Goal: Information Seeking & Learning: Learn about a topic

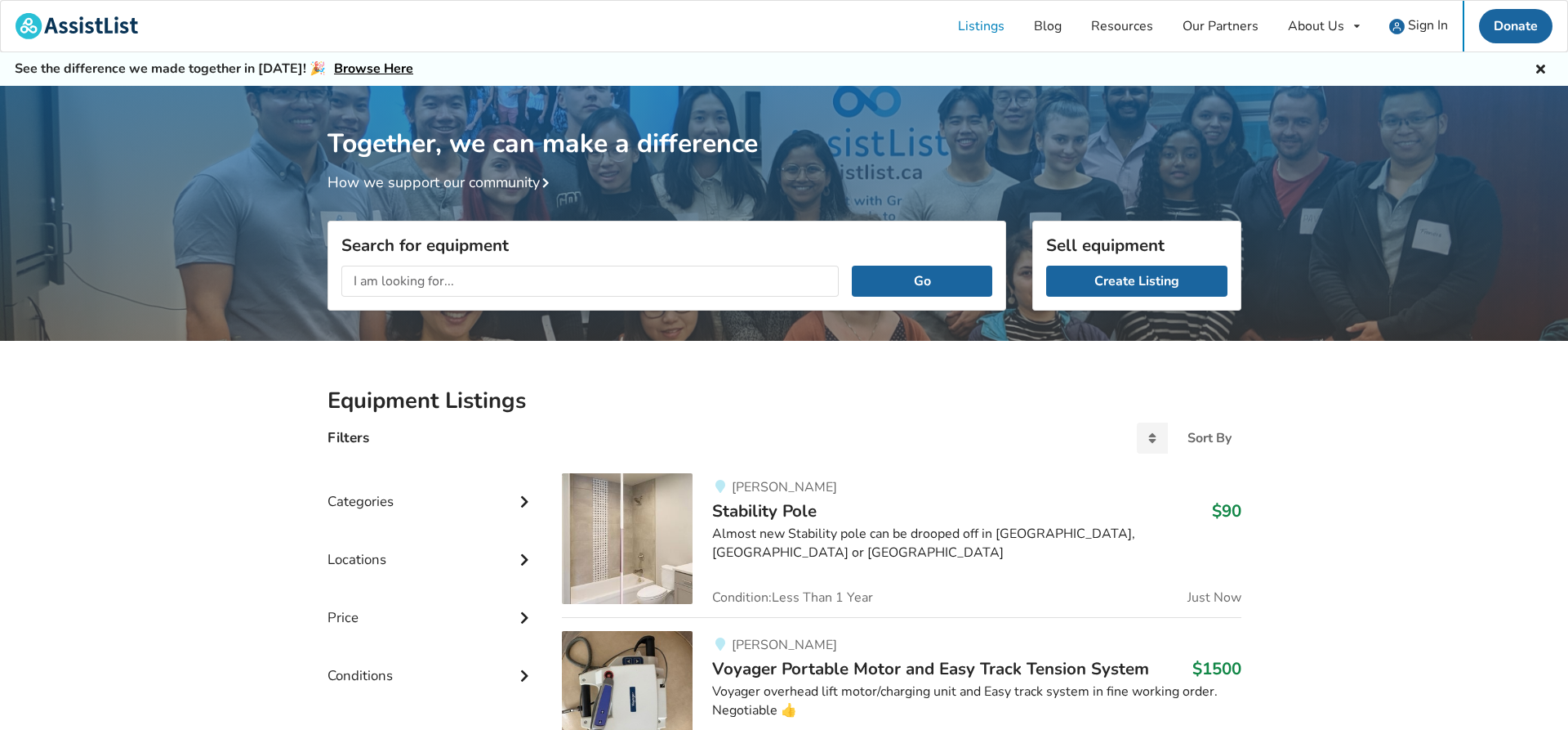
click at [395, 289] on input "text" at bounding box center [590, 281] width 498 height 31
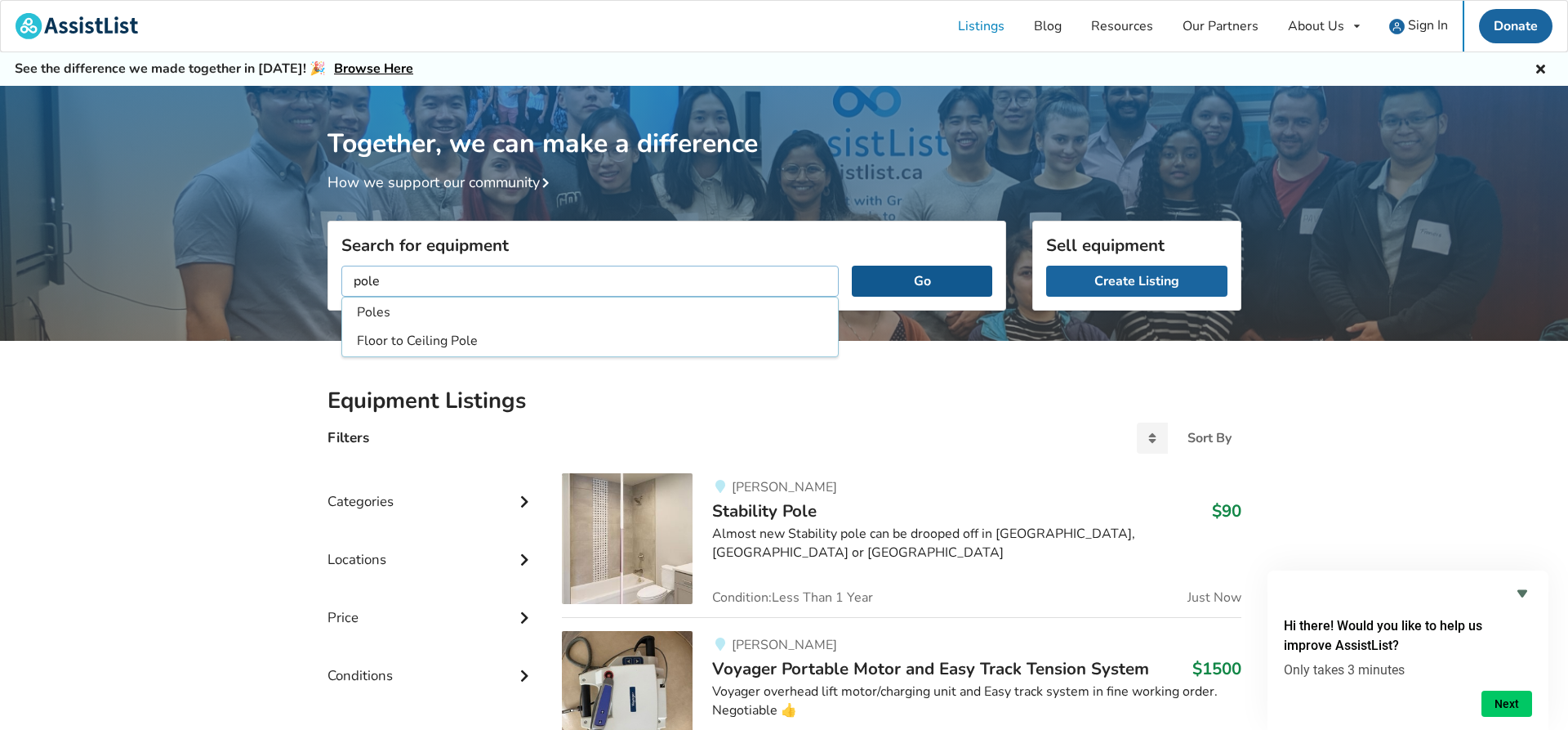
type input "pole"
click at [933, 270] on button "Go" at bounding box center [921, 281] width 140 height 31
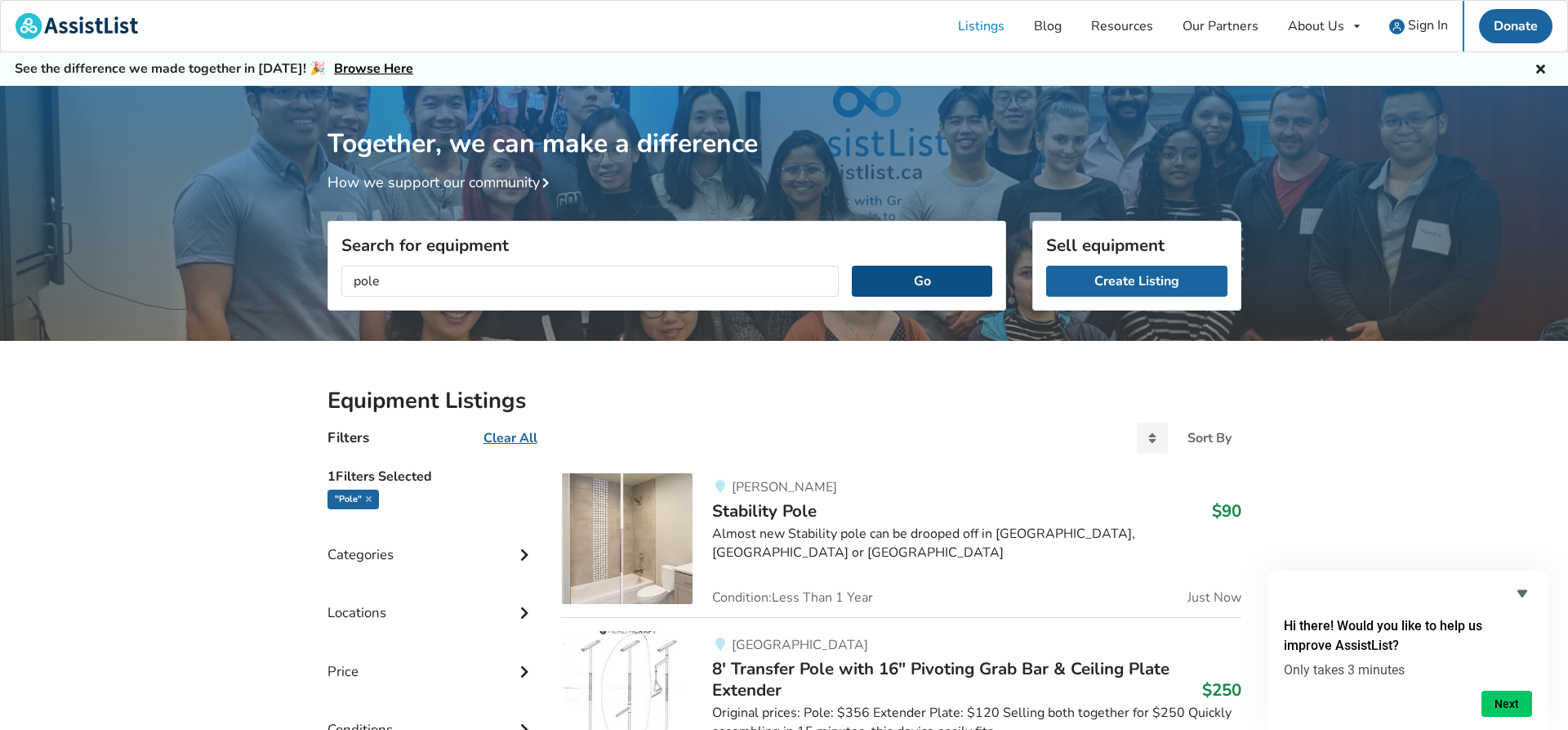
scroll to position [167, 0]
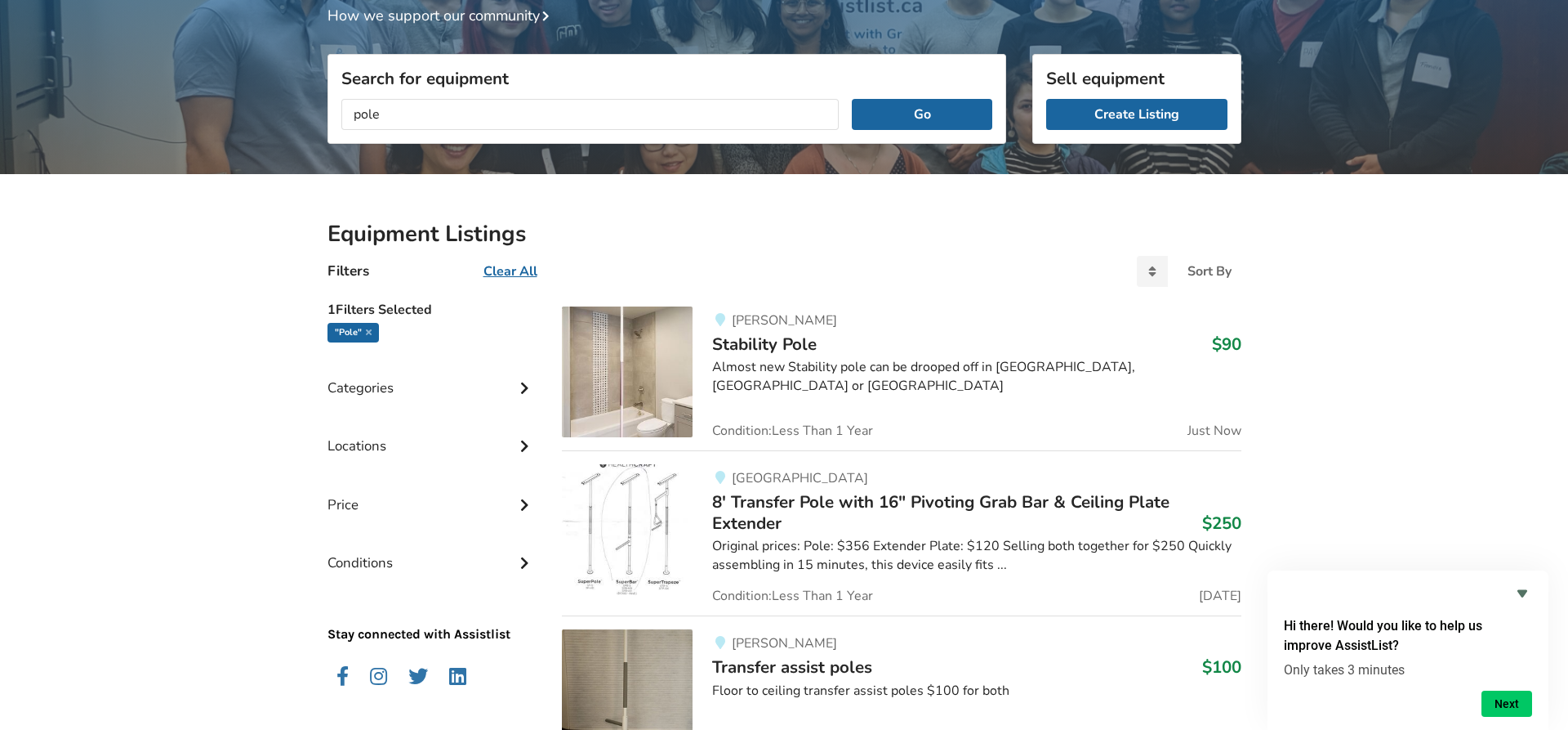
click at [581, 363] on img at bounding box center [627, 372] width 131 height 131
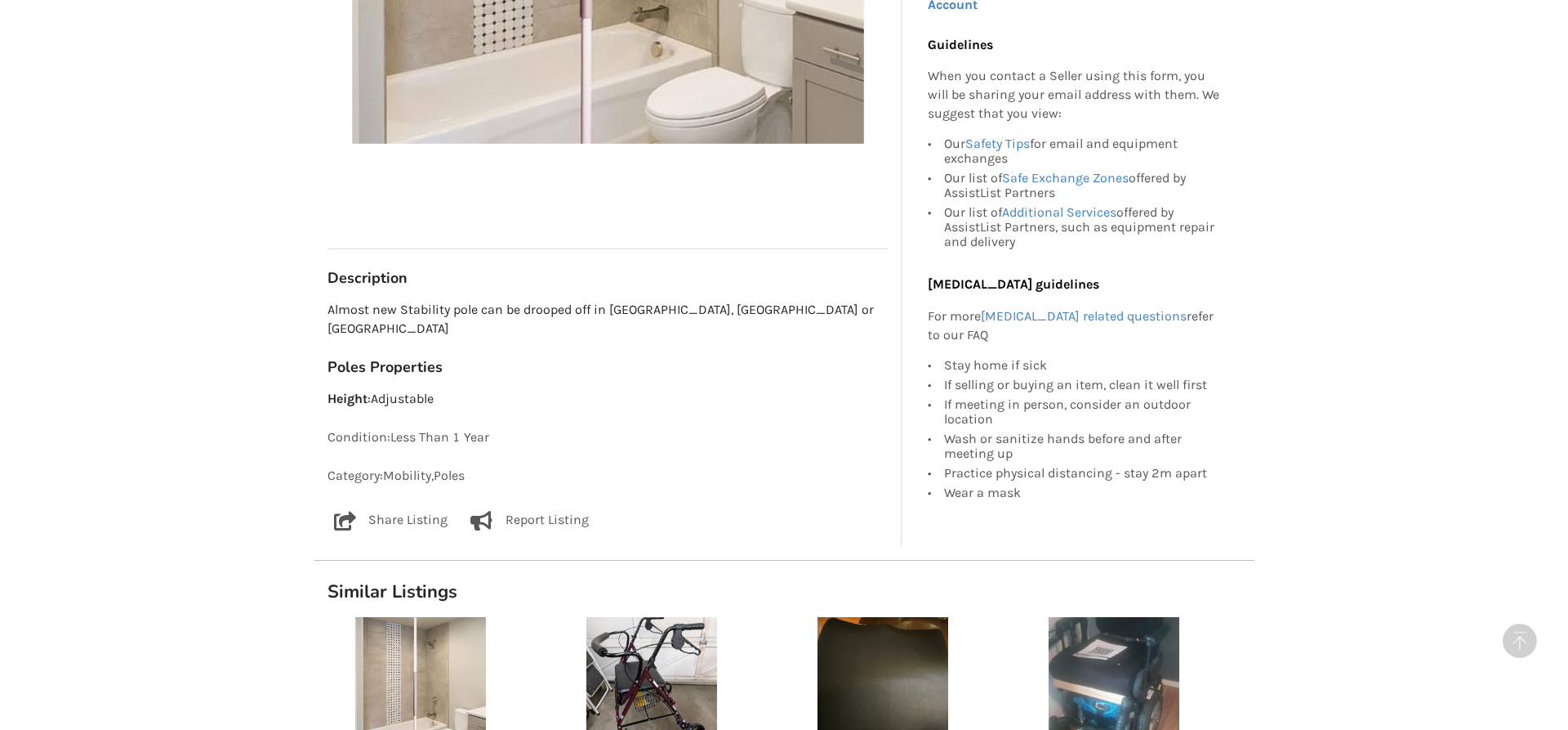
scroll to position [888, 0]
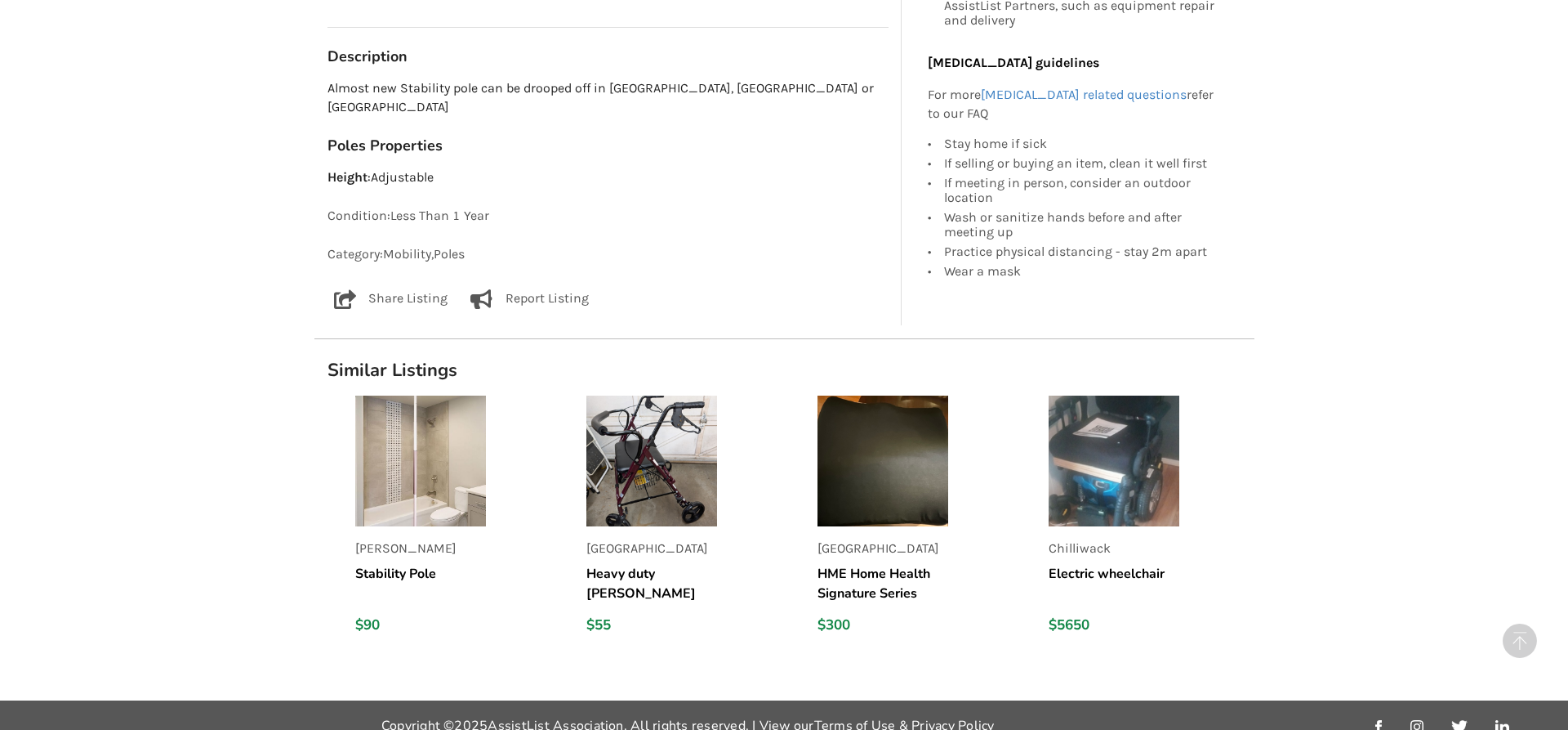
click at [429, 564] on h5 "Stability Pole" at bounding box center [421, 584] width 131 height 40
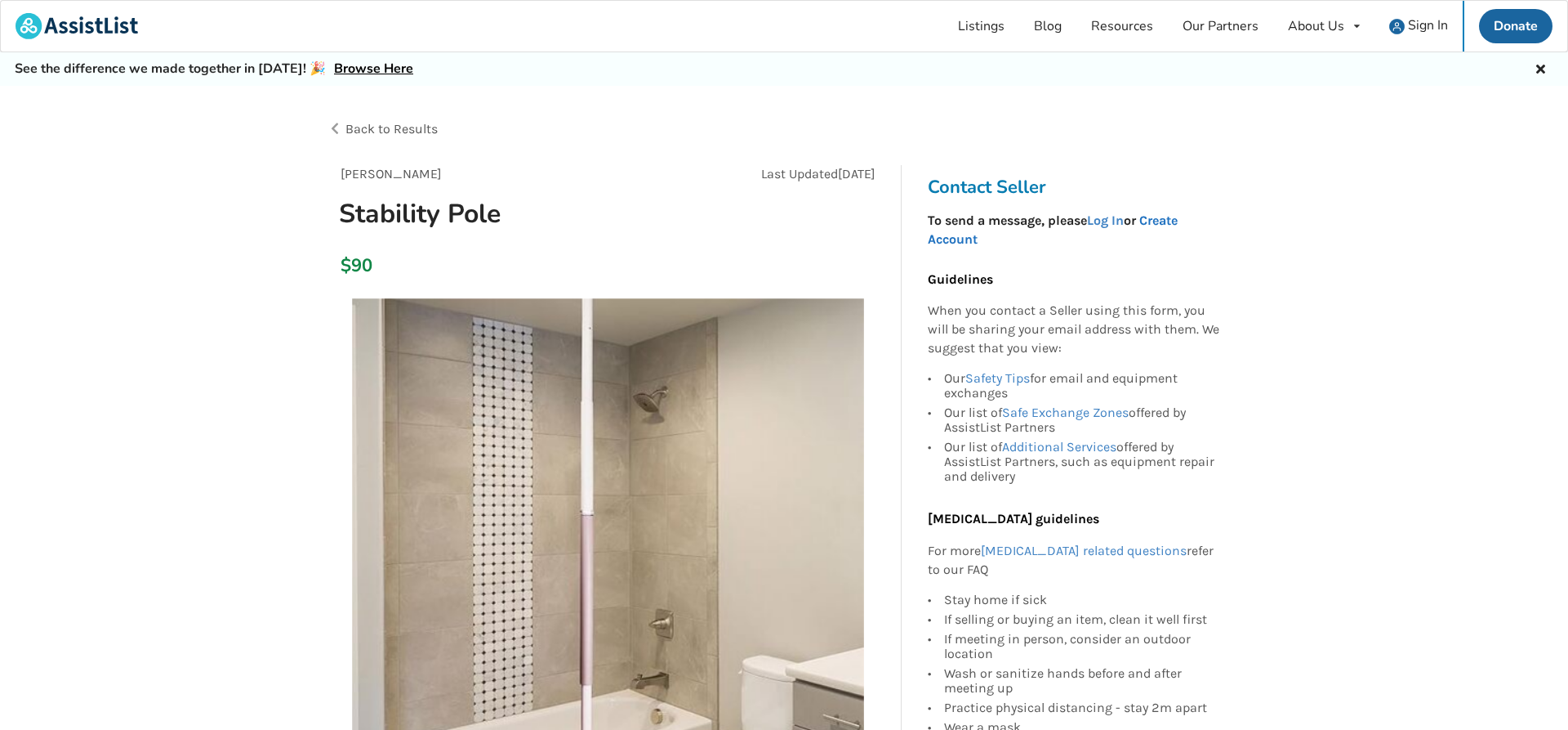
click at [936, 236] on link "Create Account" at bounding box center [1052, 229] width 250 height 34
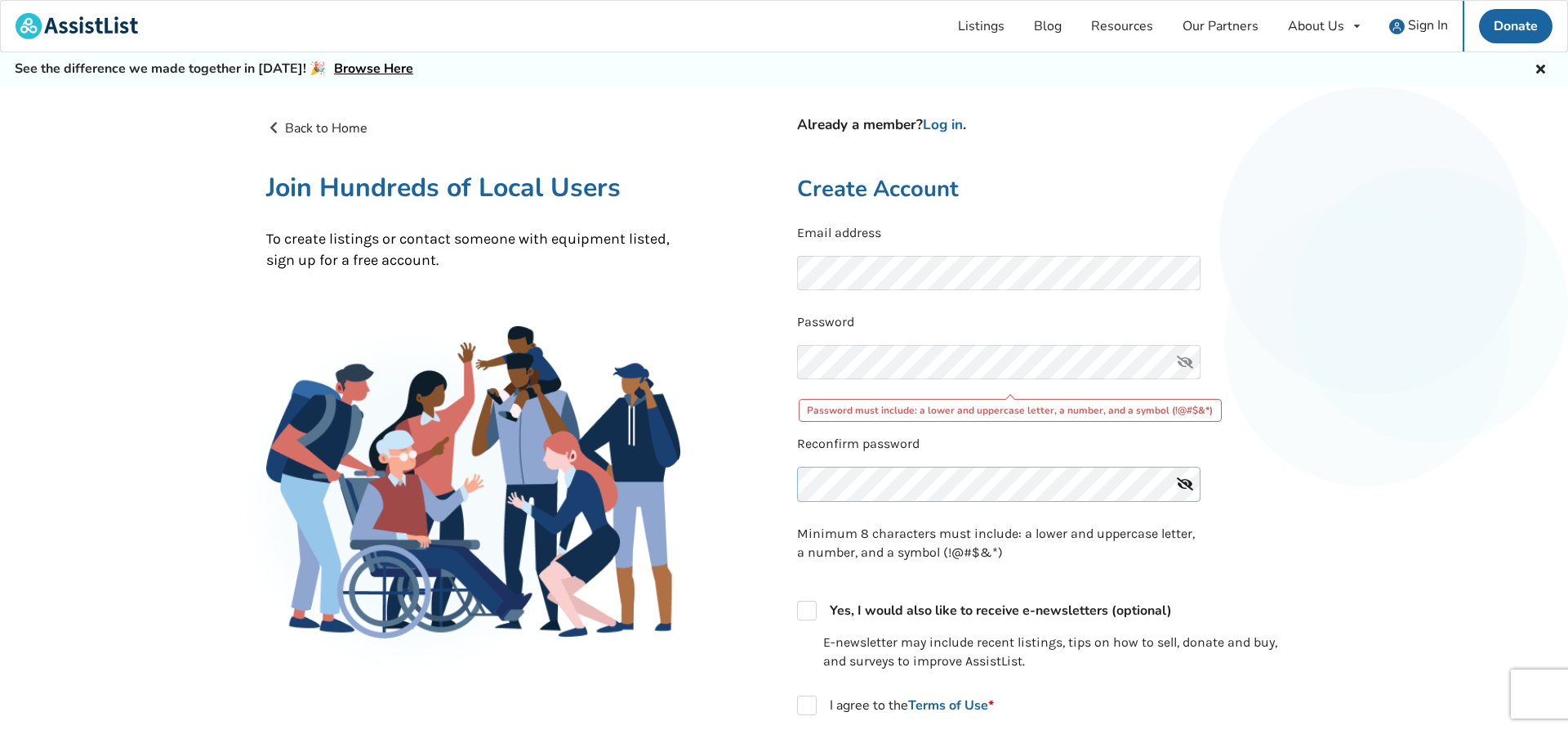
scroll to position [83, 0]
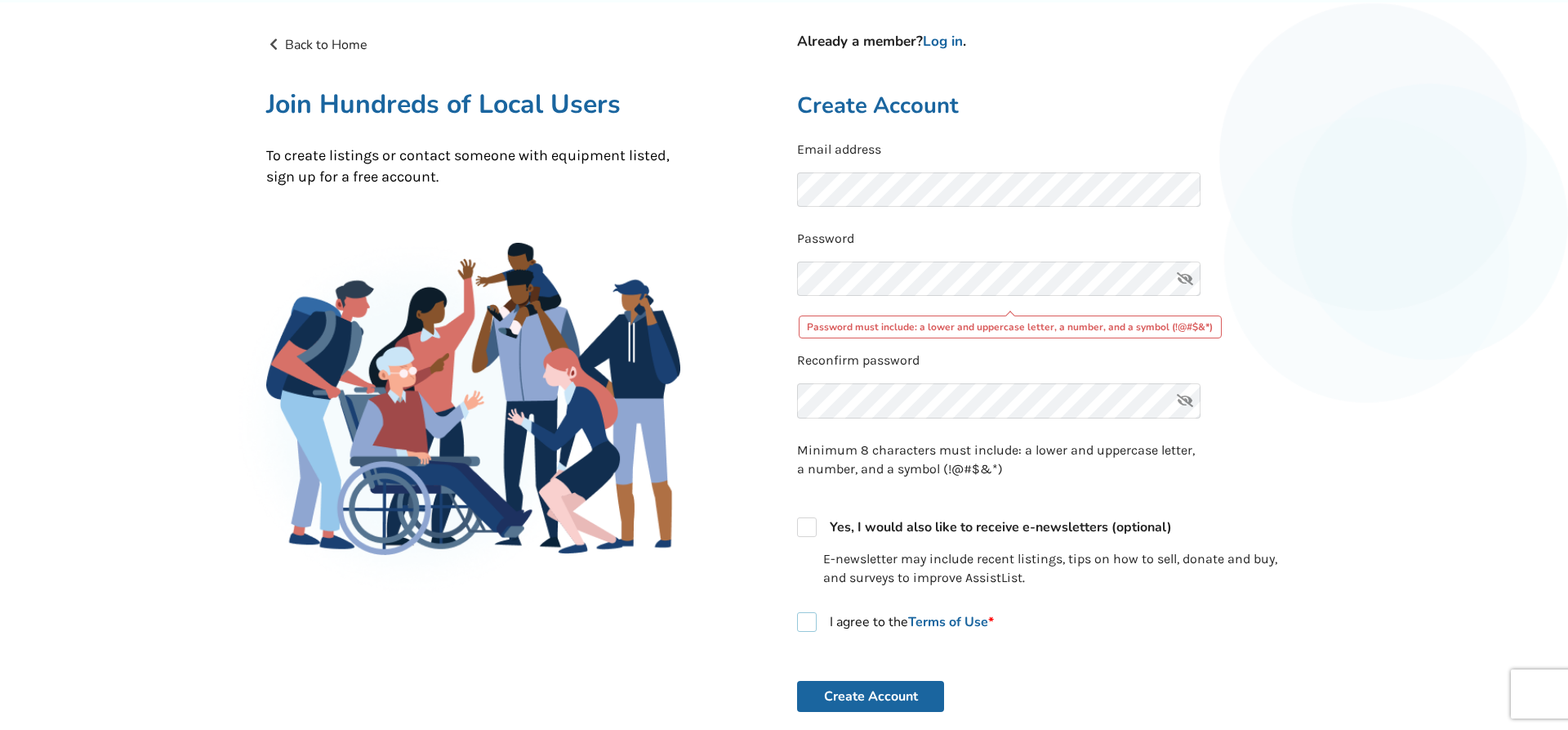
click at [803, 626] on label "I agree to the Terms of Use *" at bounding box center [895, 622] width 197 height 20
checkbox input "true"
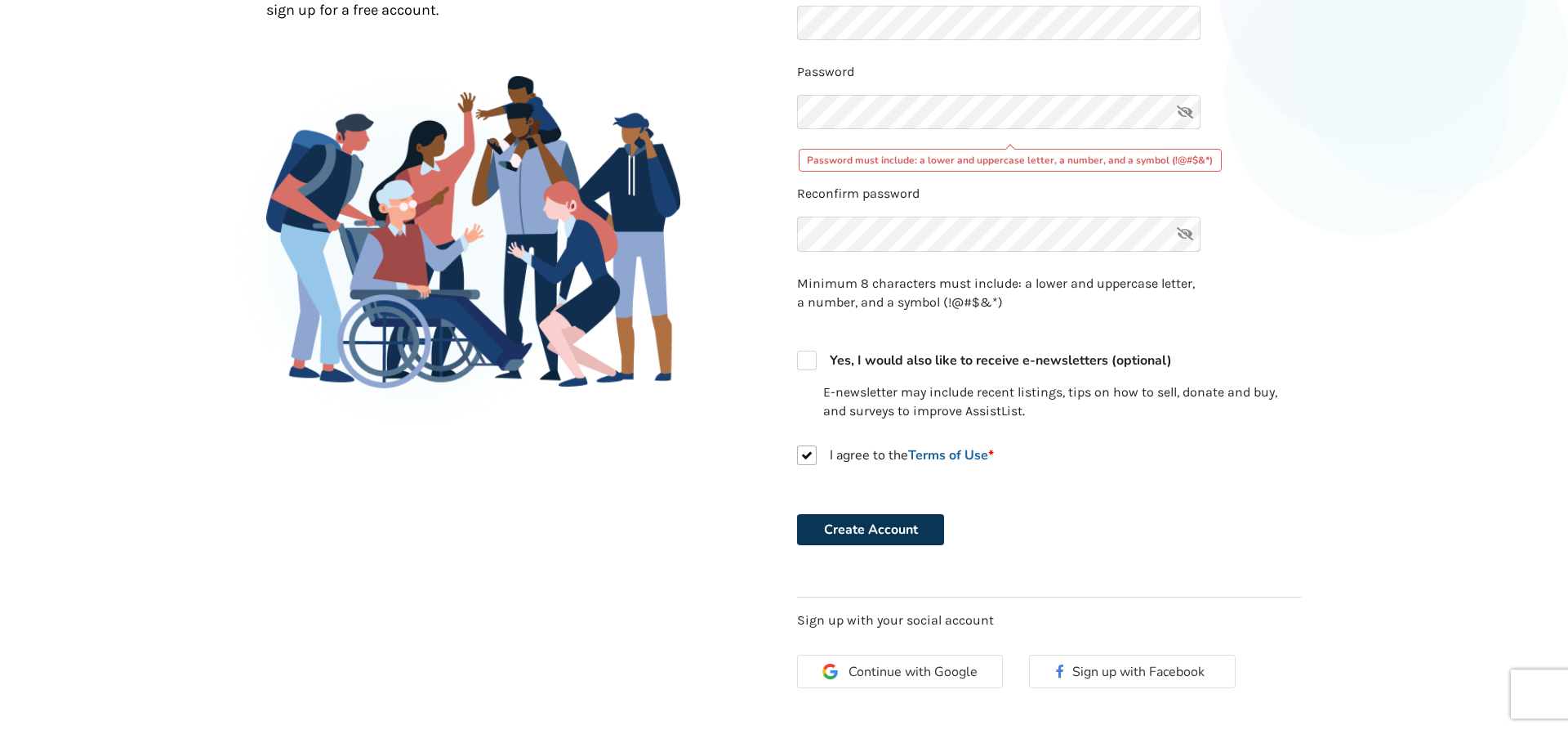
click at [869, 530] on button "Create Account" at bounding box center [870, 529] width 147 height 31
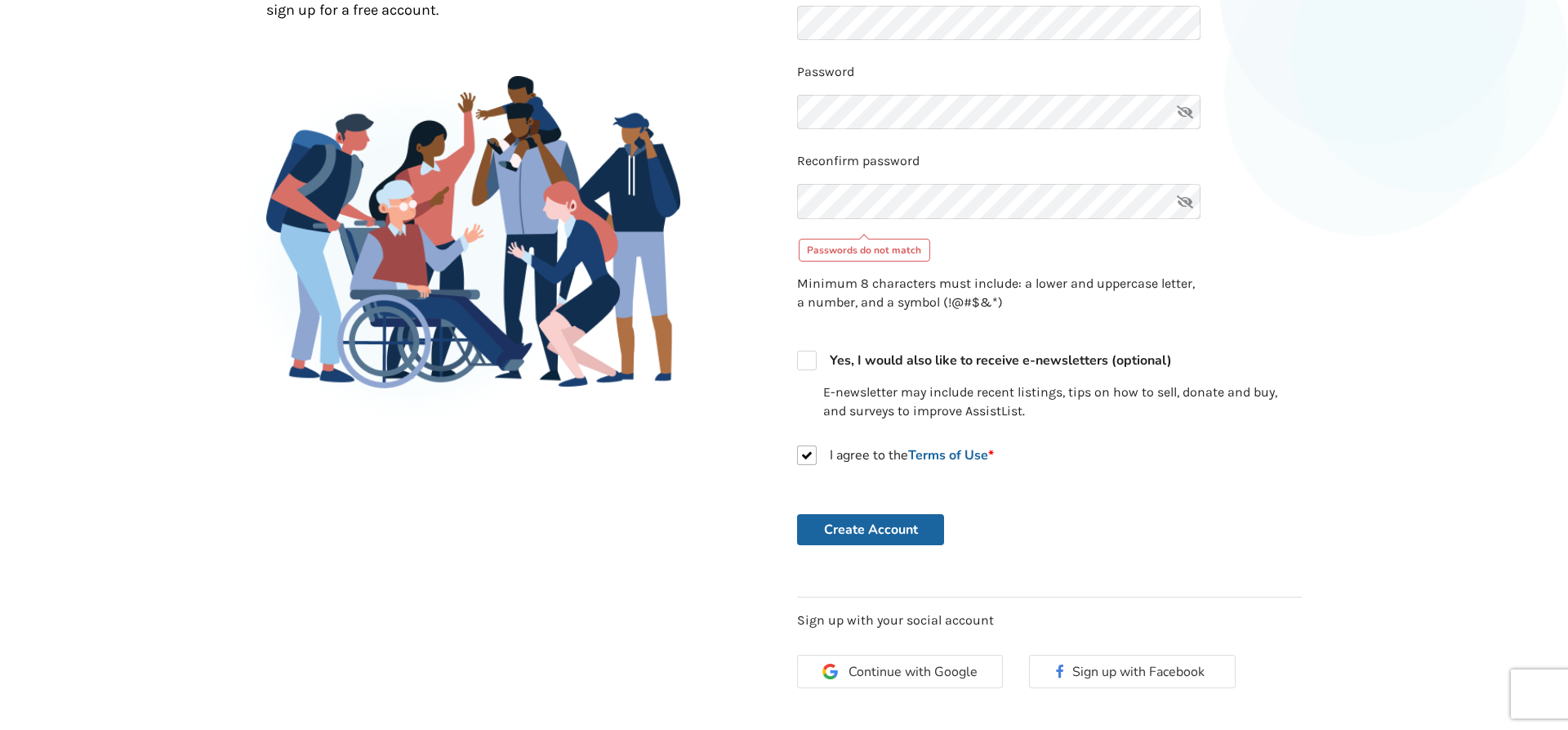
click at [1187, 111] on icon at bounding box center [1185, 111] width 33 height 35
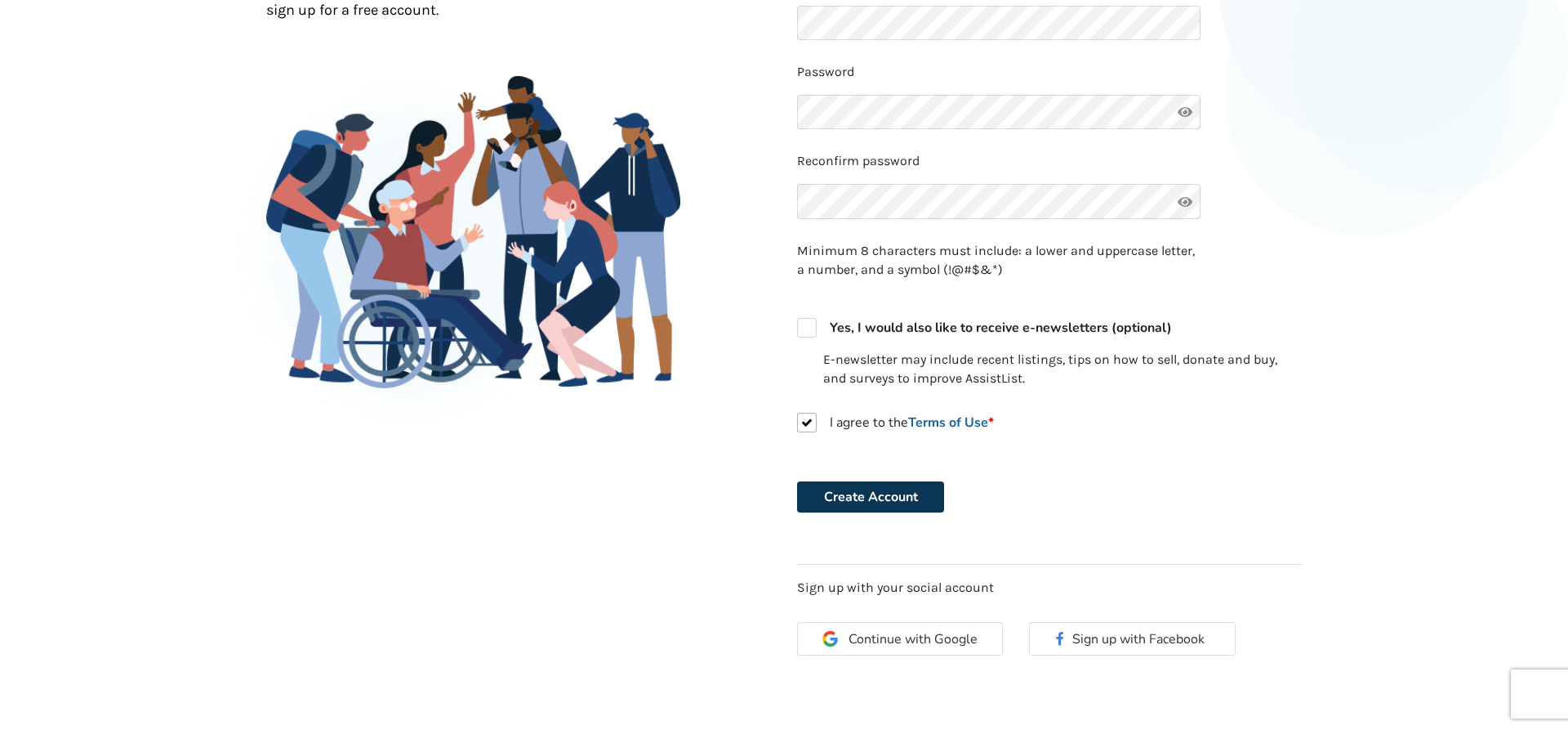
click at [872, 502] on button "Create Account" at bounding box center [870, 496] width 147 height 31
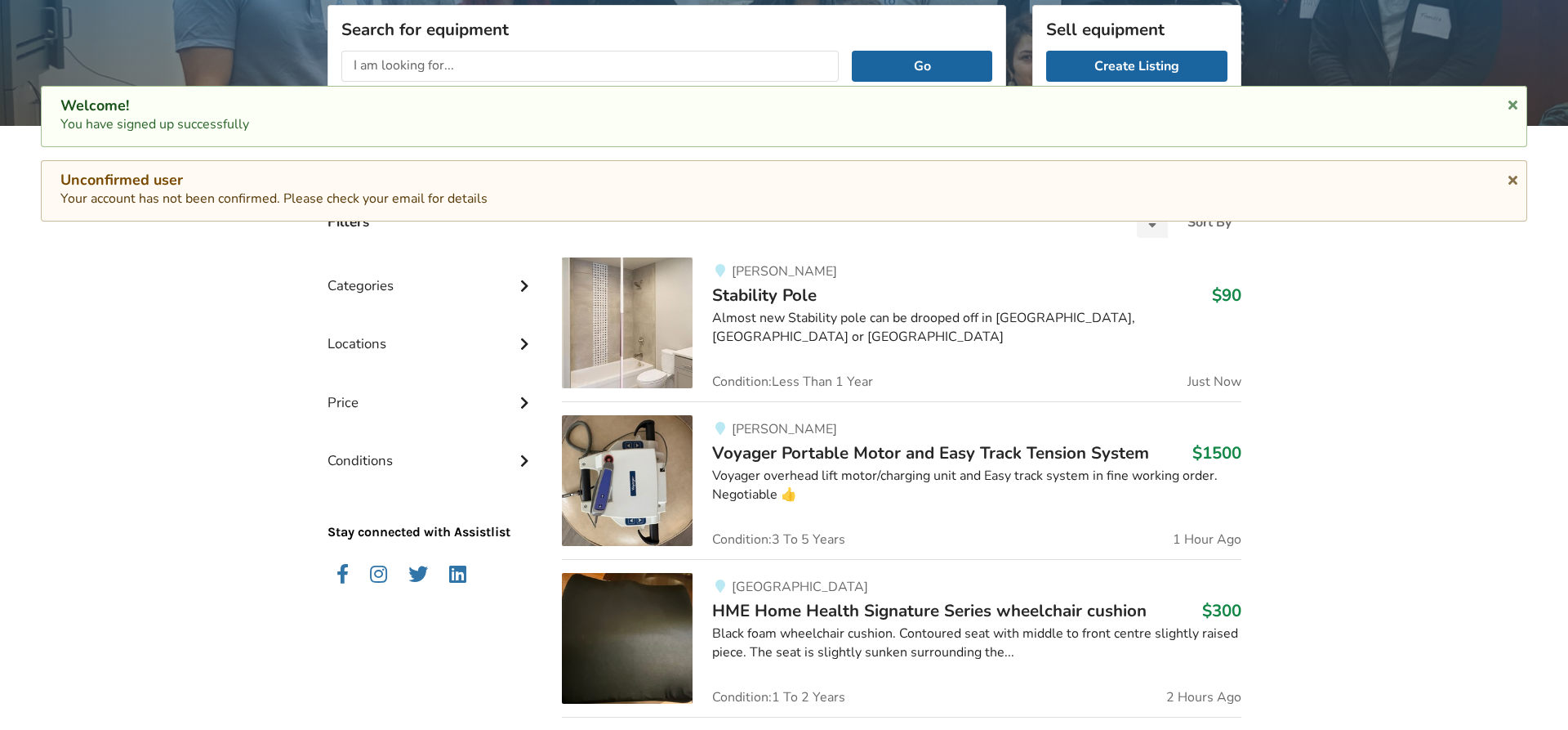
scroll to position [3, 0]
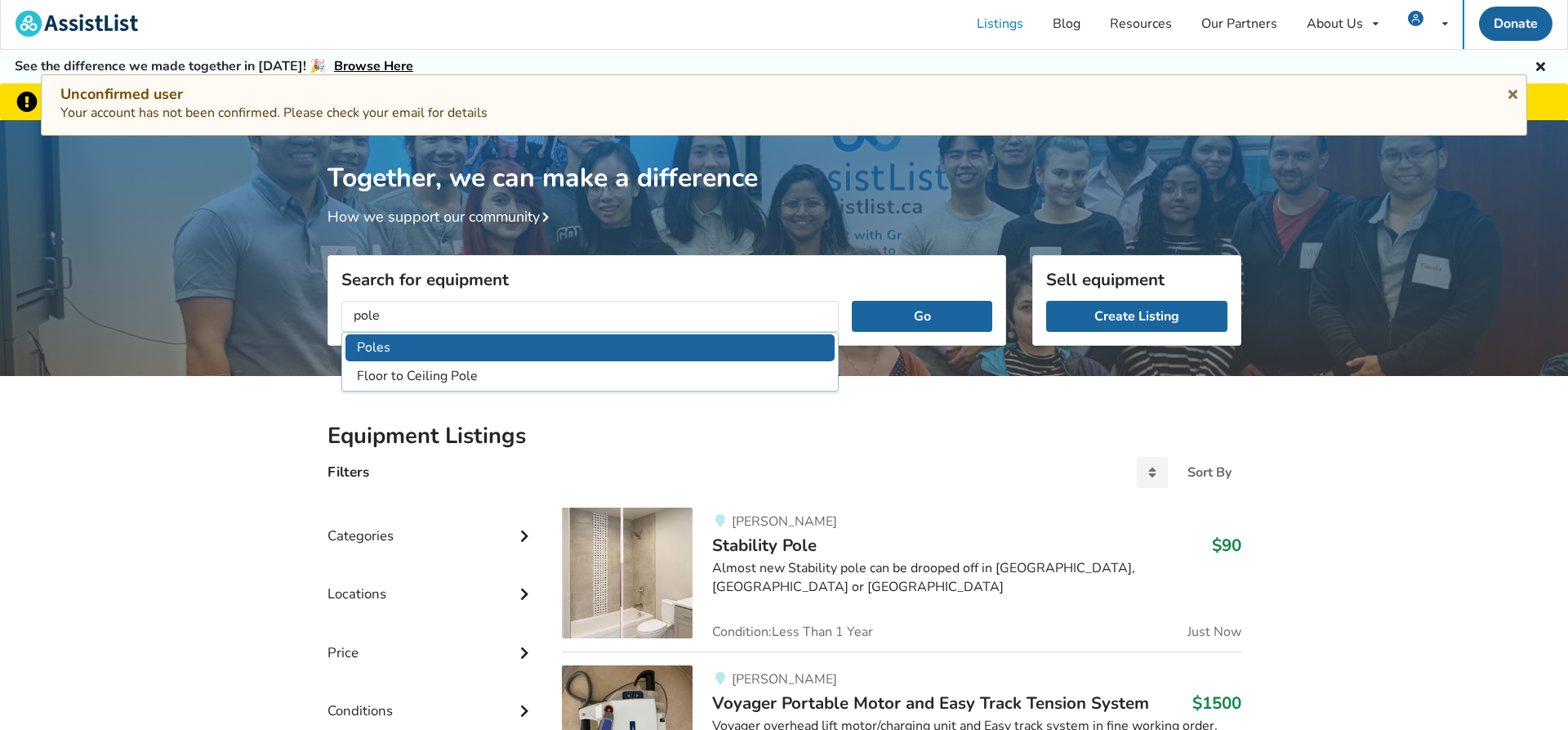
click at [355, 341] on li "Poles" at bounding box center [590, 347] width 490 height 27
type input "Poles"
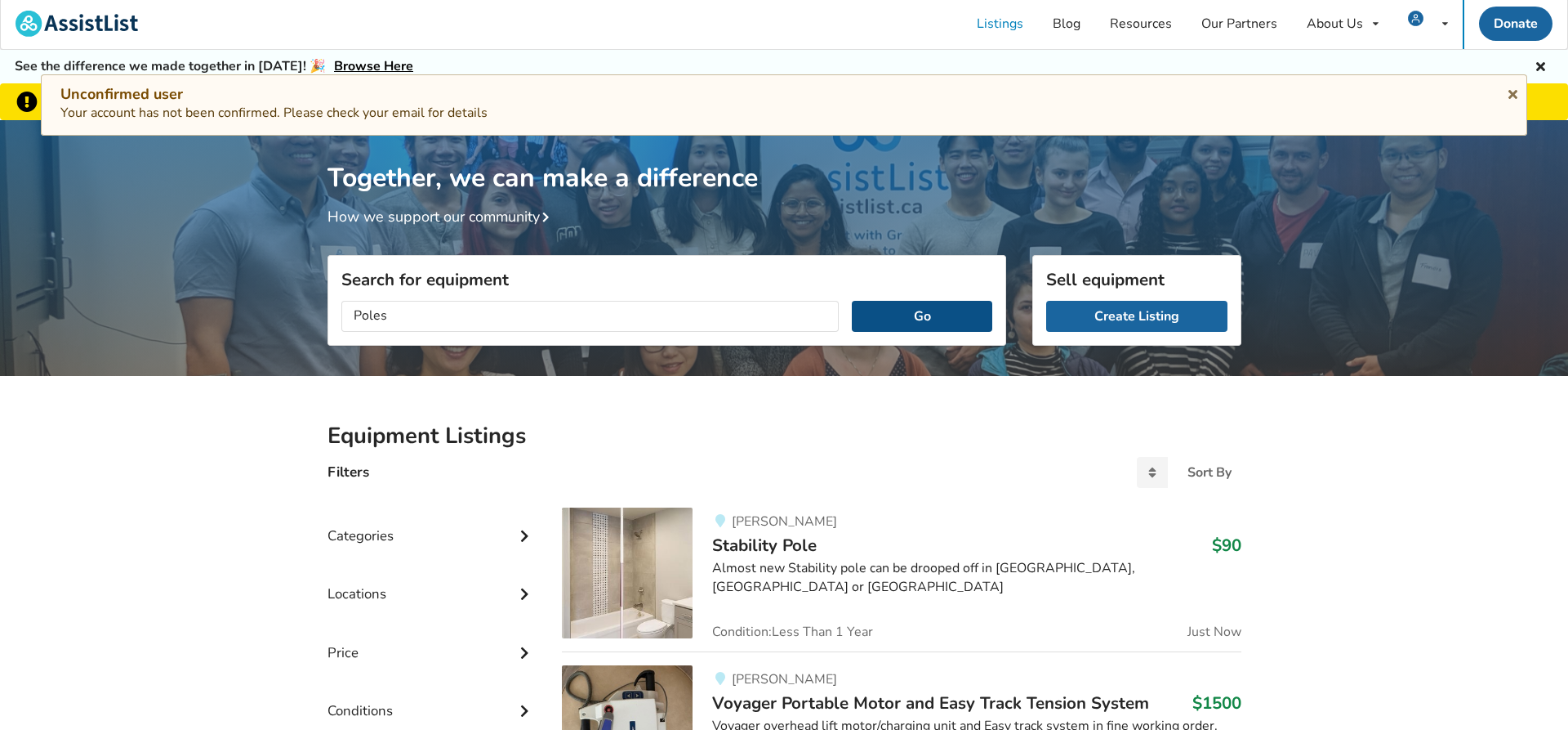
click at [920, 303] on button "Go" at bounding box center [921, 316] width 140 height 31
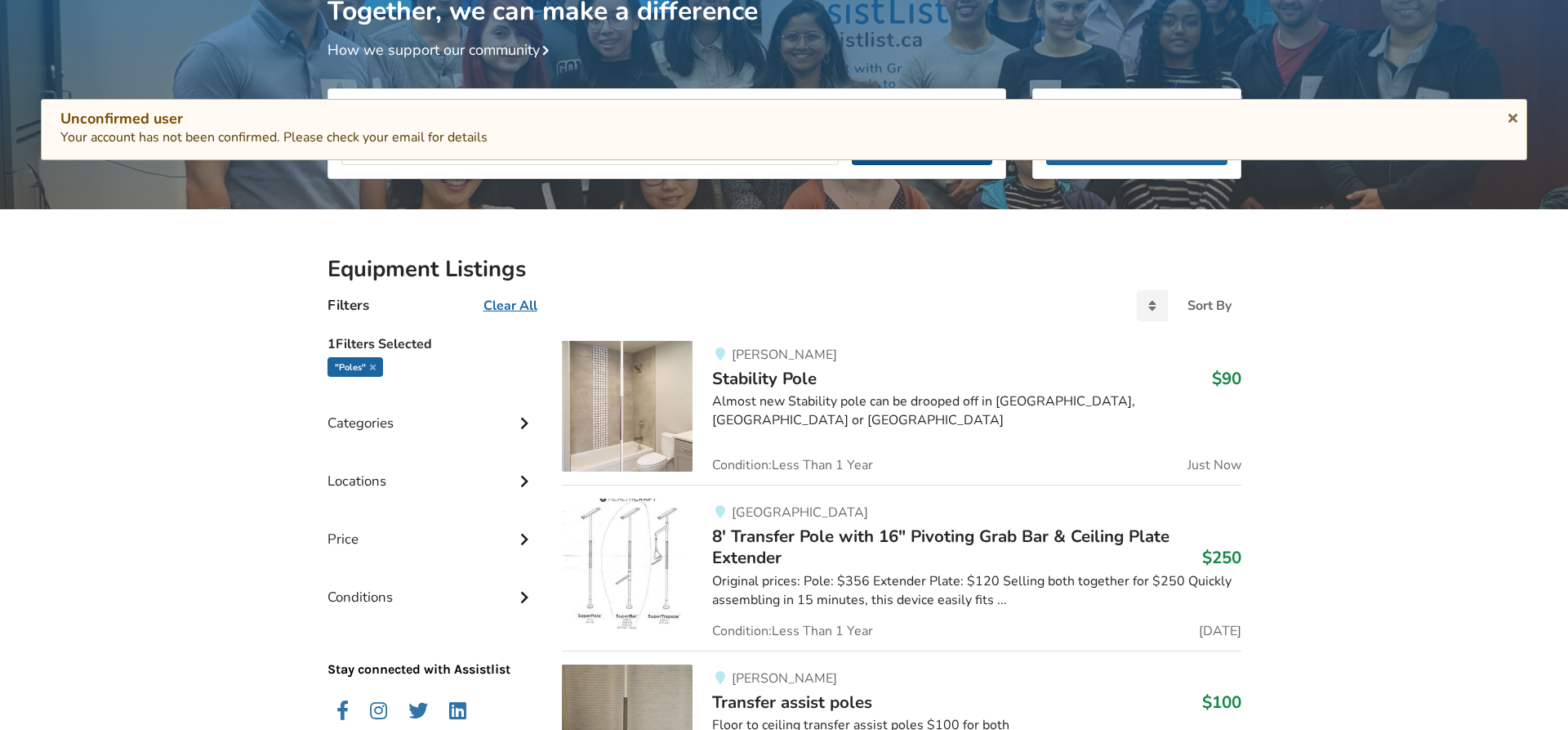
scroll to position [253, 0]
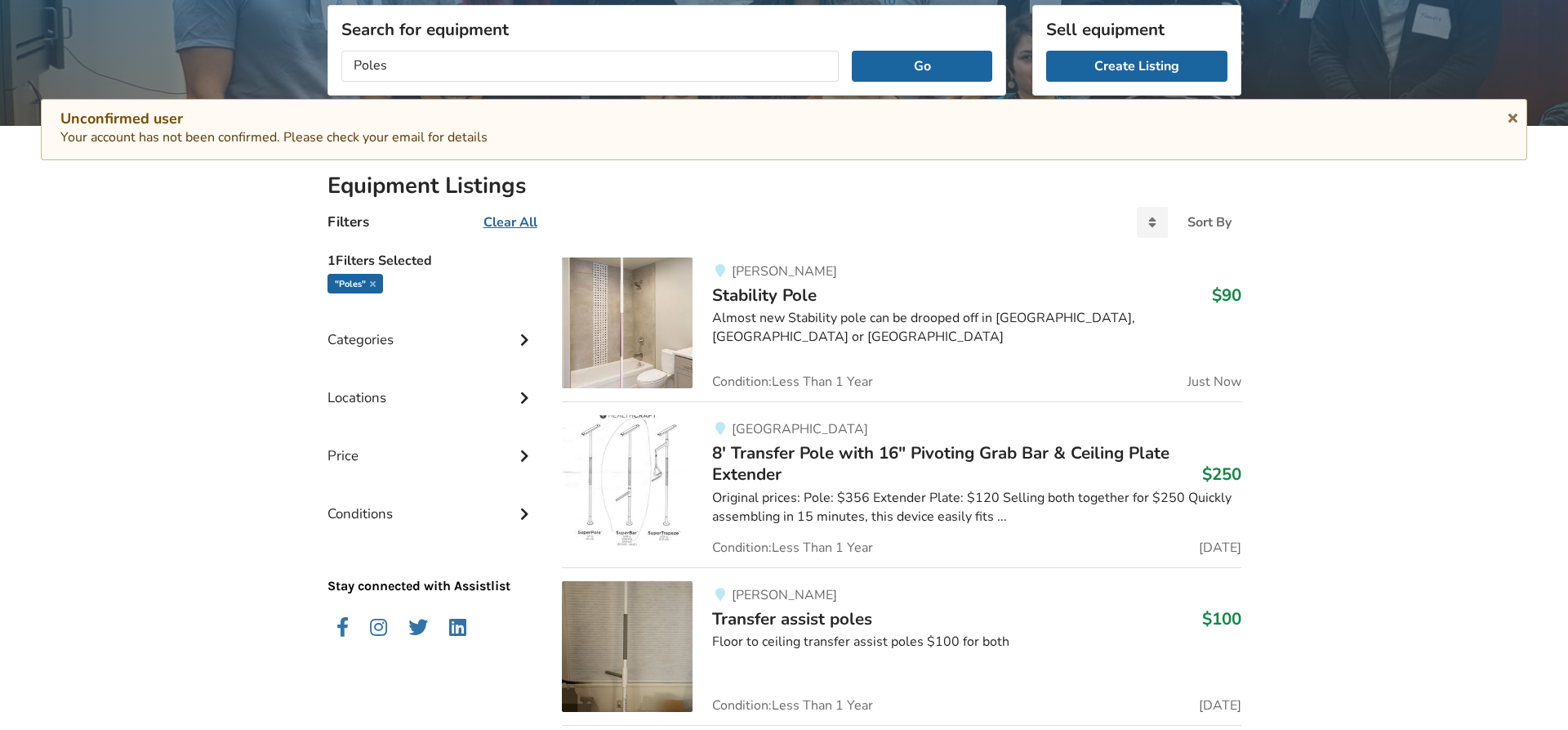
click at [615, 302] on img at bounding box center [627, 323] width 131 height 131
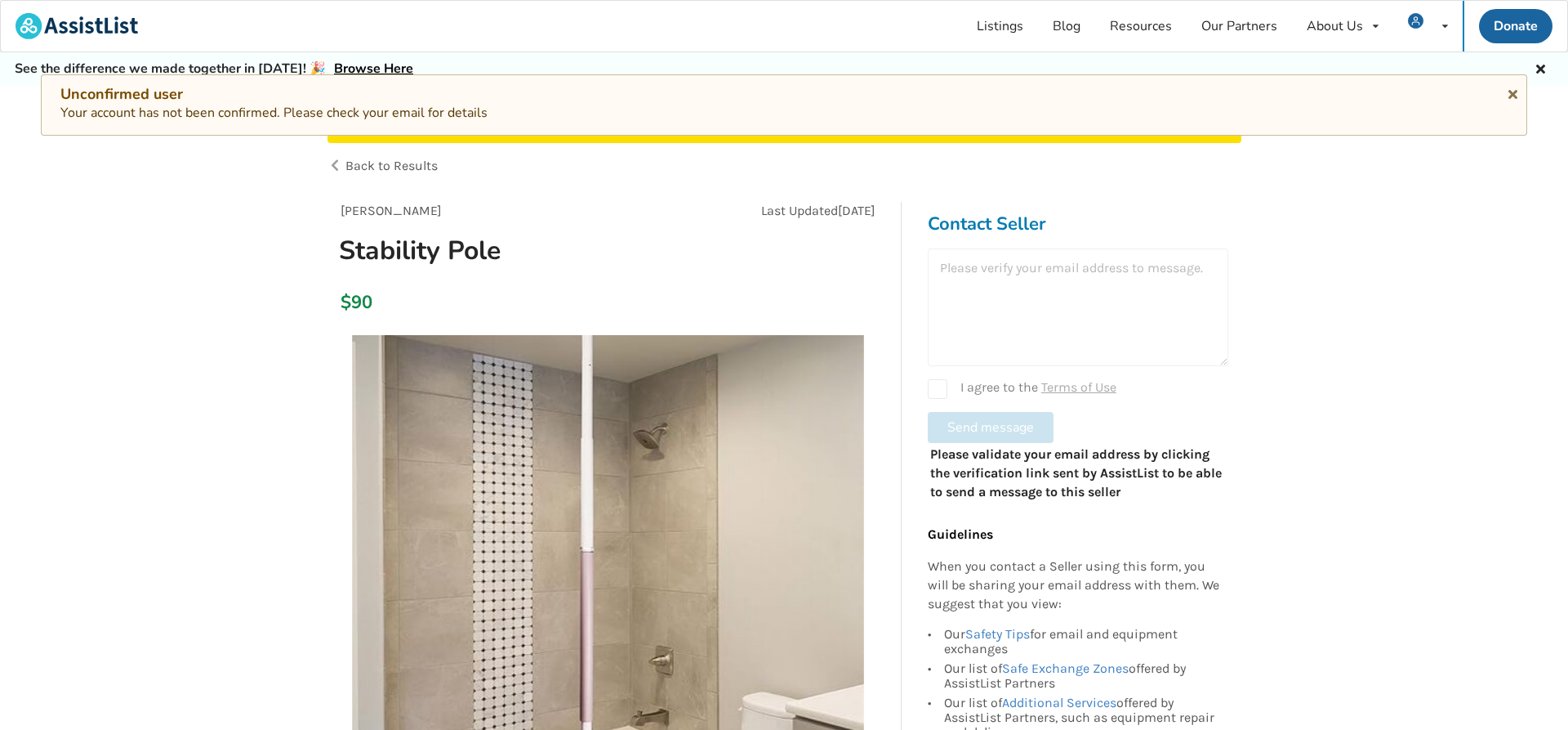
click at [944, 390] on div "I agree to the Terms of Use" at bounding box center [1078, 389] width 301 height 20
checkbox input "true"
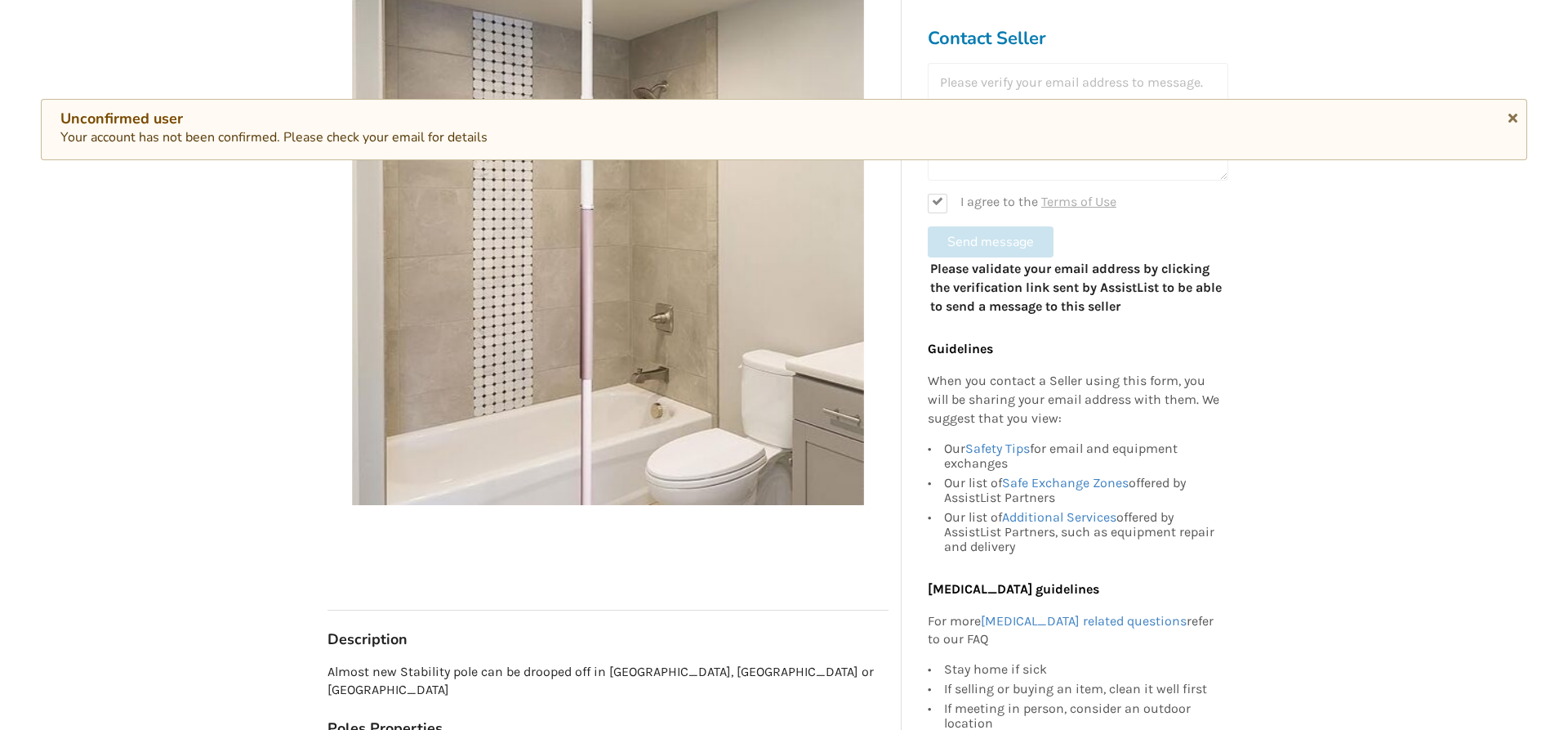
scroll to position [167, 0]
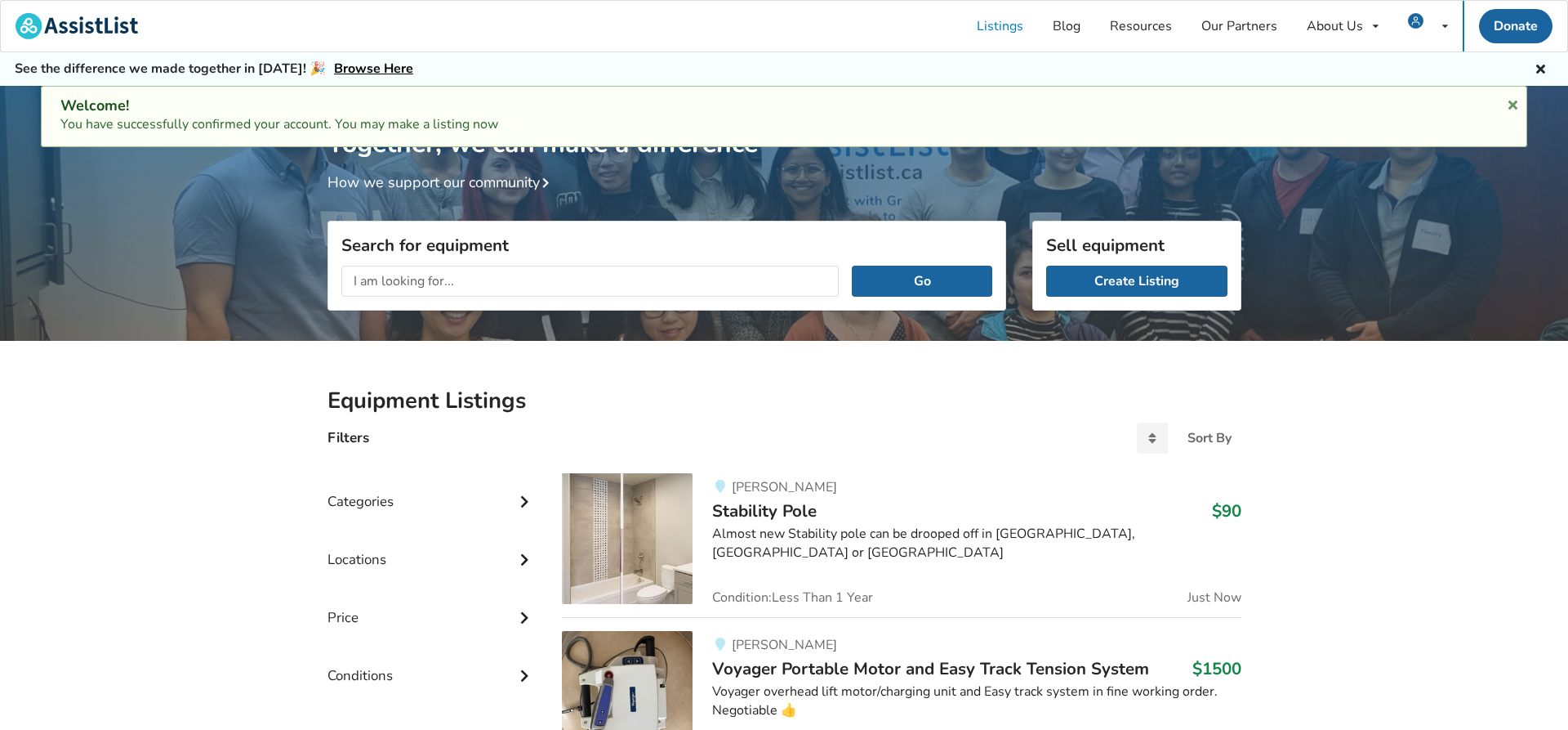
scroll to position [85, 0]
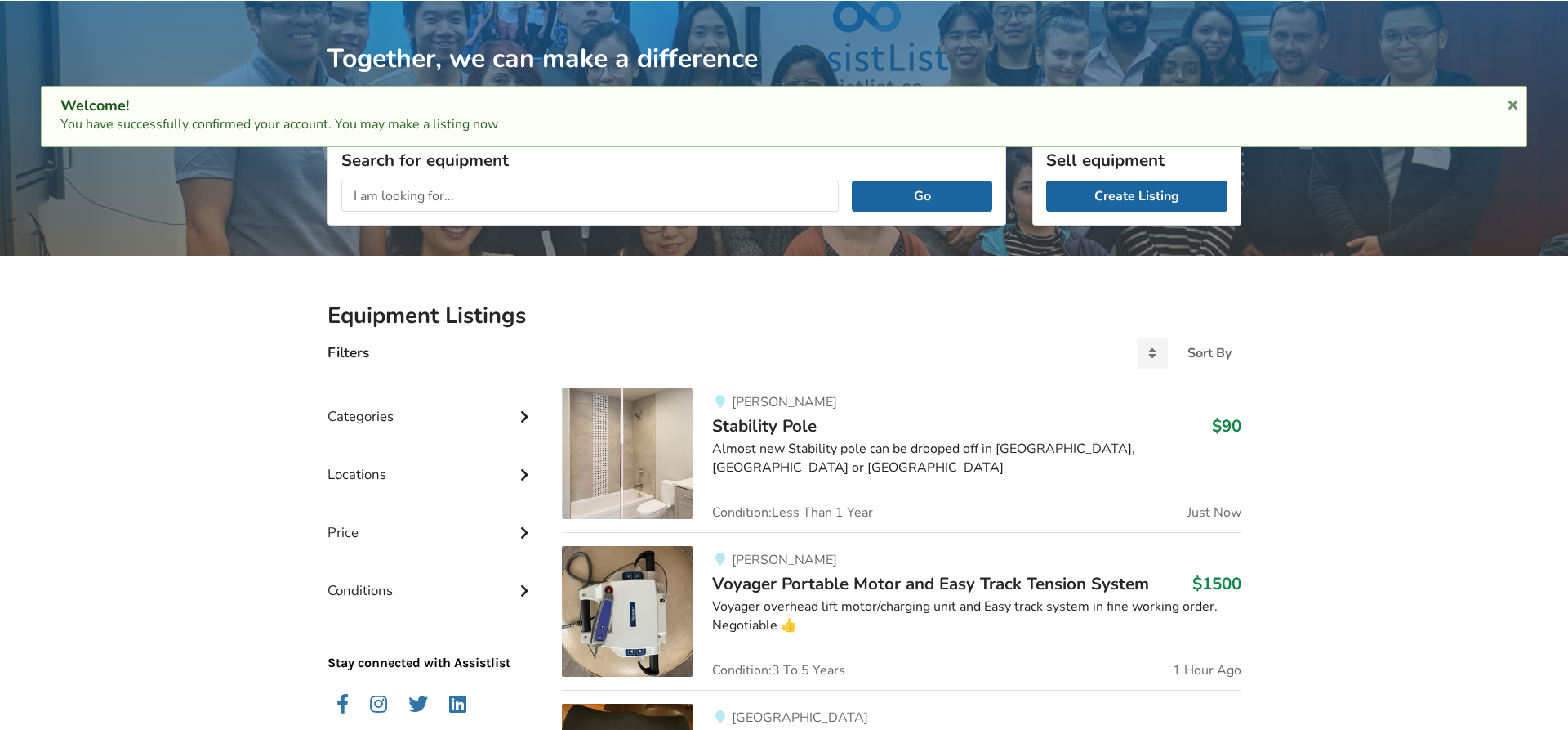
click at [661, 188] on input "text" at bounding box center [590, 195] width 498 height 31
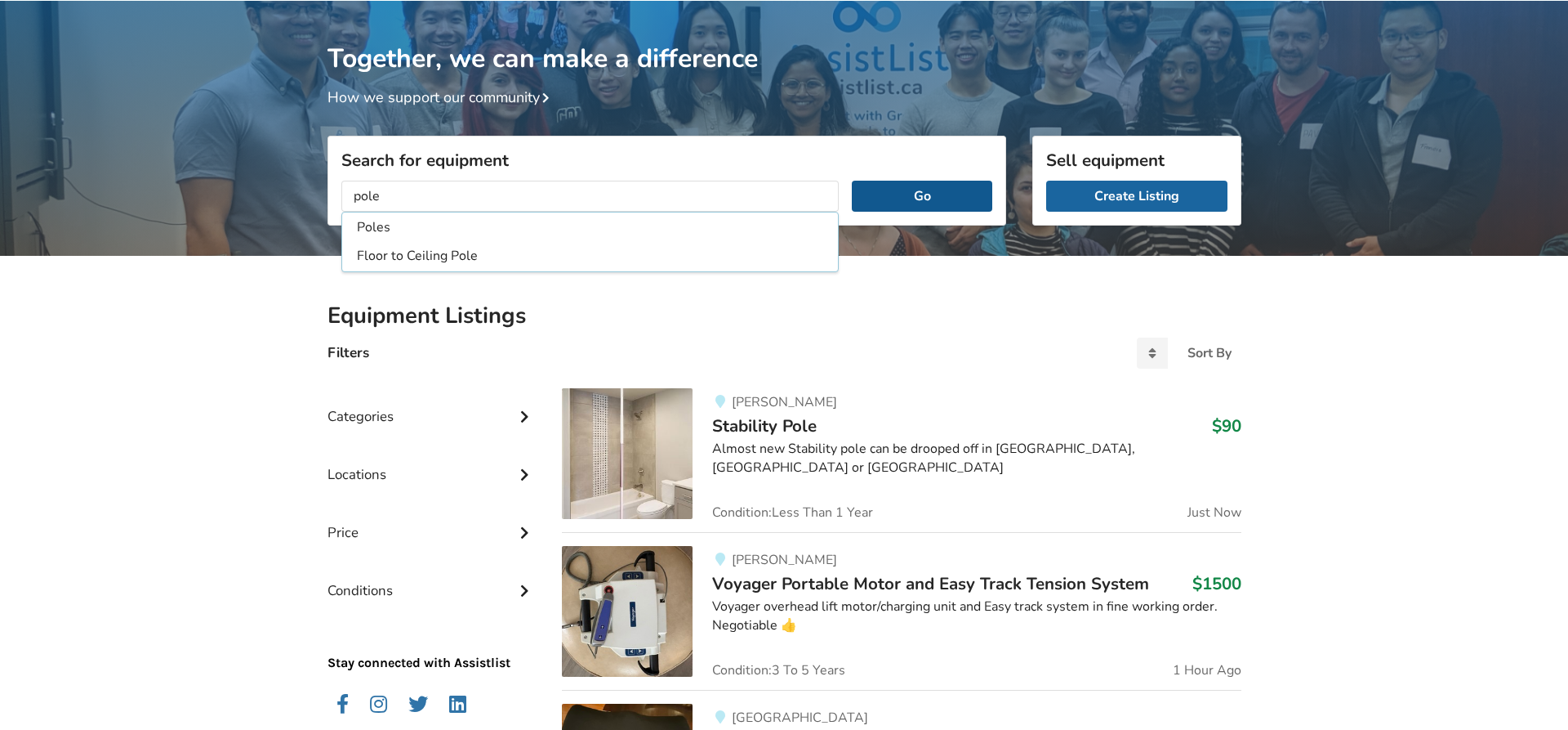
type input "pole"
click at [895, 200] on button "Go" at bounding box center [921, 195] width 140 height 31
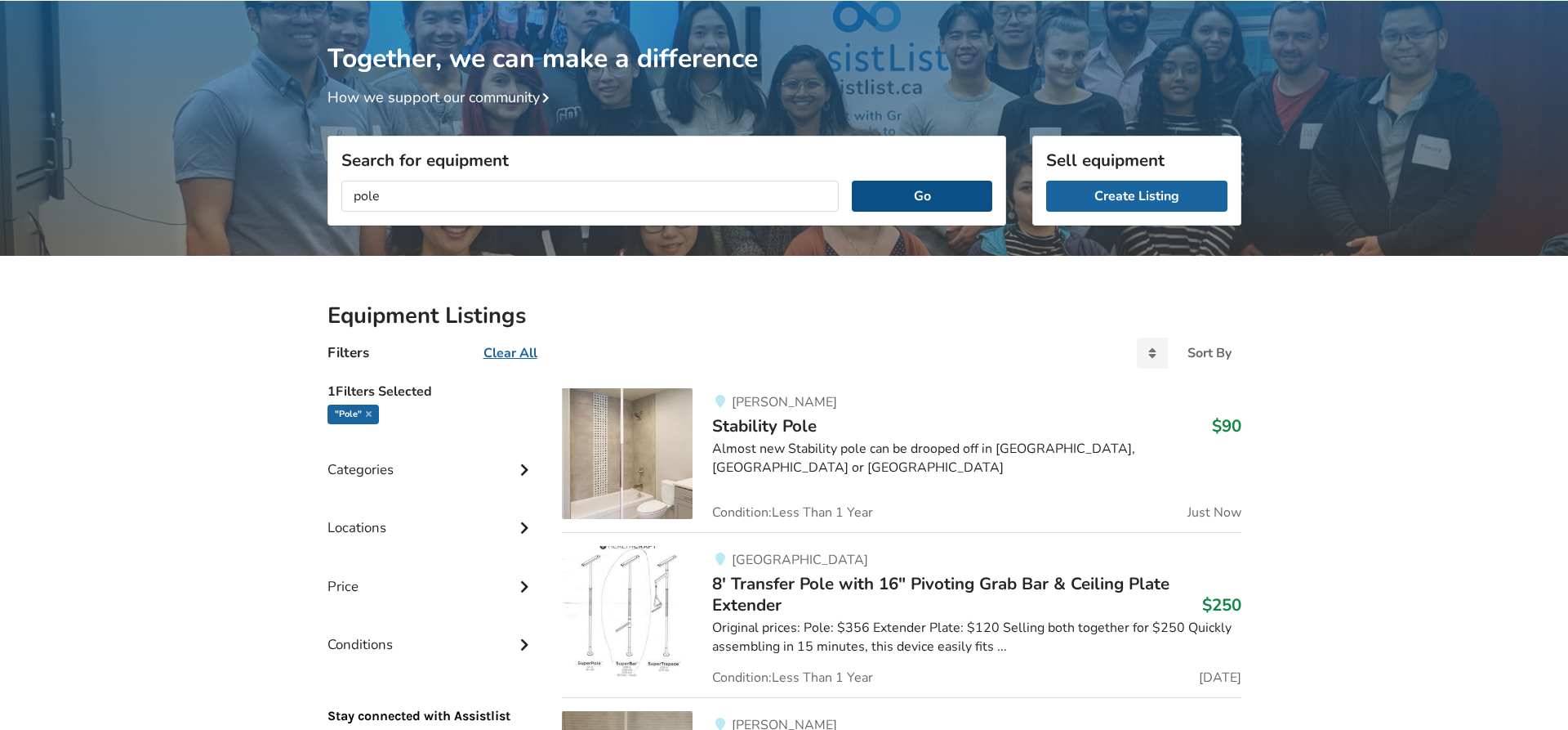
scroll to position [419, 0]
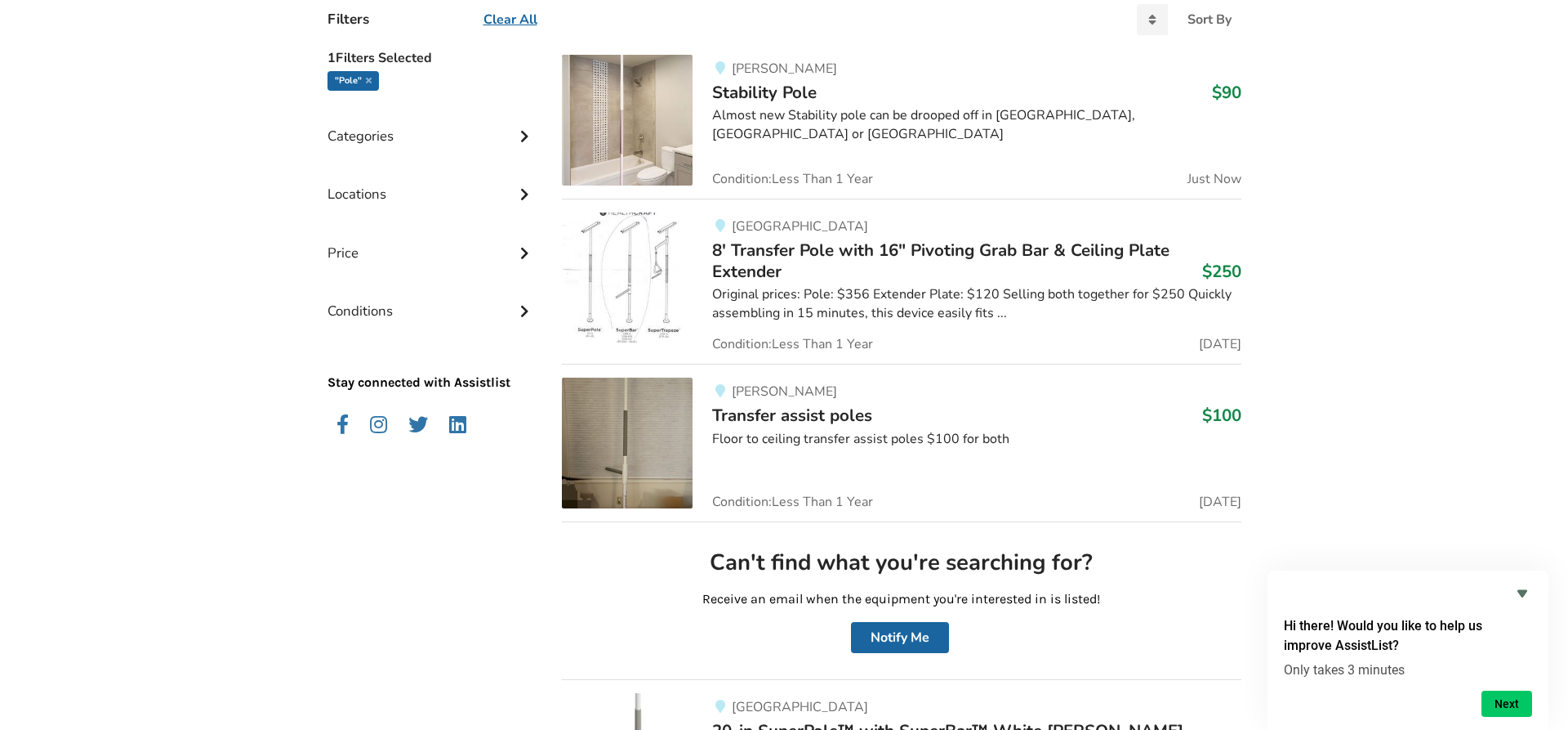
click at [835, 412] on span "Transfer assist poles" at bounding box center [792, 415] width 160 height 23
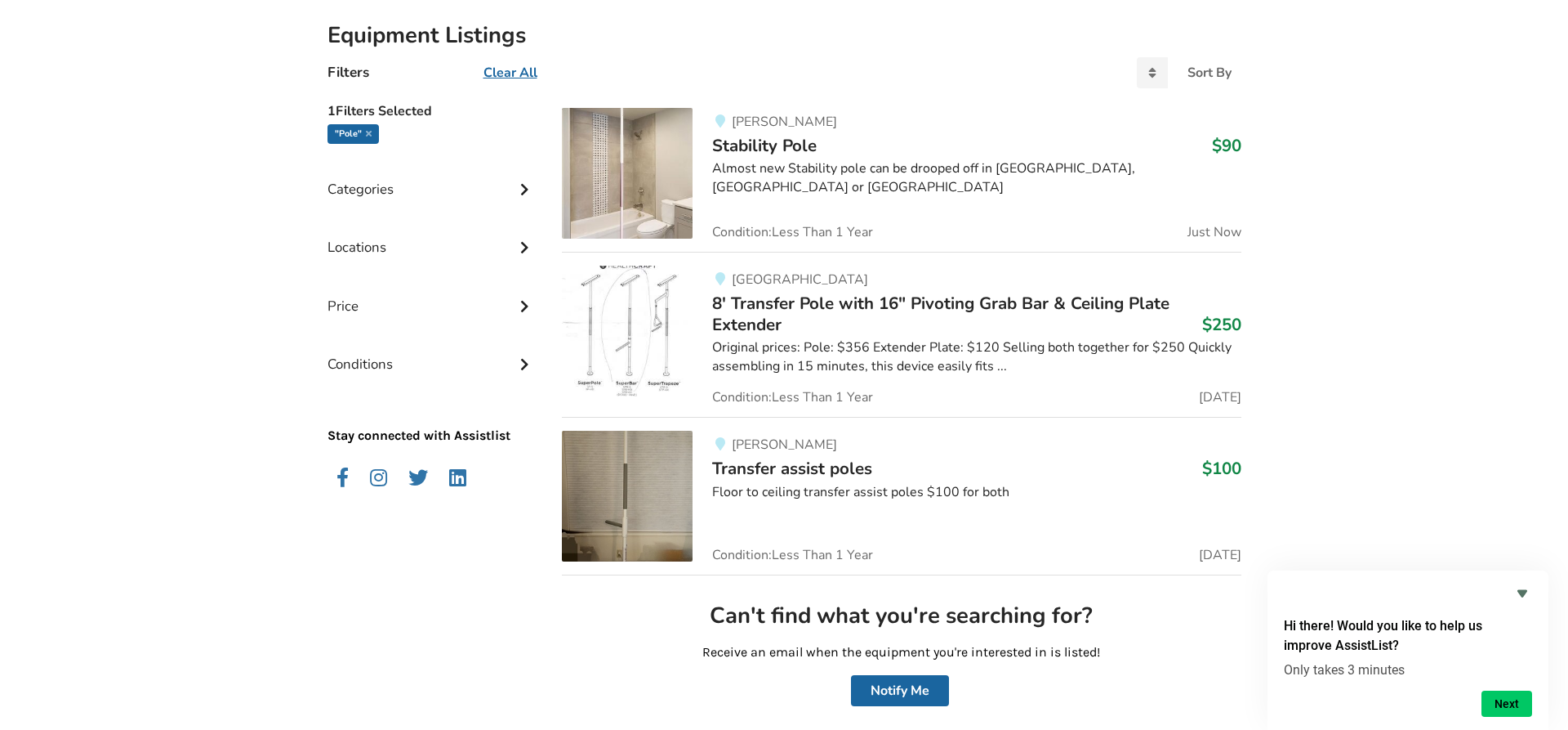
scroll to position [32, 0]
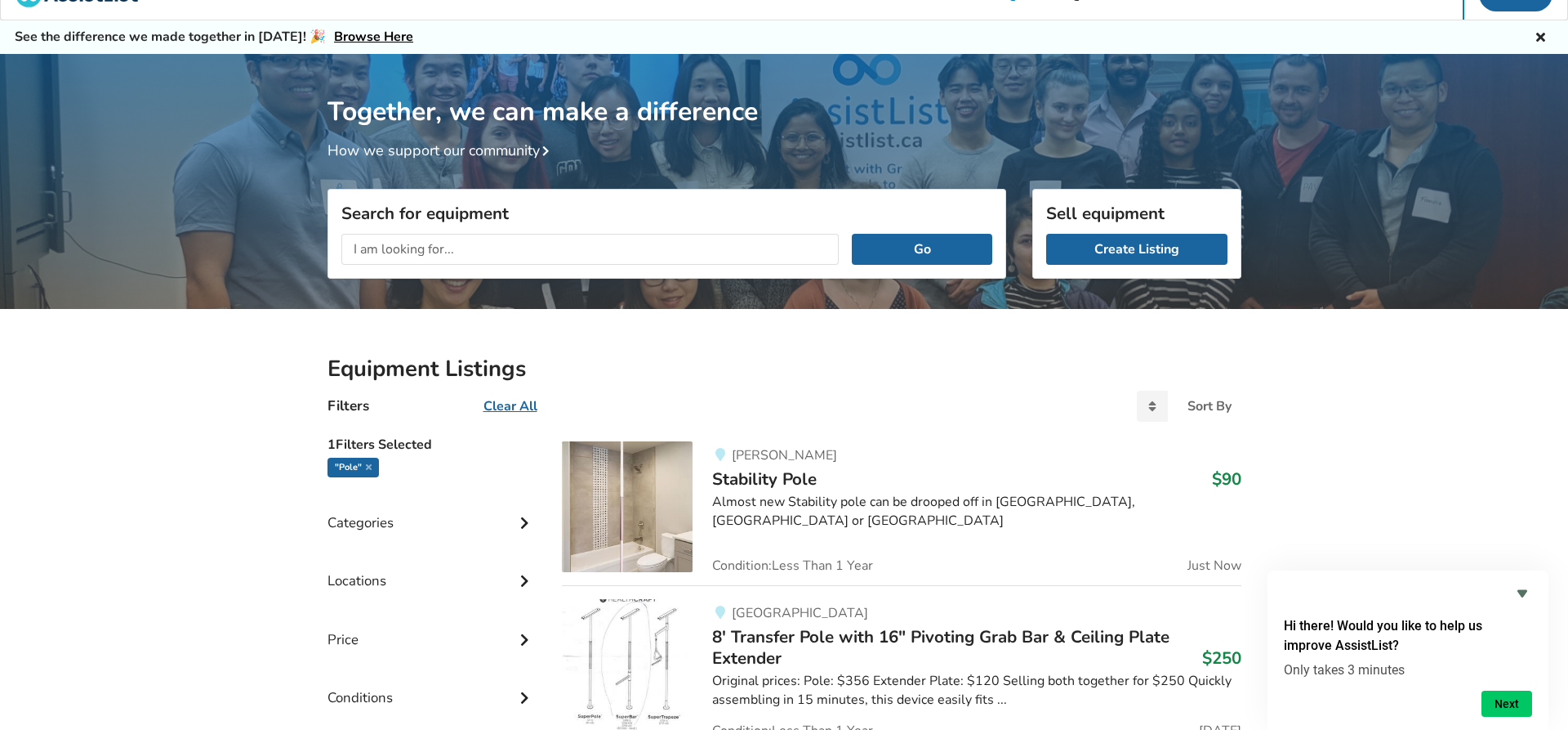
click at [434, 249] on input "text" at bounding box center [590, 249] width 498 height 31
click at [851, 234] on button "Go" at bounding box center [921, 249] width 140 height 31
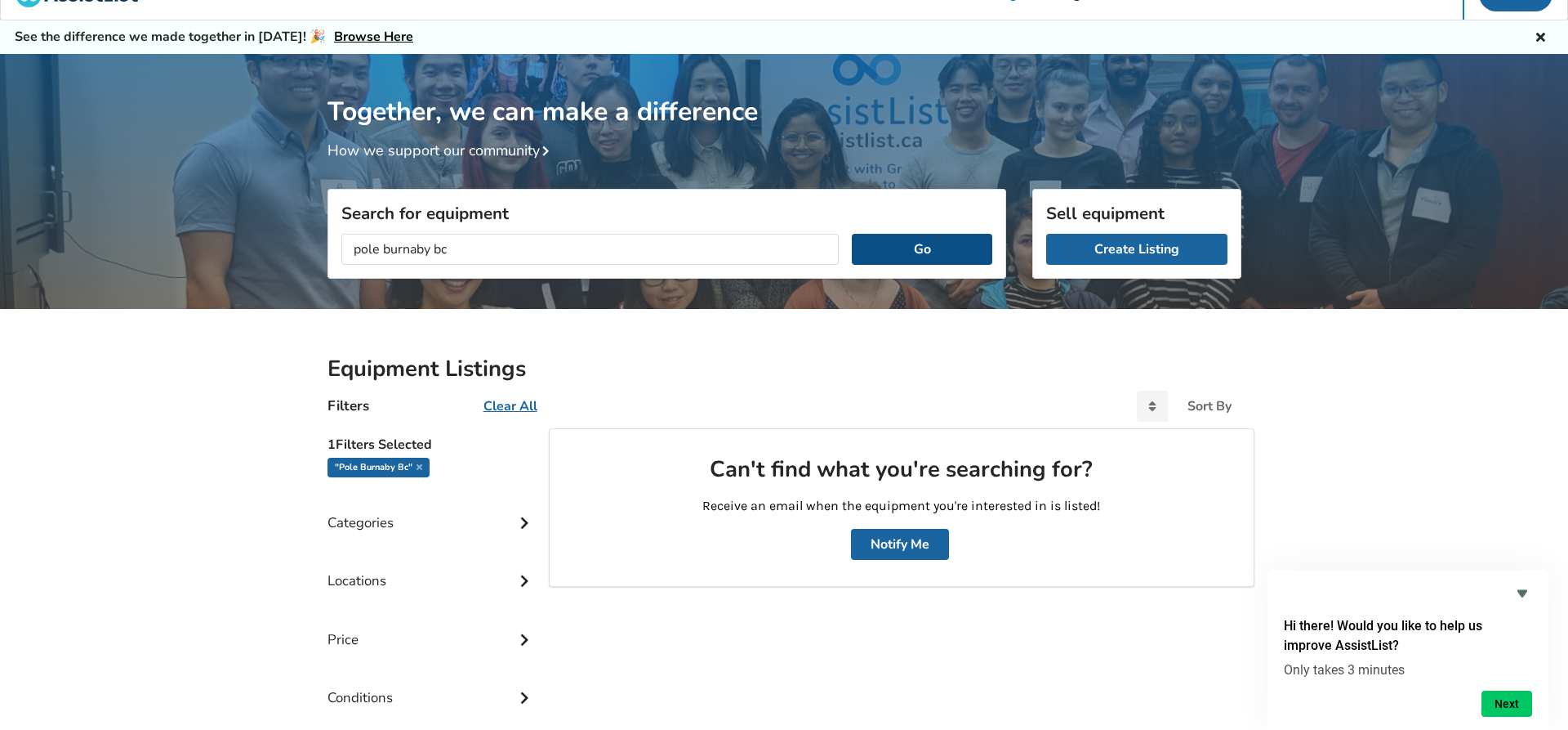
click at [948, 244] on button "Go" at bounding box center [921, 249] width 140 height 31
drag, startPoint x: 463, startPoint y: 250, endPoint x: 385, endPoint y: 248, distance: 78.0
click at [385, 248] on input "pole burnaby bc" at bounding box center [590, 249] width 498 height 31
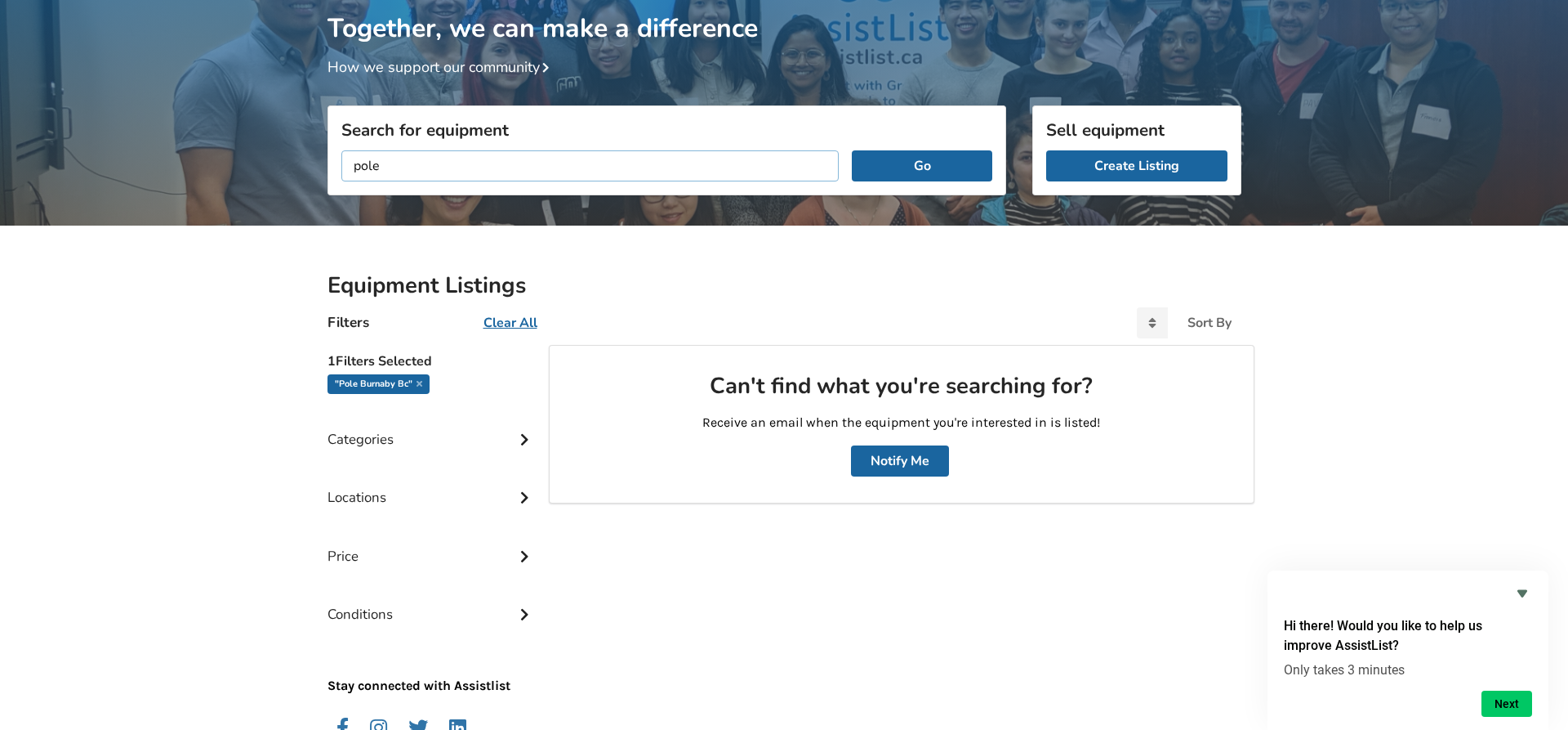
scroll to position [198, 0]
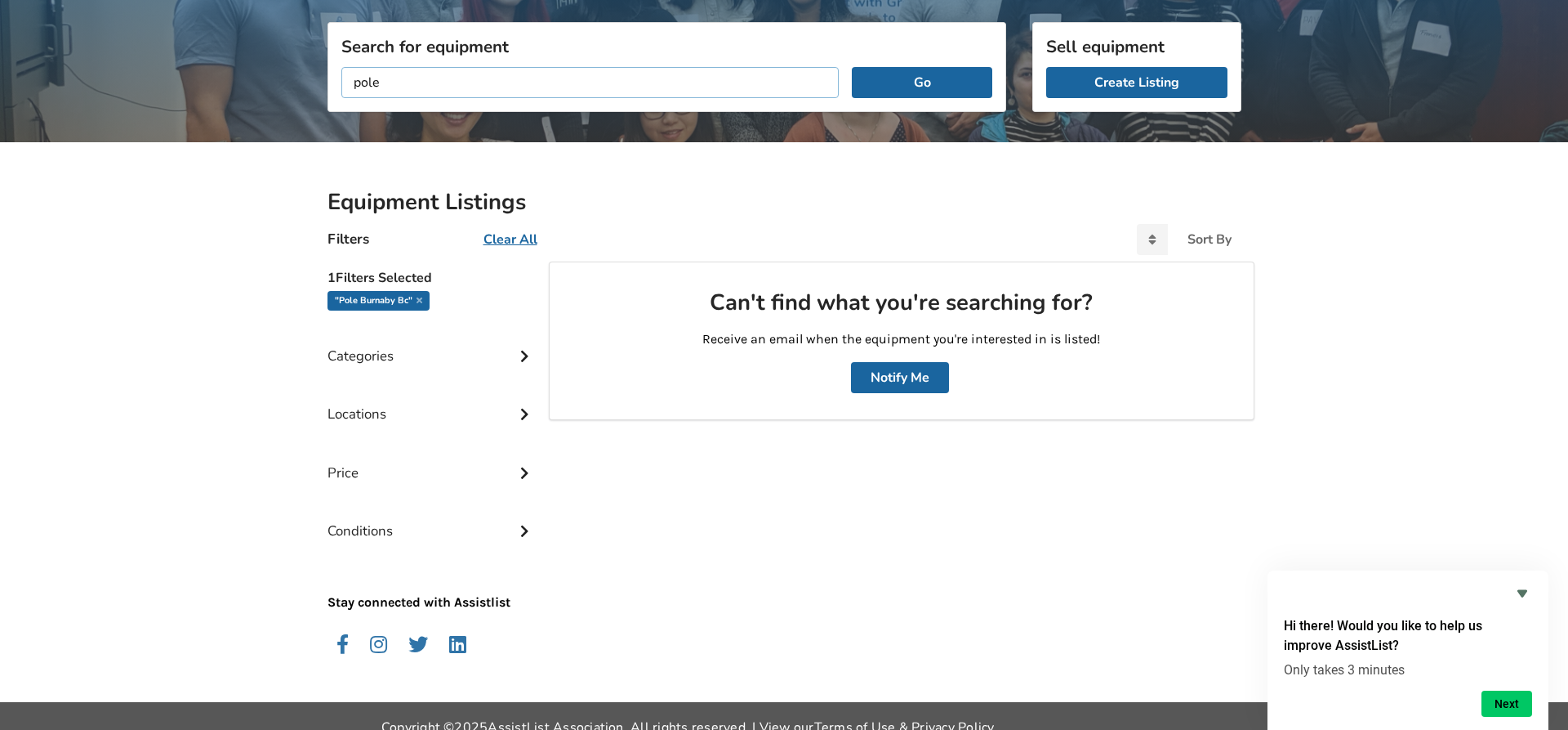
type input "pole"
click at [520, 413] on icon at bounding box center [523, 412] width 16 height 14
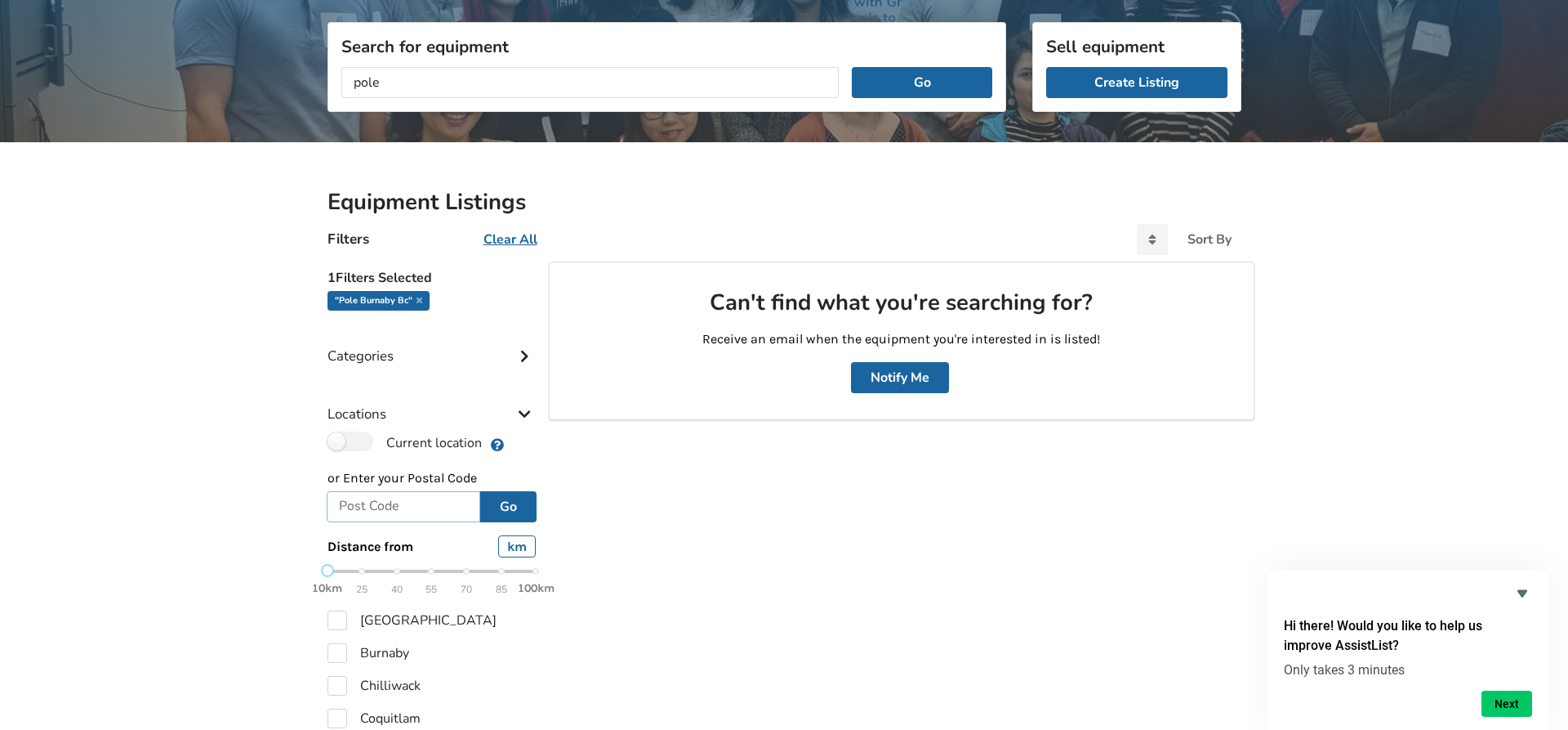
click at [429, 502] on input "text" at bounding box center [404, 506] width 155 height 31
type input "v5g 2t3"
click at [503, 507] on button "Go" at bounding box center [508, 506] width 57 height 31
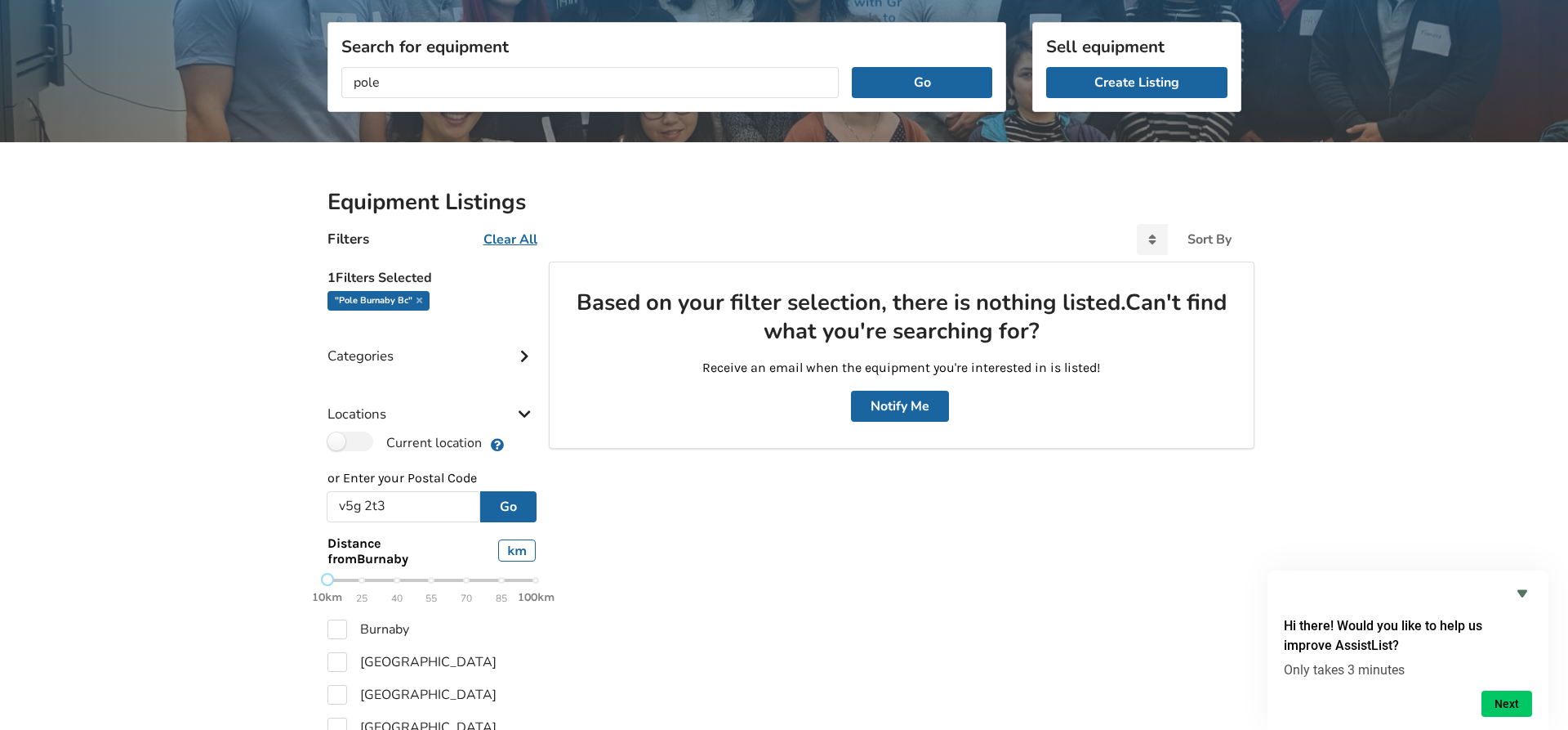
click at [523, 361] on icon at bounding box center [523, 354] width 16 height 14
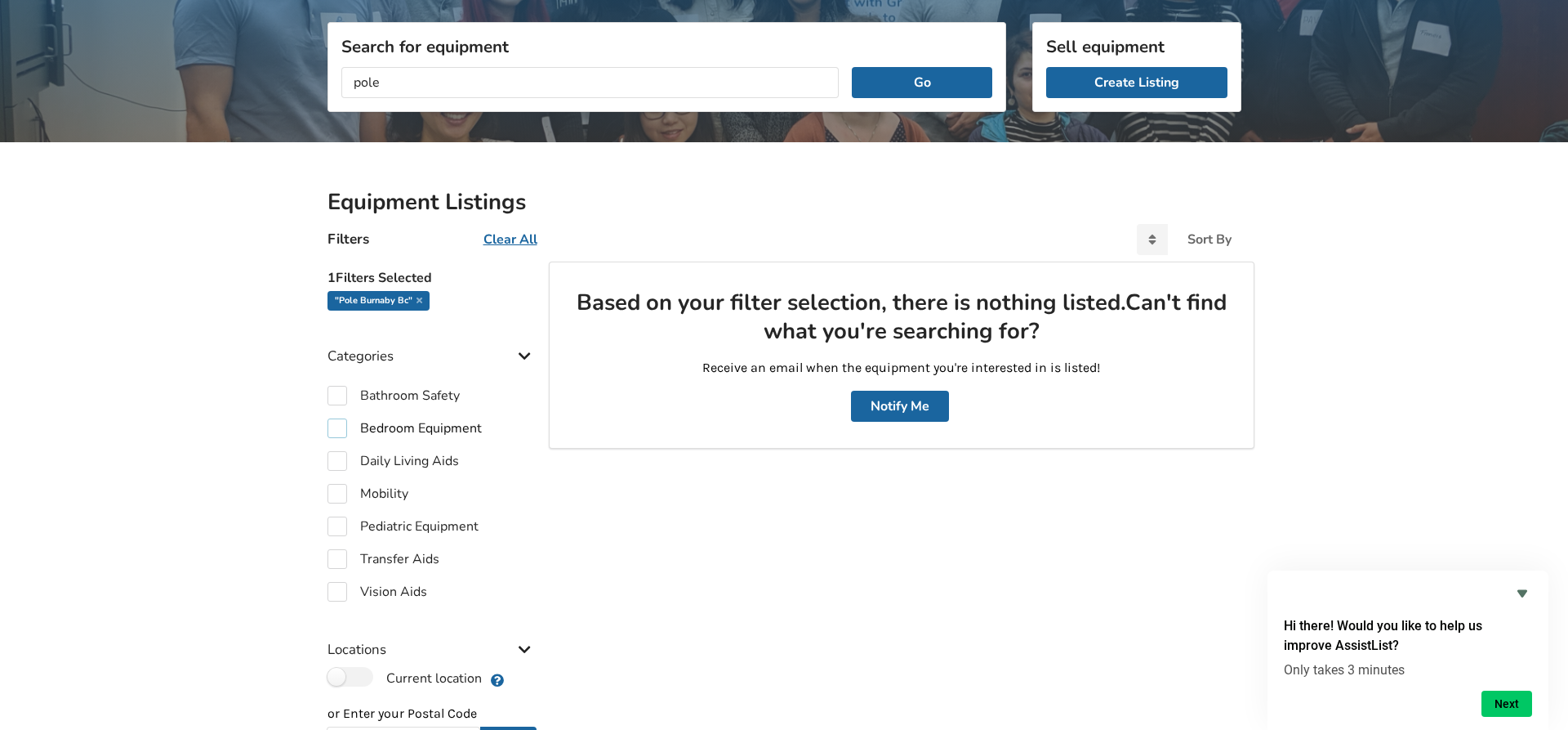
click at [389, 424] on label "Bedroom Equipment" at bounding box center [404, 428] width 155 height 20
checkbox input "true"
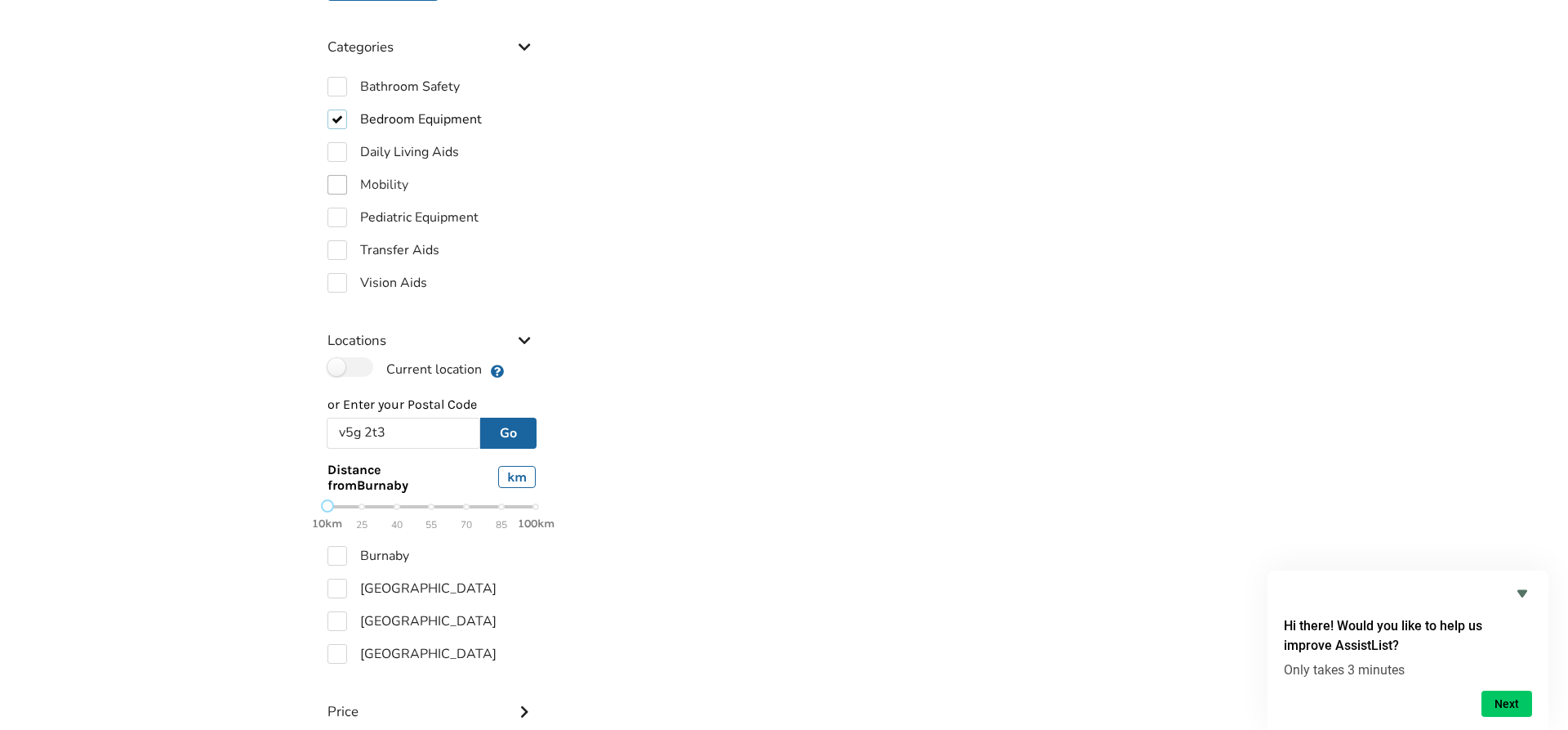
scroll to position [449, 0]
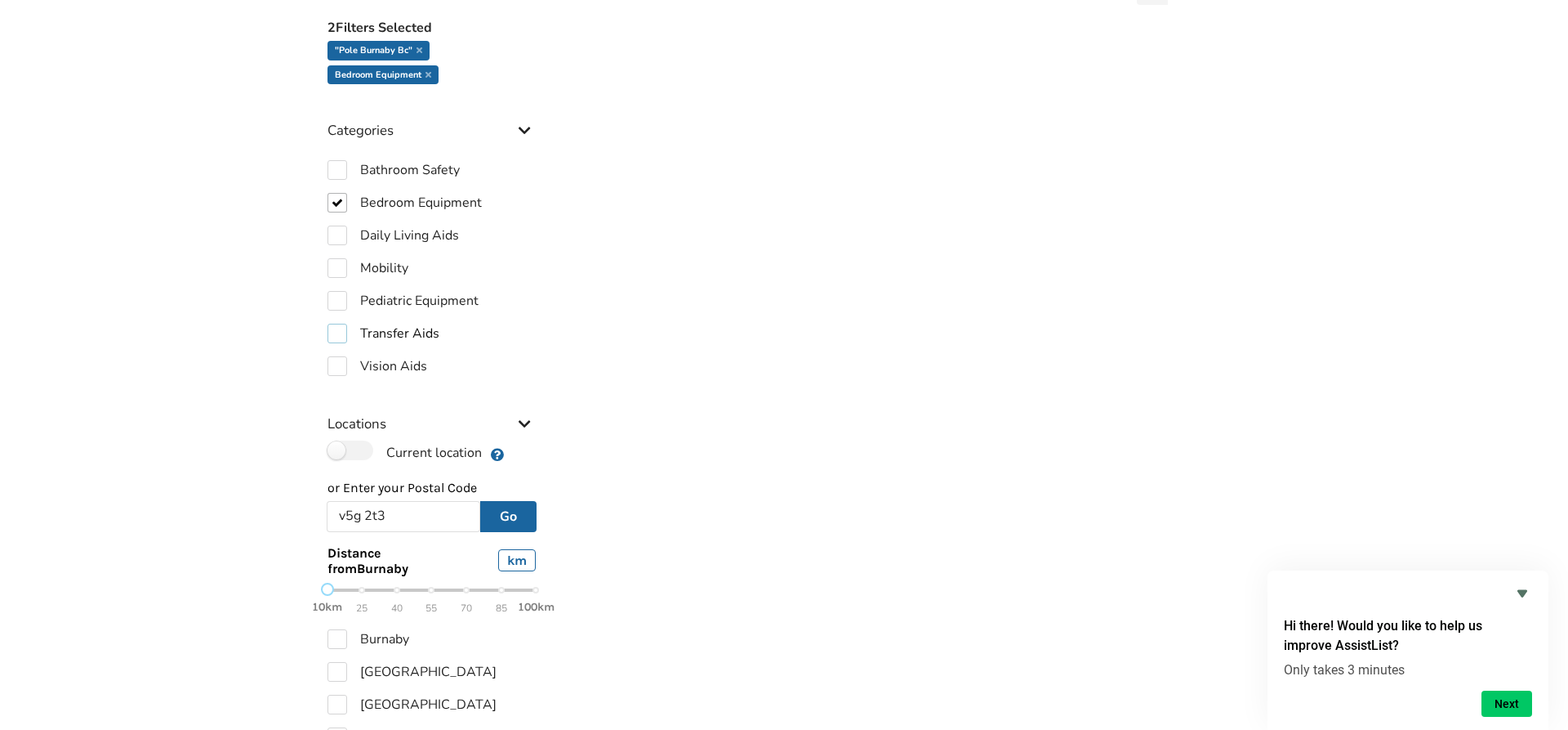
click at [330, 332] on label "Transfer Aids" at bounding box center [383, 333] width 112 height 20
checkbox input "true"
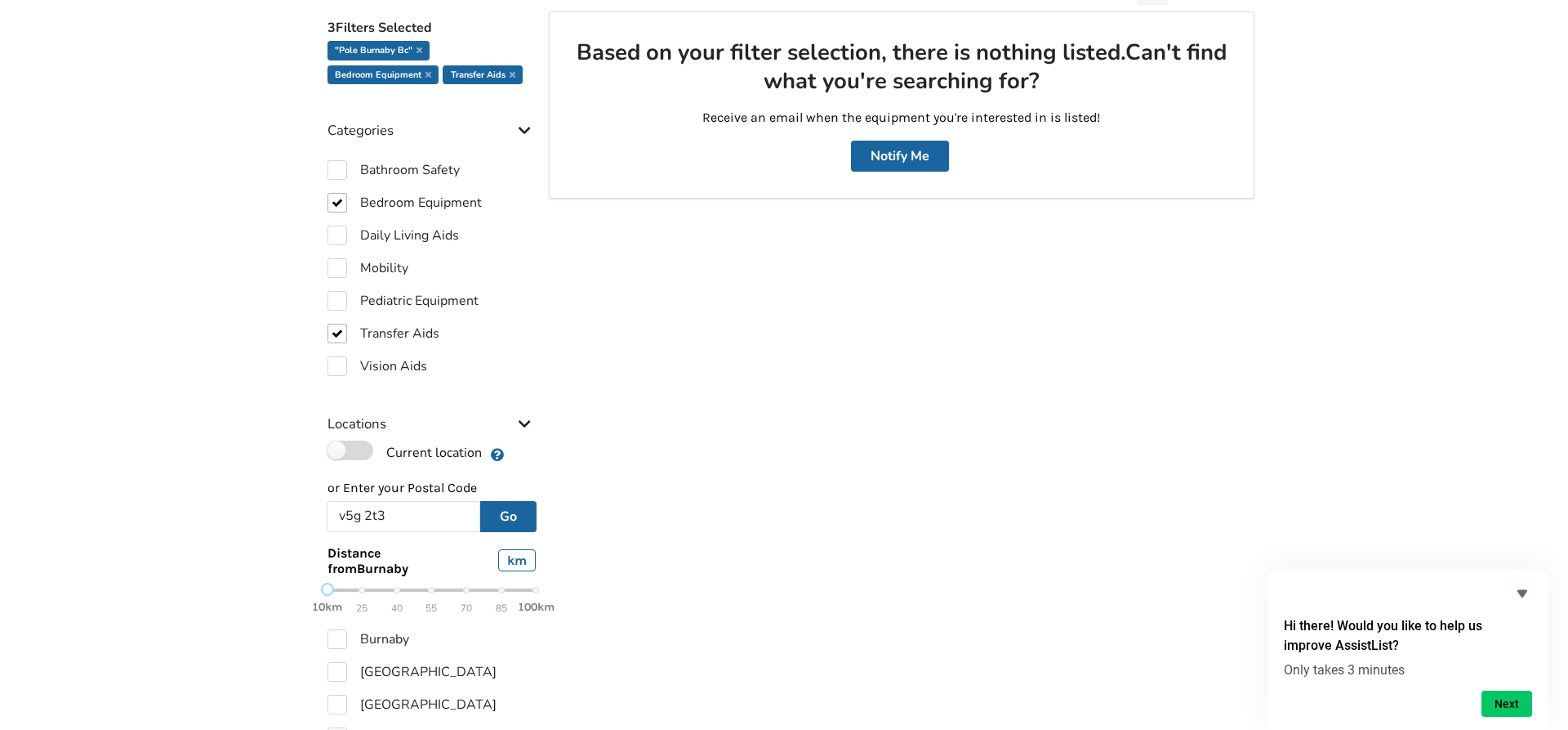
click at [367, 453] on label "Current location" at bounding box center [404, 451] width 155 height 22
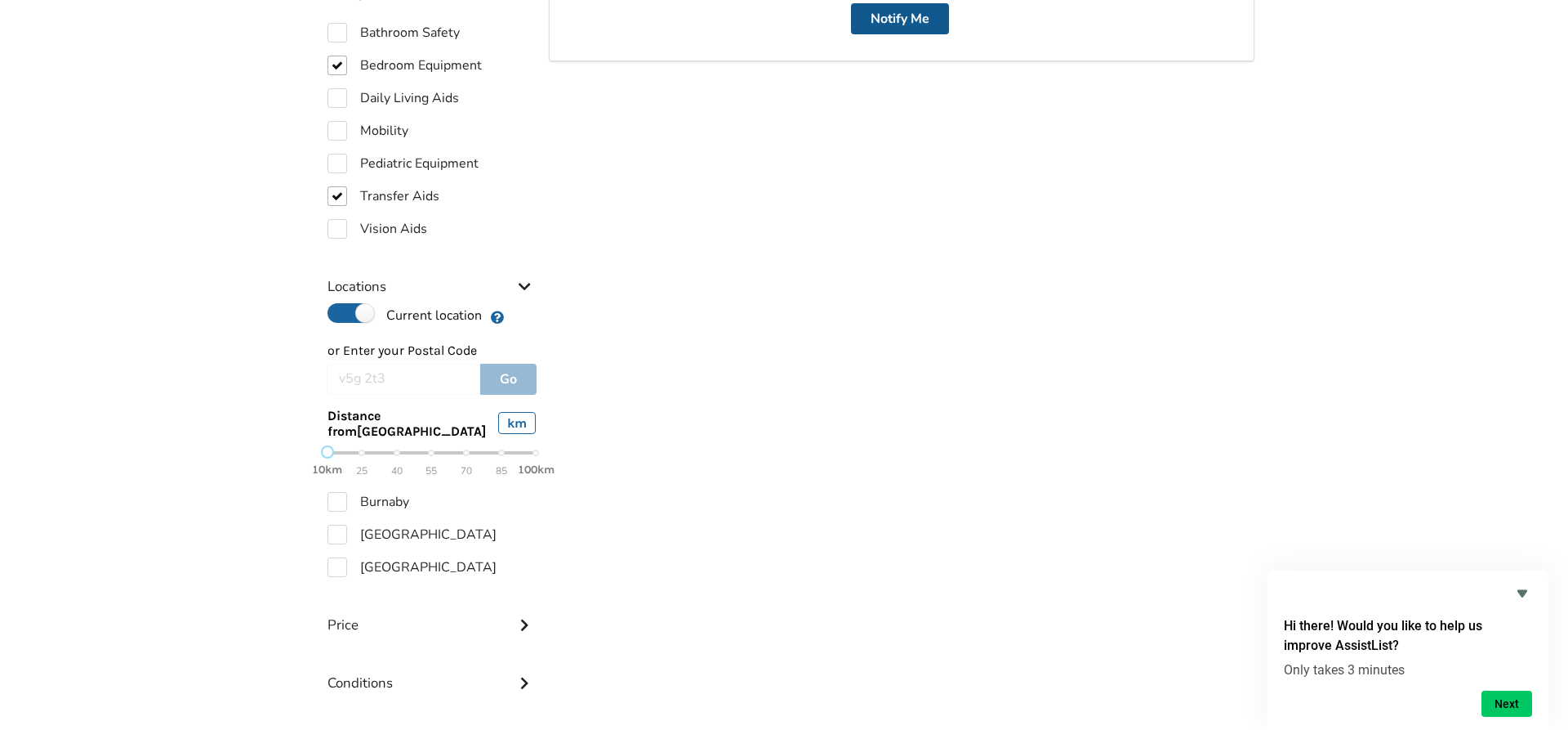
scroll to position [753, 0]
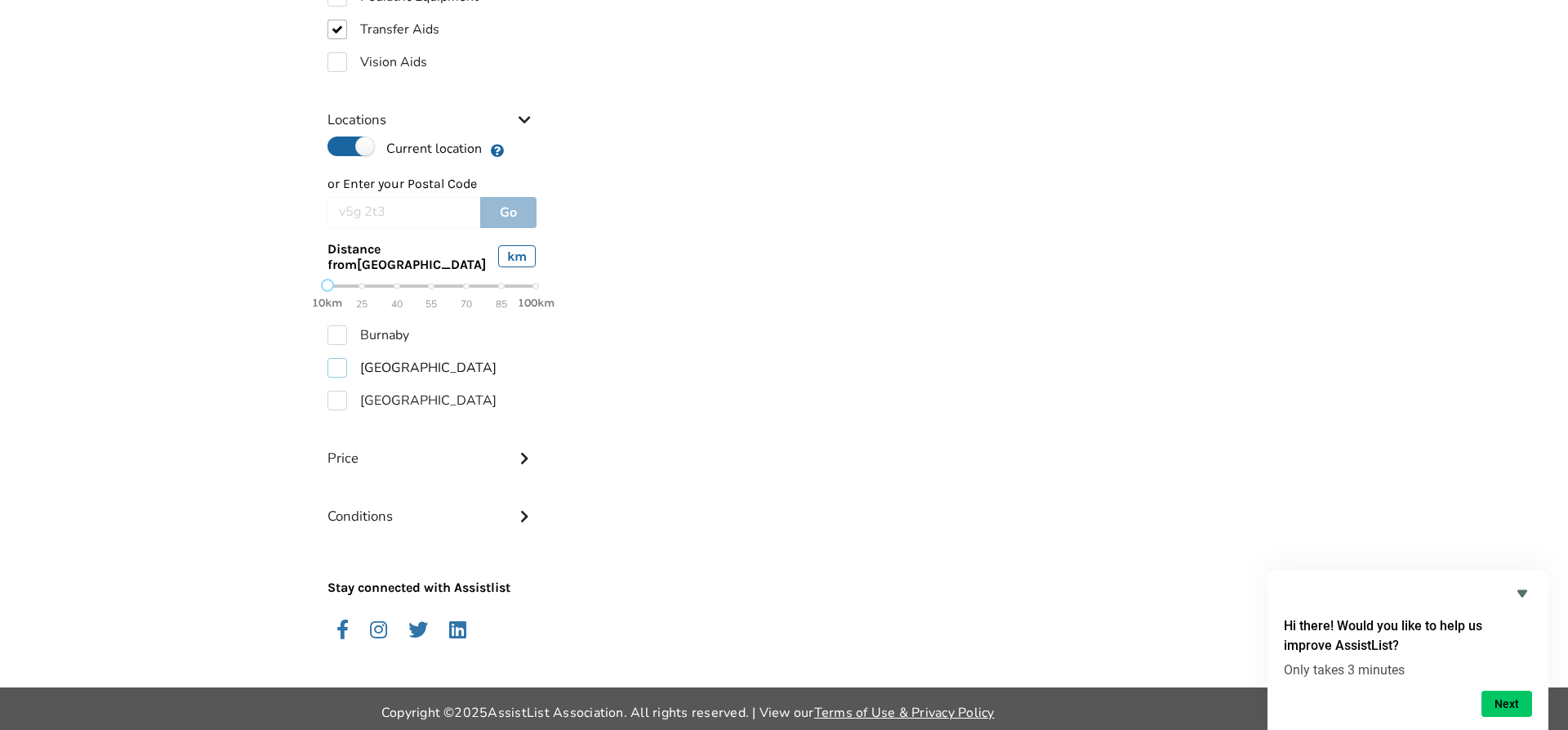
click at [338, 364] on label "[GEOGRAPHIC_DATA]" at bounding box center [411, 367] width 169 height 20
checkbox input "true"
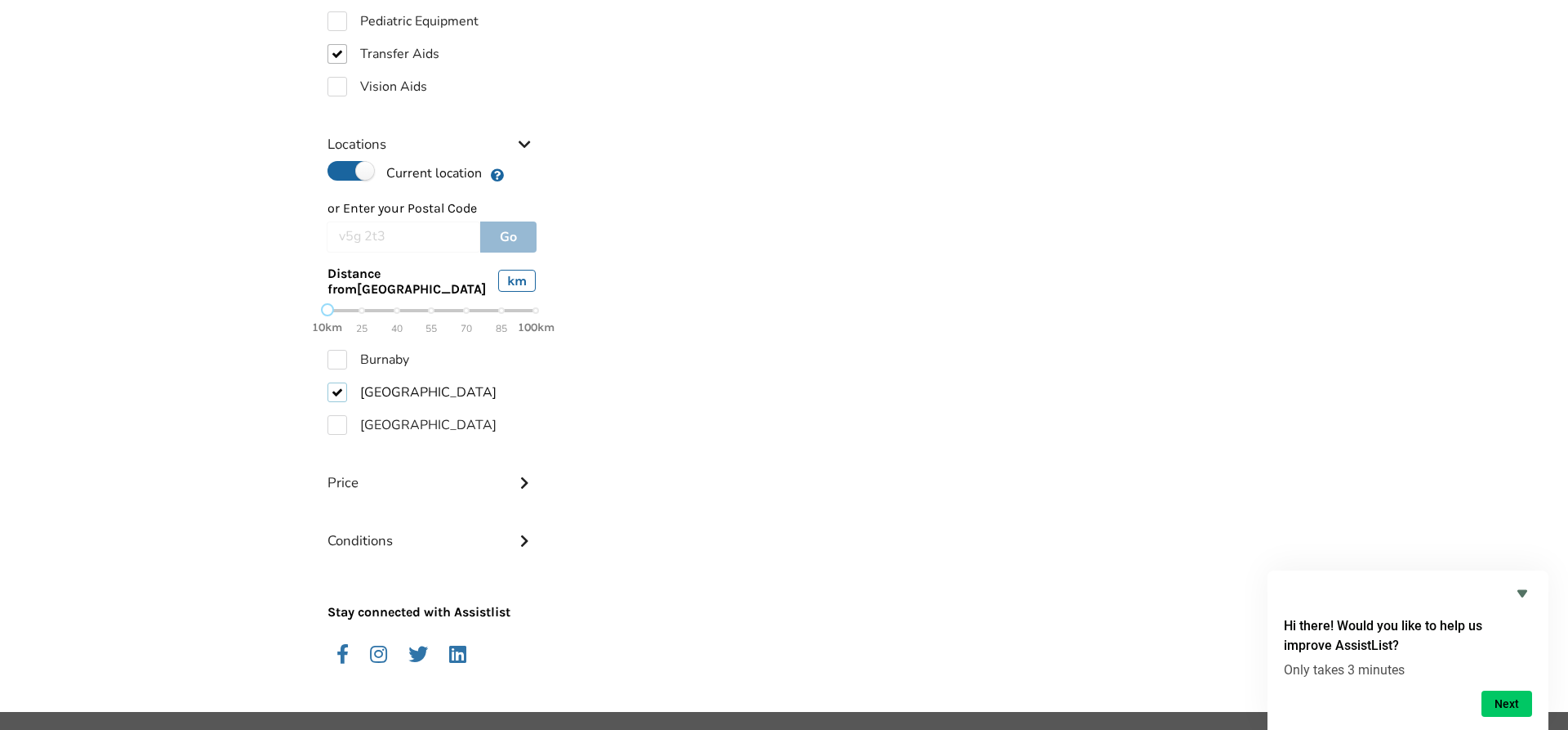
scroll to position [777, 0]
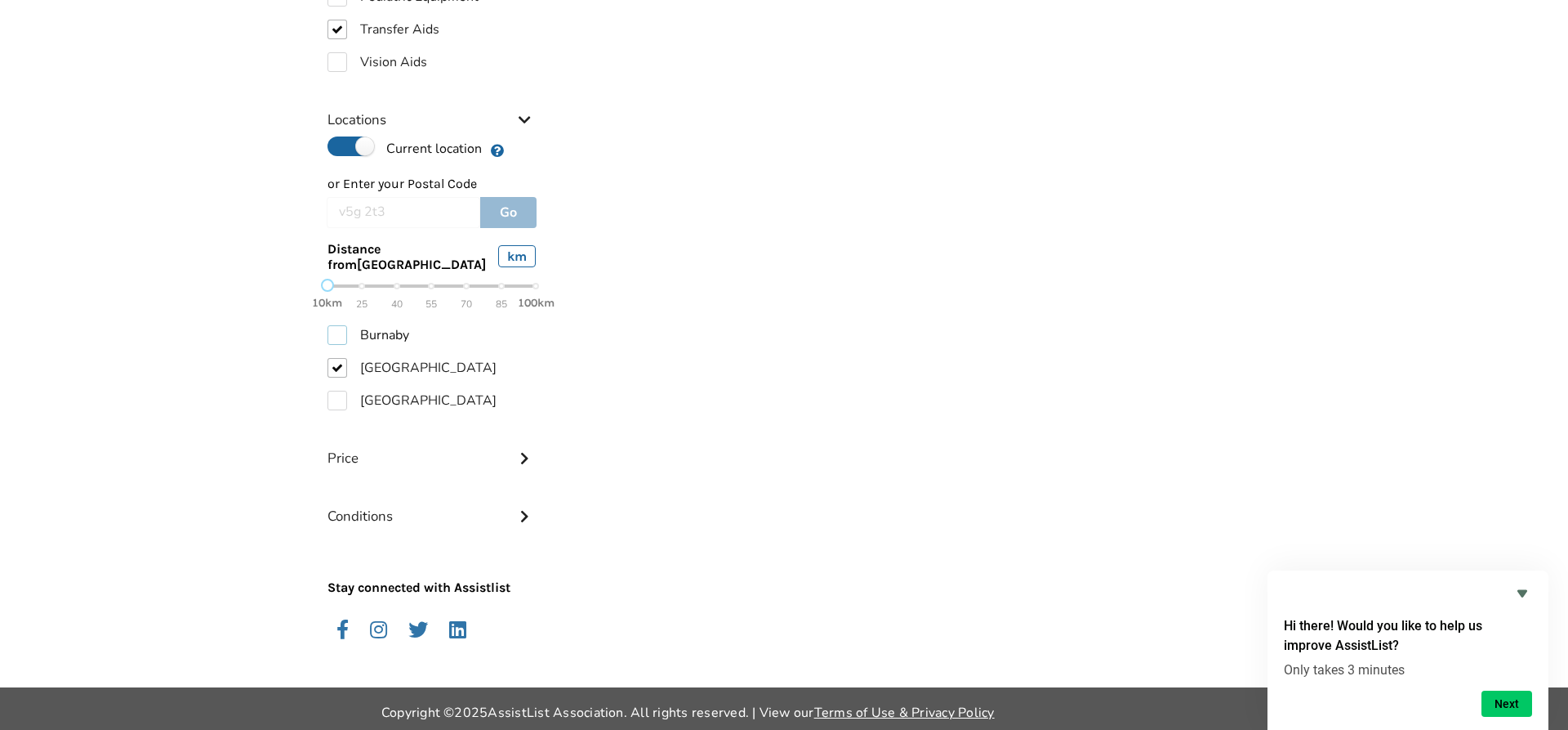
click at [340, 332] on label "Burnaby" at bounding box center [368, 335] width 82 height 20
checkbox input "true"
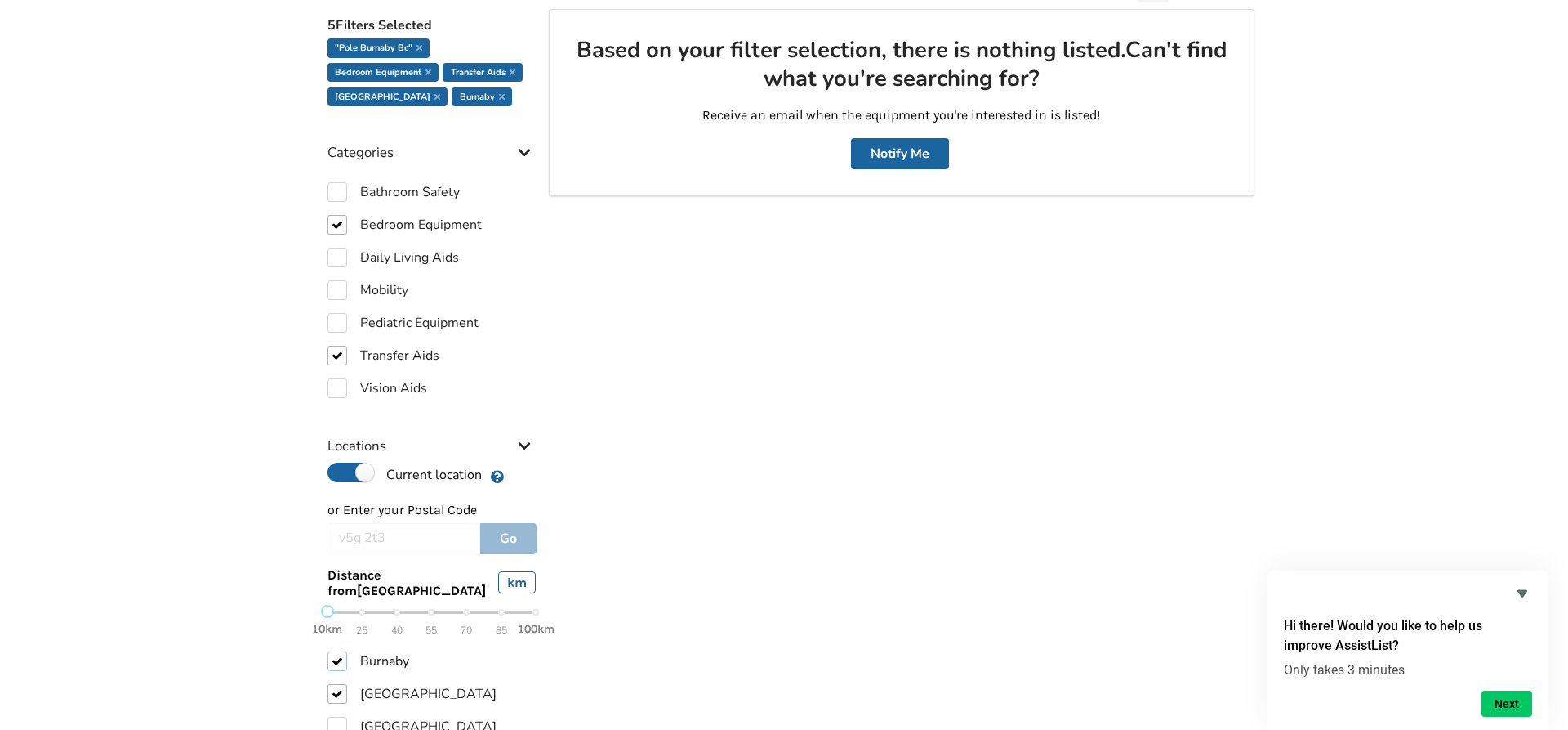
scroll to position [284, 0]
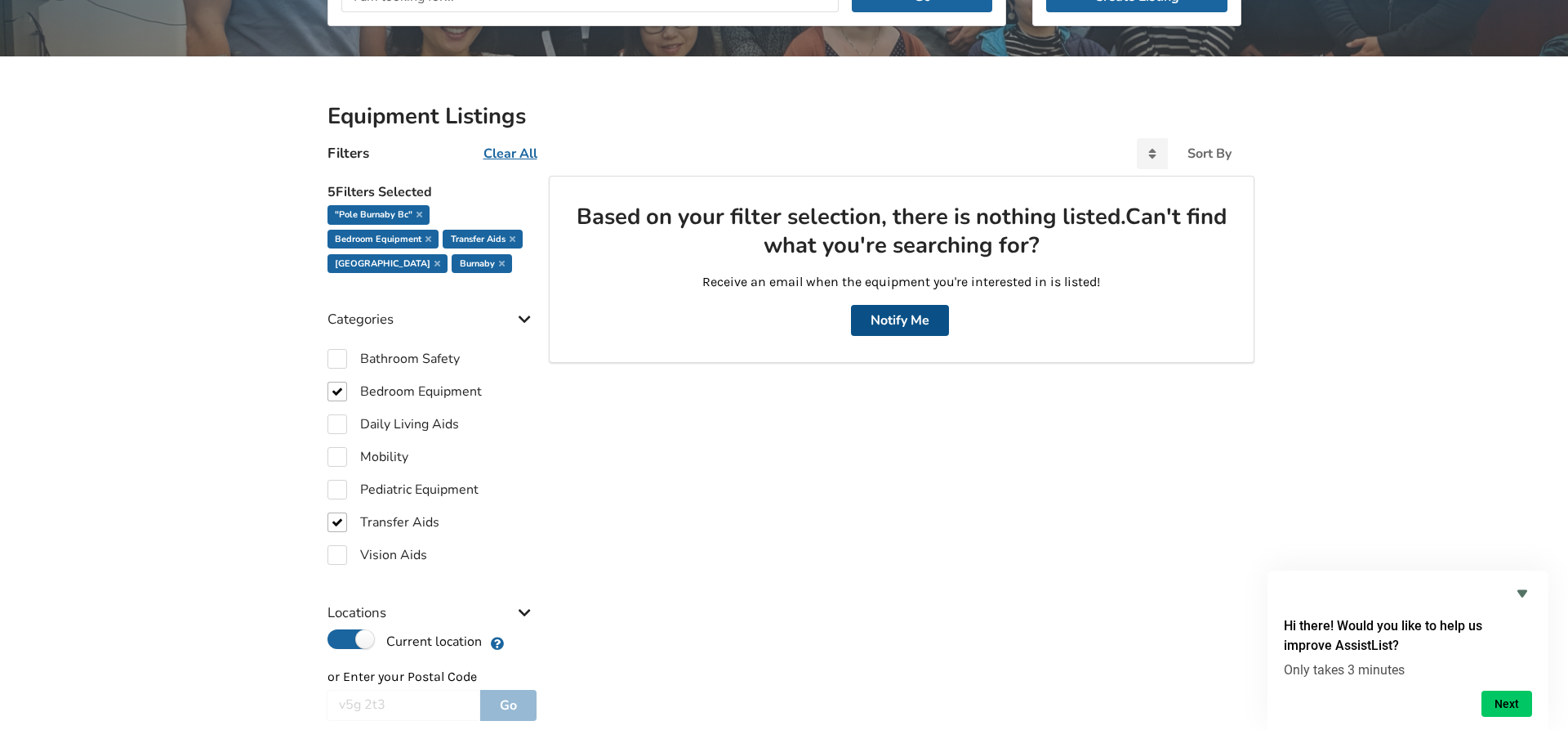
click at [903, 319] on button "Notify Me" at bounding box center [900, 320] width 98 height 31
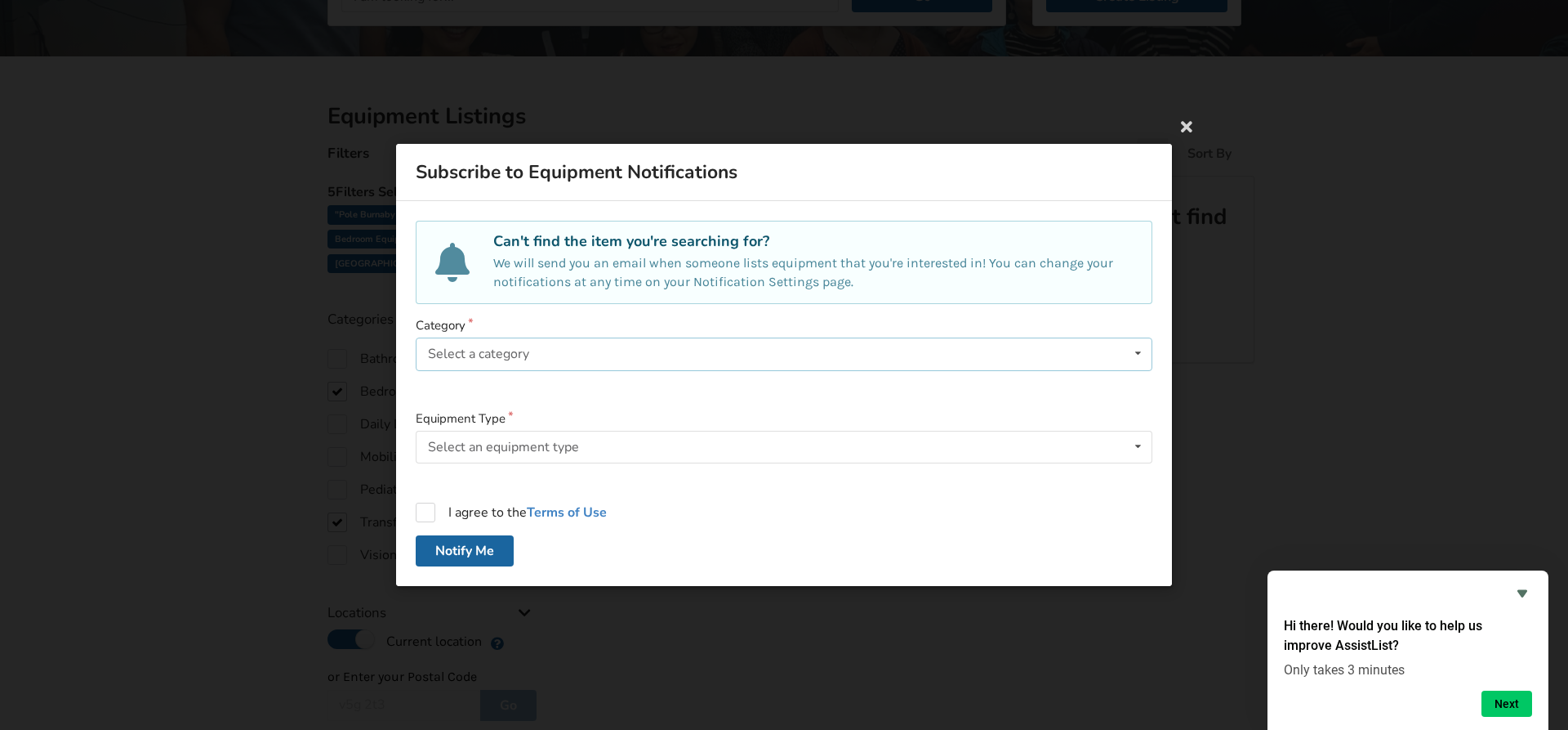
click at [786, 345] on div "Select a category Bathroom Safety Bedroom Equipment Daily Living Aids Mobility …" at bounding box center [784, 354] width 736 height 33
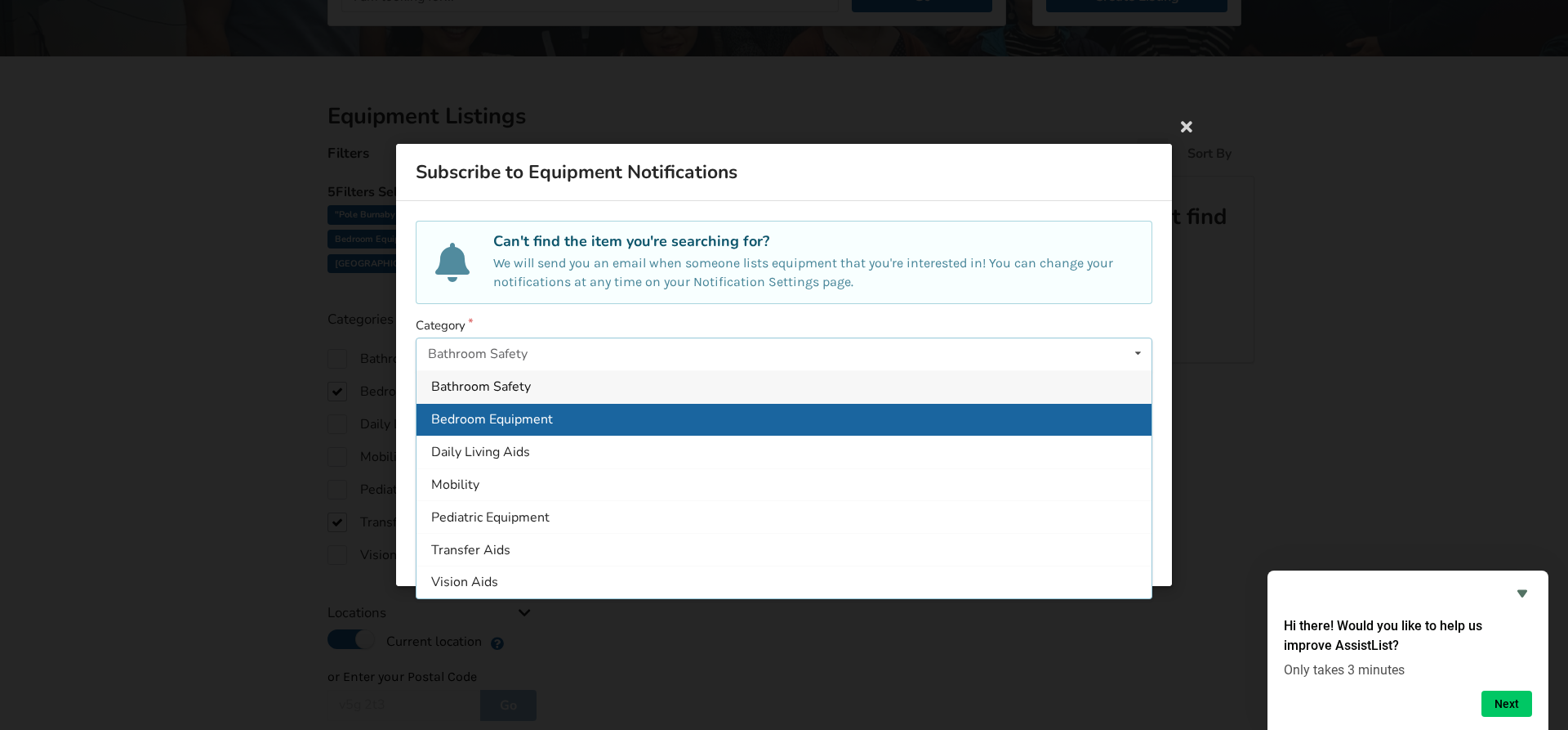
click at [558, 424] on div "Bedroom Equipment" at bounding box center [784, 419] width 735 height 33
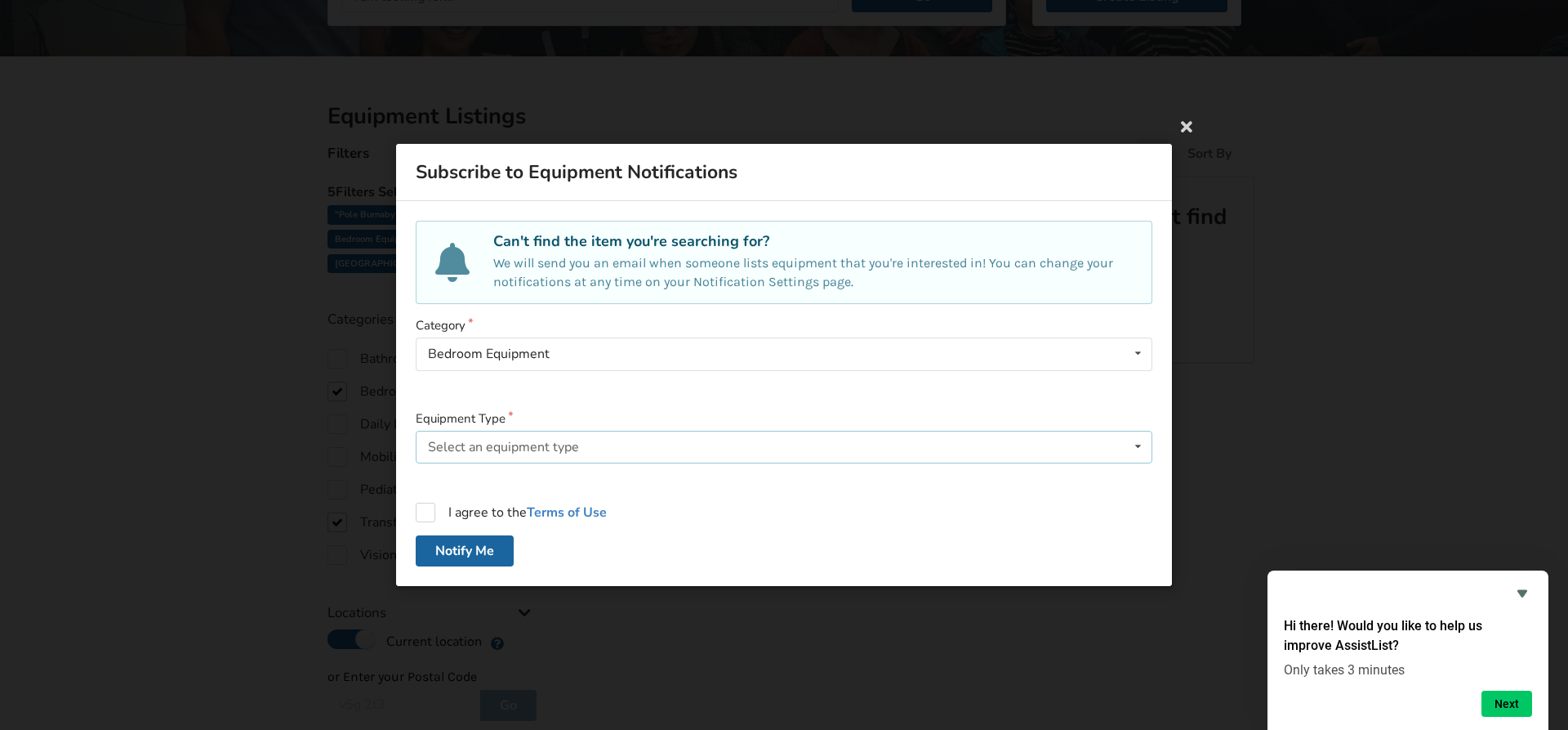
click at [1144, 452] on icon at bounding box center [1138, 446] width 24 height 30
click at [410, 394] on div "Can't find the item you're searching for? We will send you an email when someon…" at bounding box center [784, 393] width 776 height 385
click at [520, 450] on div "Hospital Bed Hospital Bed Mattress Furniture Blocks Bed Assist Rail Overbed Tab…" at bounding box center [784, 446] width 736 height 33
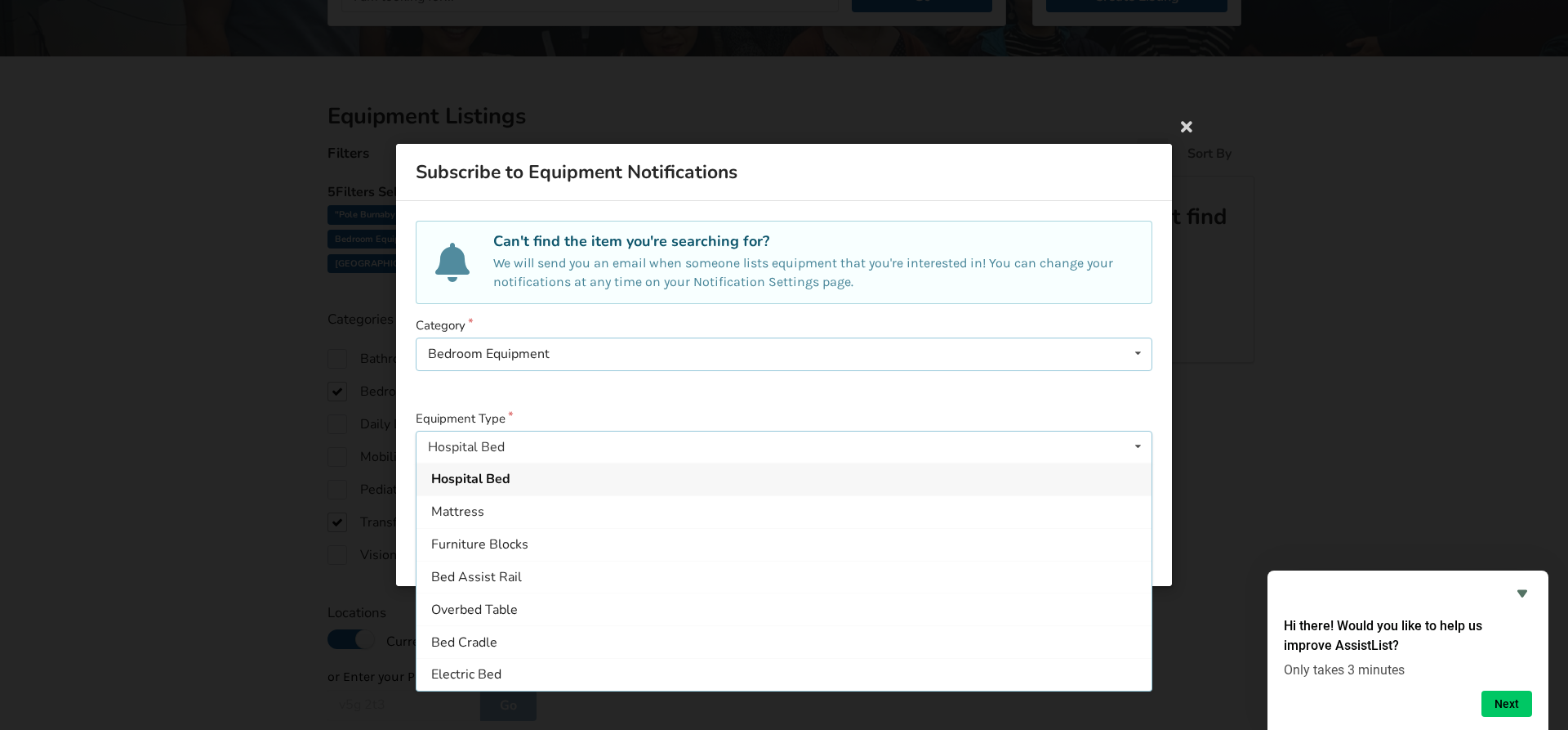
click at [1144, 352] on icon at bounding box center [1138, 354] width 24 height 30
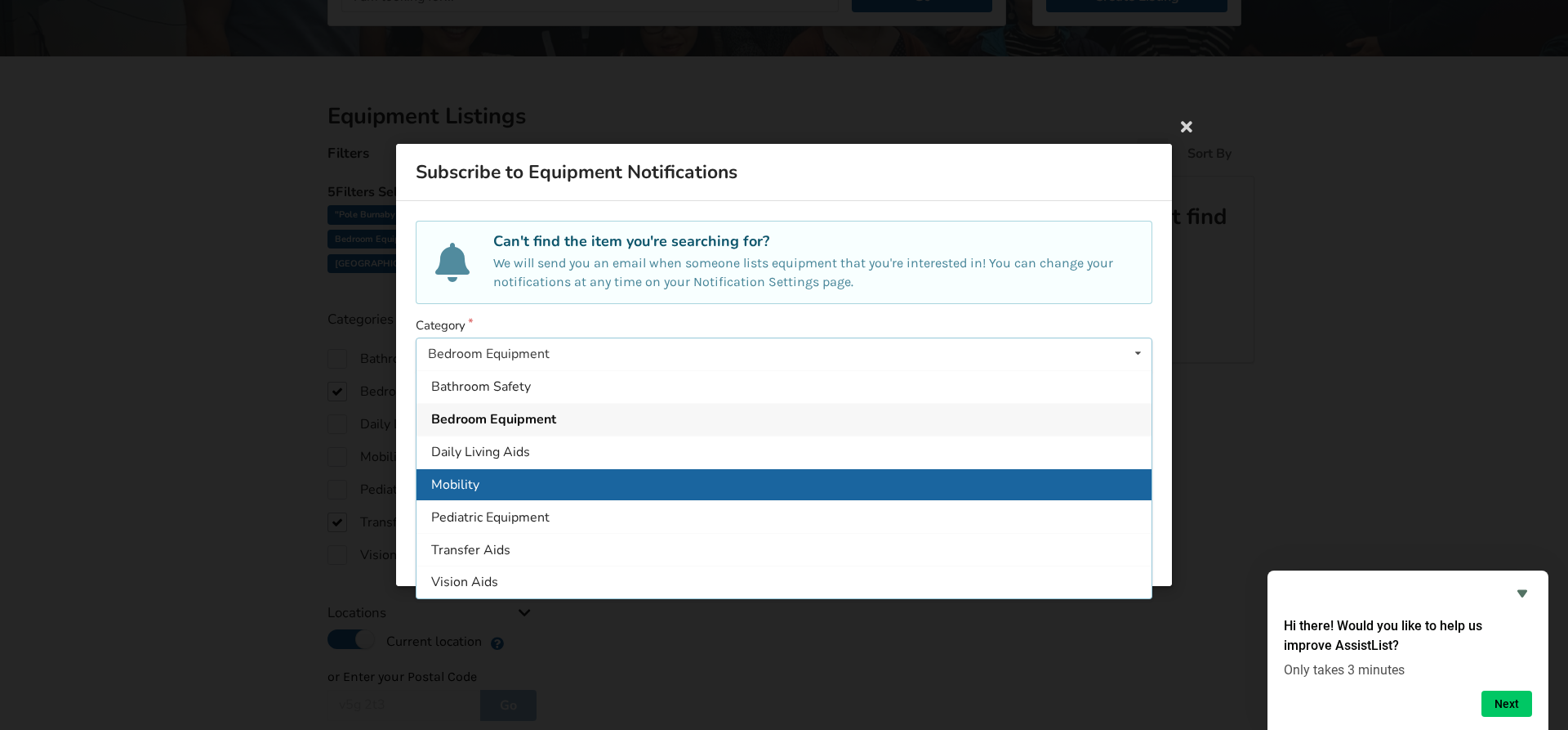
click at [516, 478] on div "Mobility" at bounding box center [784, 483] width 735 height 33
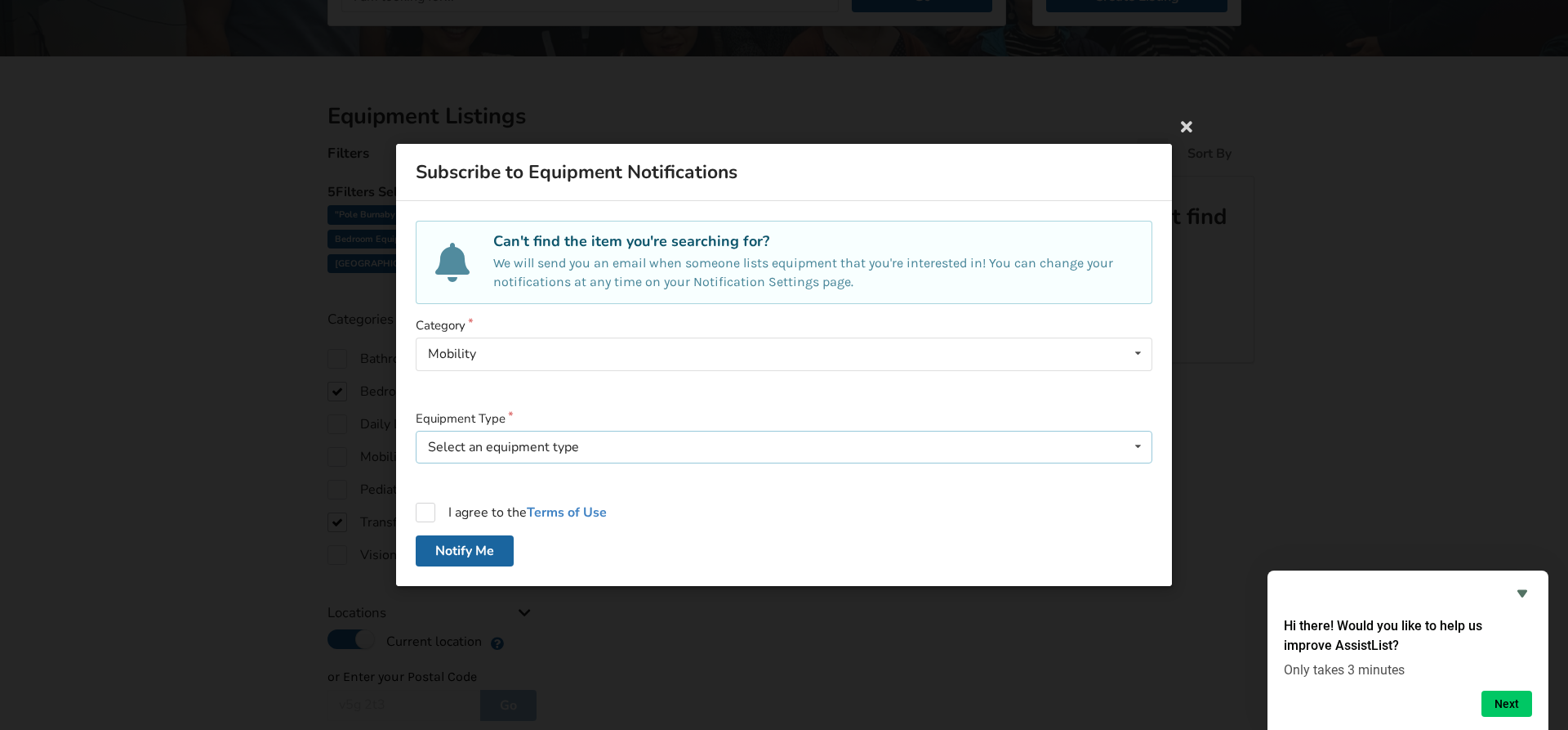
click at [1145, 449] on icon at bounding box center [1138, 446] width 24 height 30
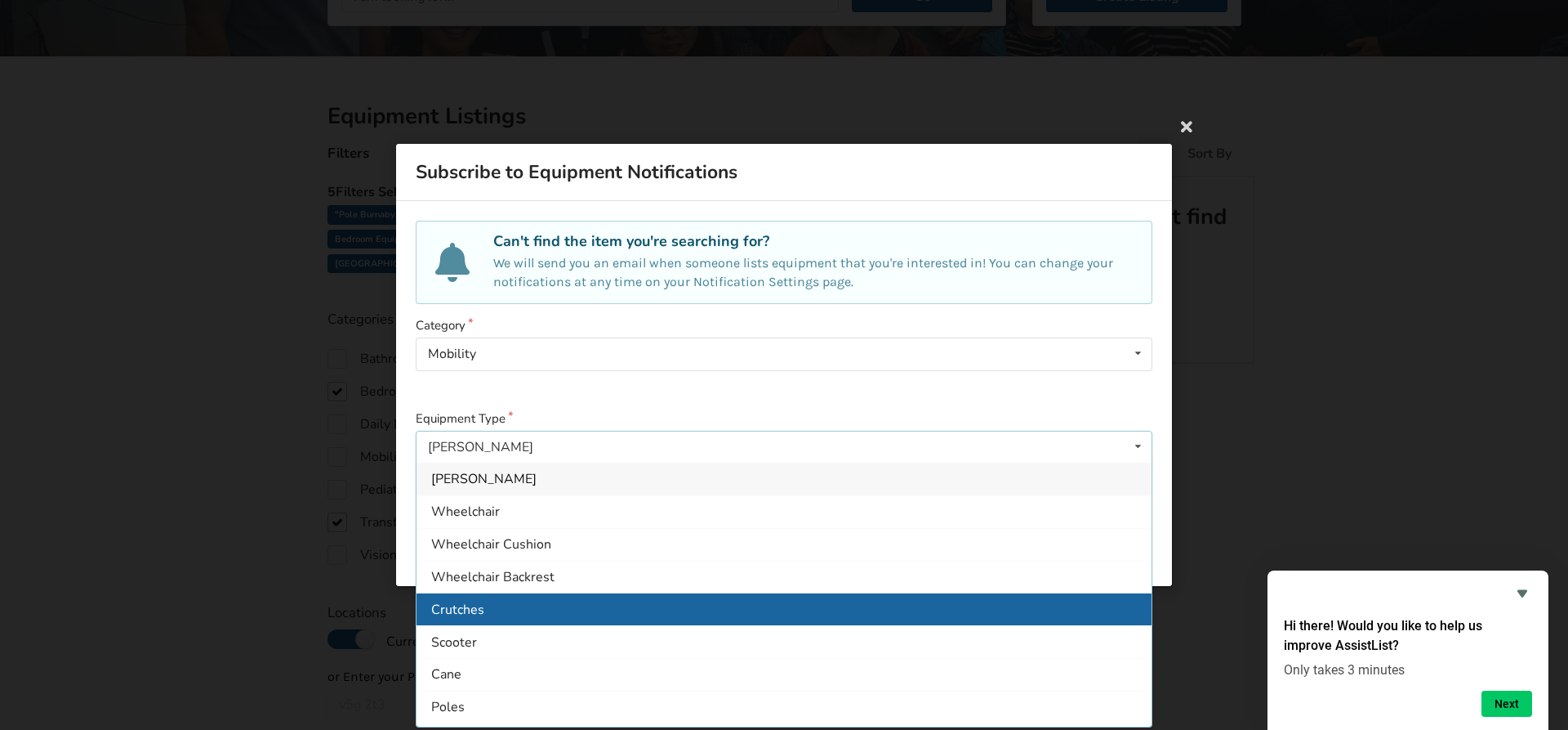
scroll to position [62, 0]
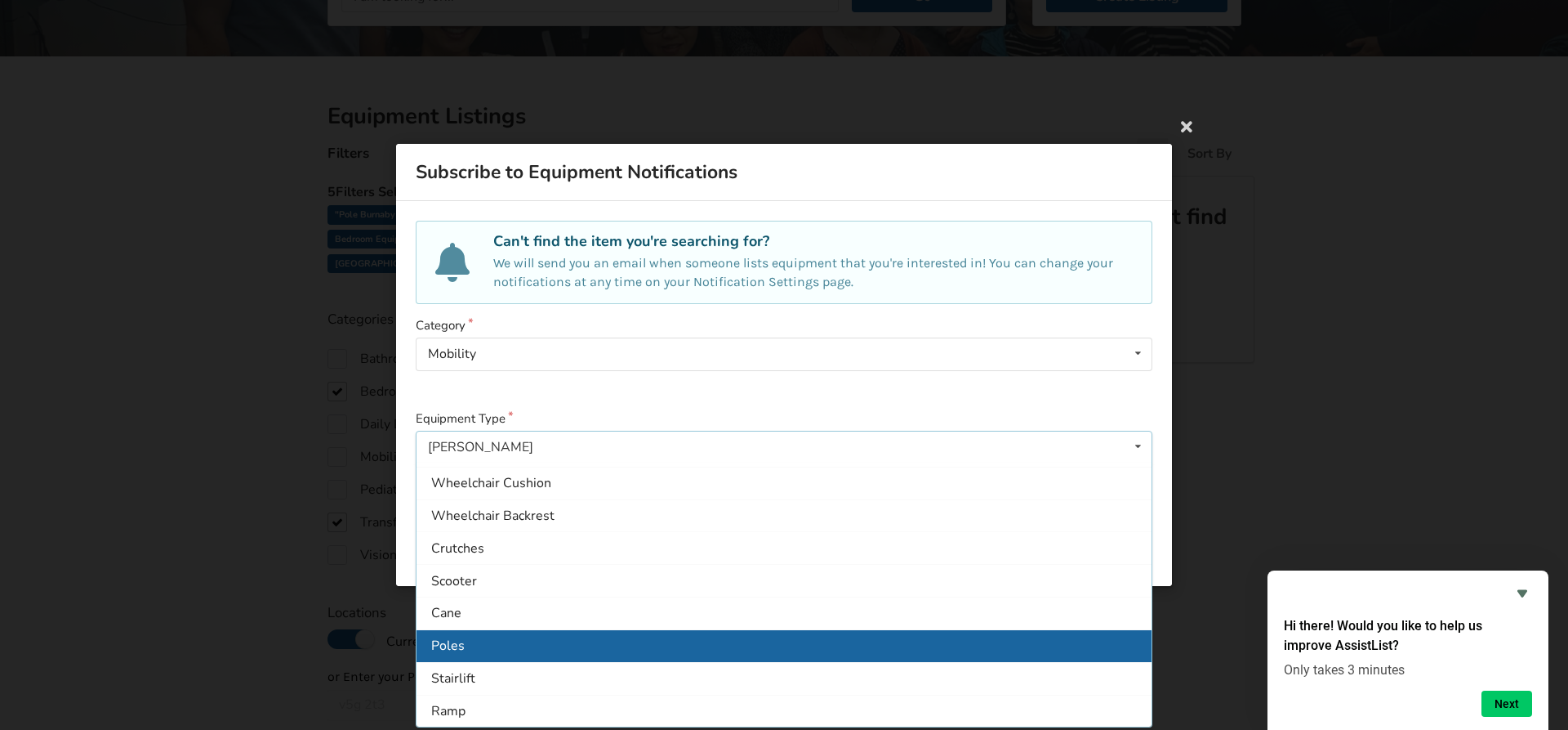
click at [455, 641] on span "Poles" at bounding box center [448, 645] width 34 height 18
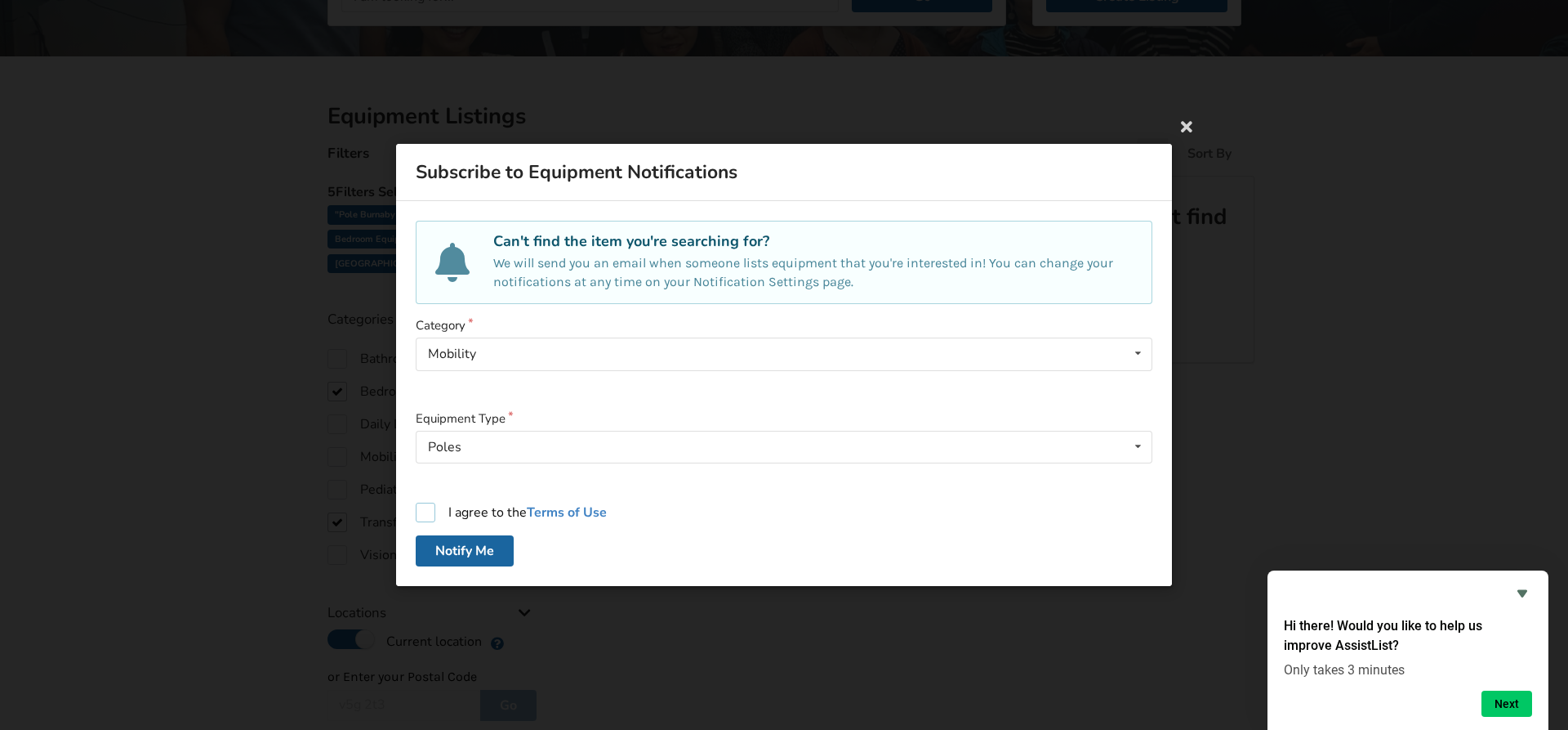
click at [417, 512] on label "I agree to the Terms of Use" at bounding box center [511, 512] width 191 height 20
checkbox input "true"
click at [434, 552] on button "Notify Me" at bounding box center [465, 550] width 98 height 31
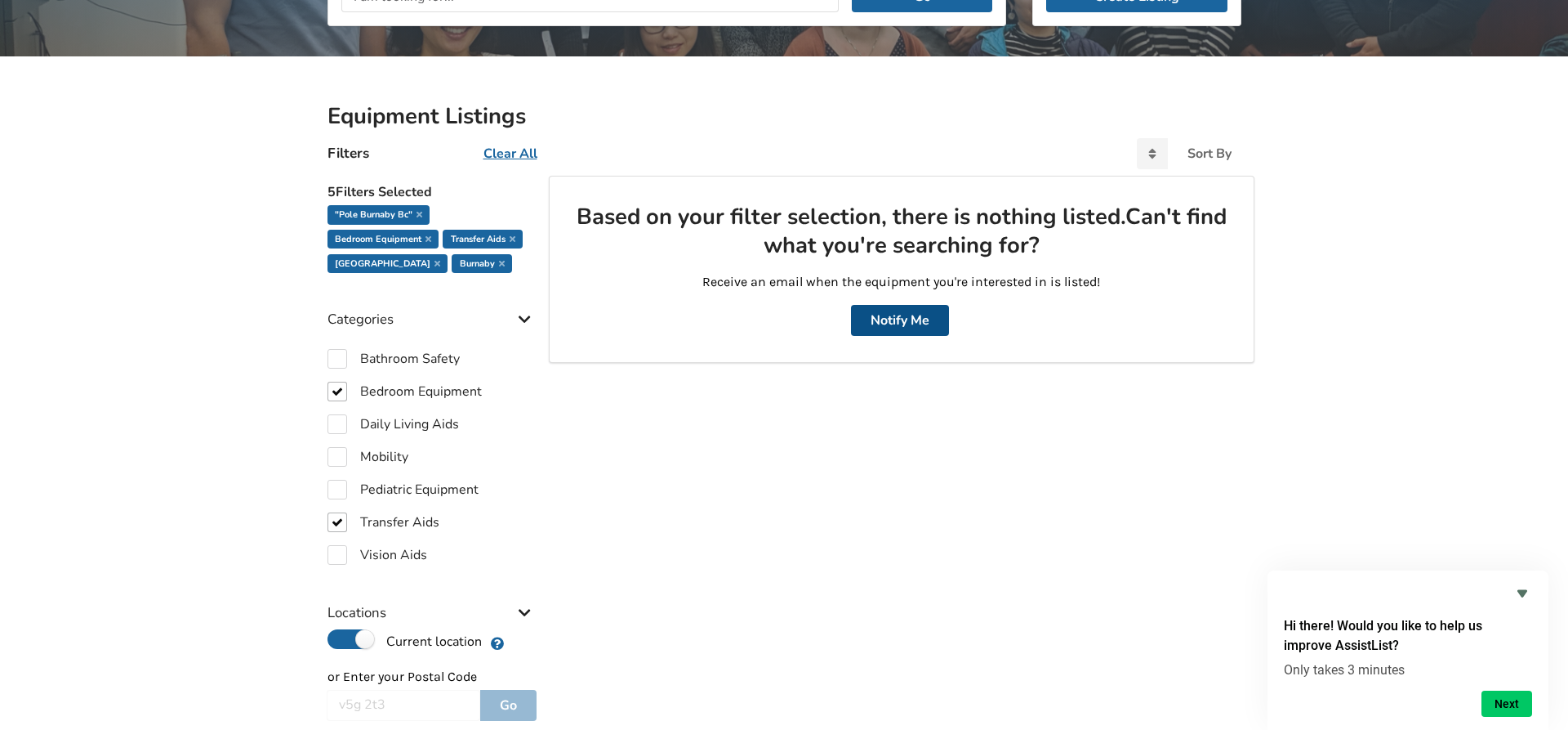
click at [913, 315] on button "Notify Me" at bounding box center [900, 320] width 98 height 31
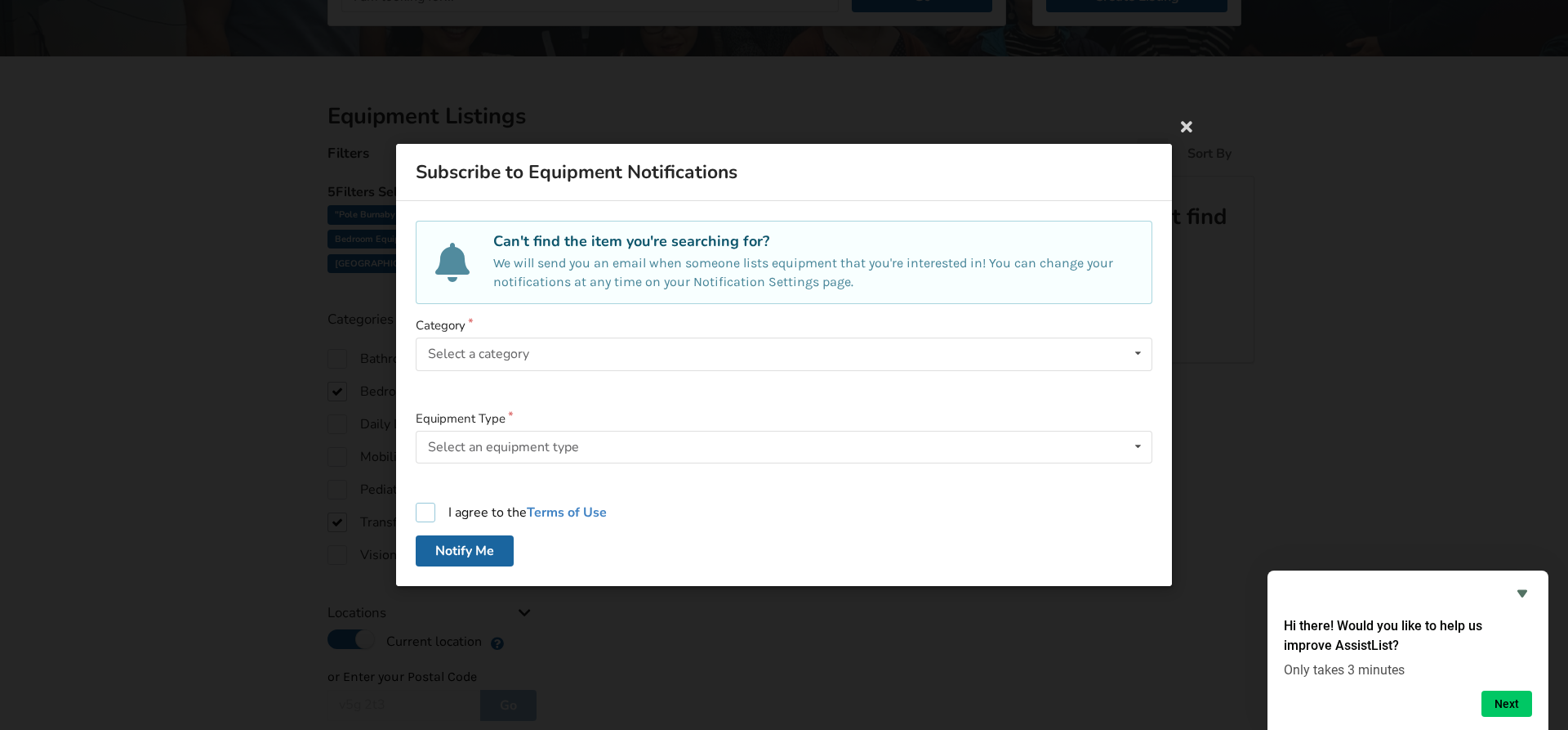
click at [428, 506] on label "I agree to the Terms of Use" at bounding box center [511, 512] width 191 height 20
checkbox input "true"
click at [1126, 351] on div "Select a category Bathroom Safety Bedroom Equipment Daily Living Aids Mobility …" at bounding box center [784, 354] width 736 height 33
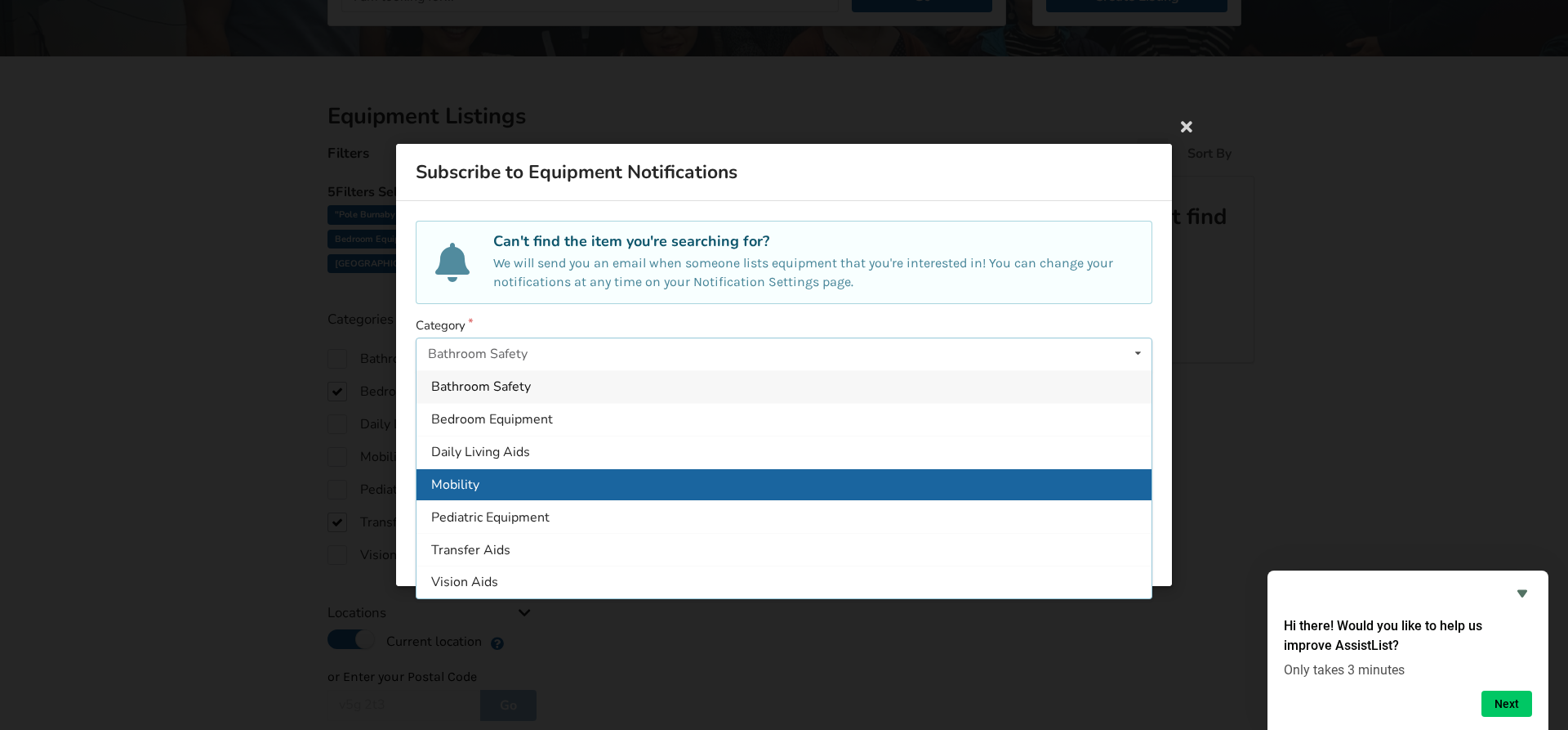
click at [498, 481] on div "Mobility" at bounding box center [784, 483] width 735 height 33
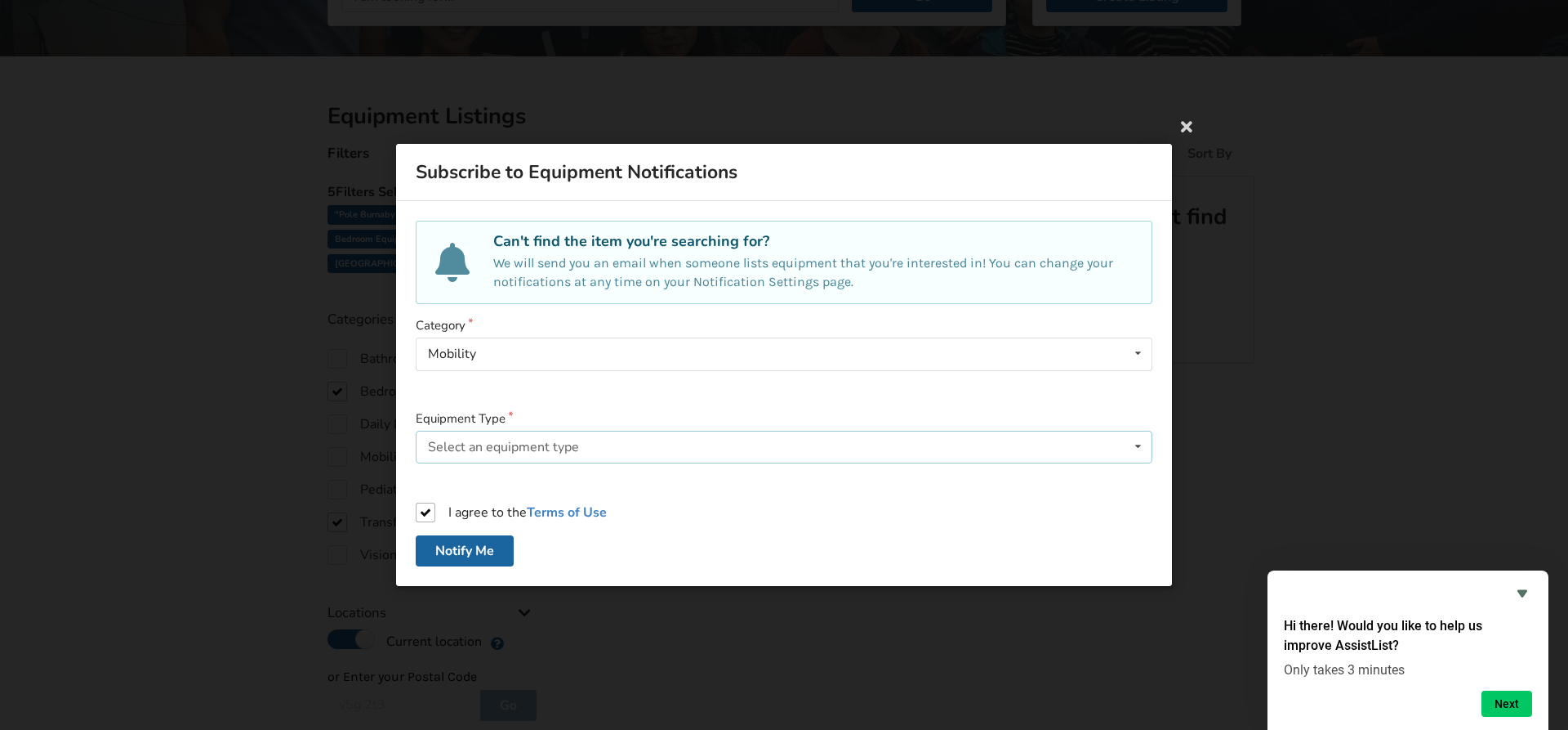
click at [1135, 456] on icon at bounding box center [1138, 446] width 24 height 30
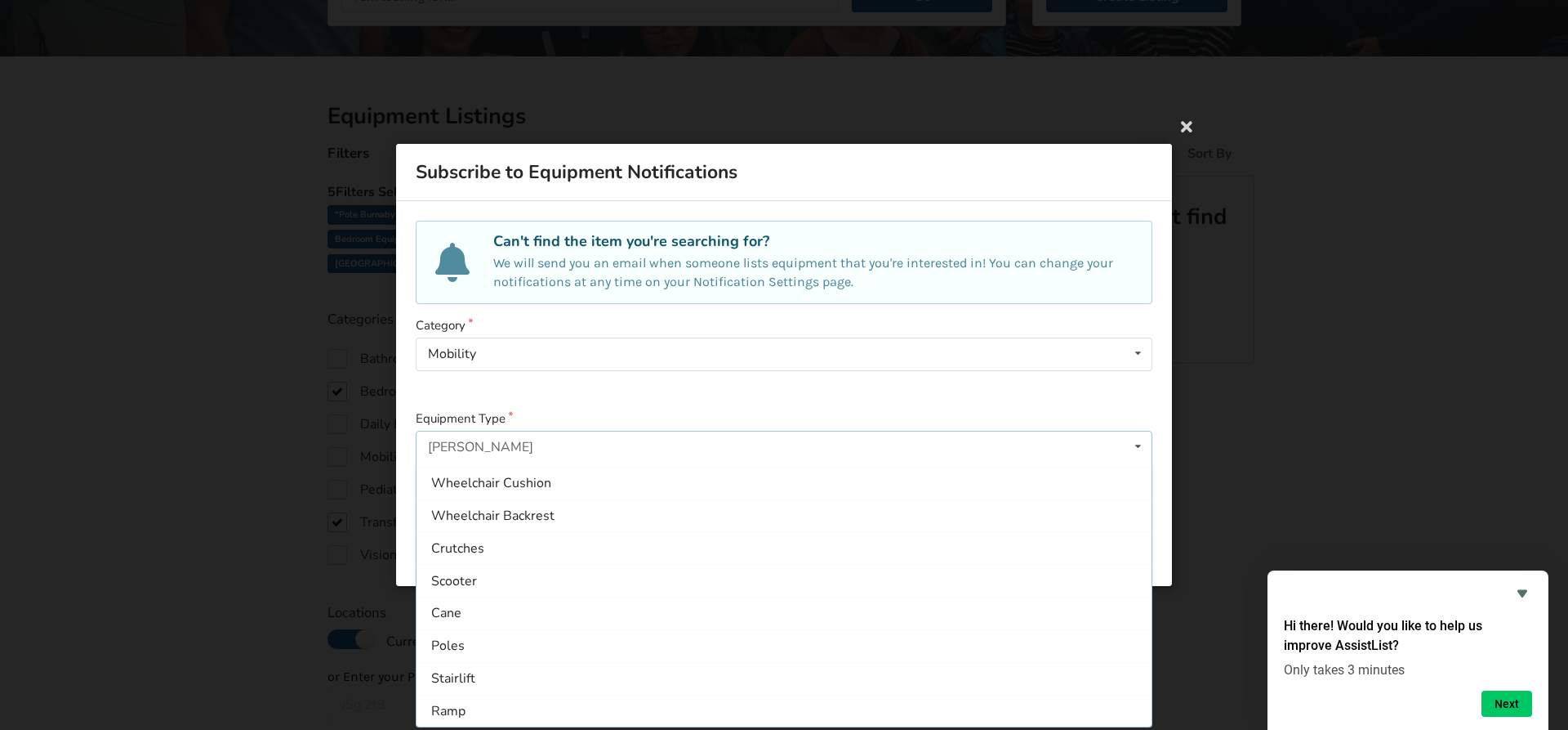
click at [527, 656] on div "Poles" at bounding box center [784, 645] width 735 height 33
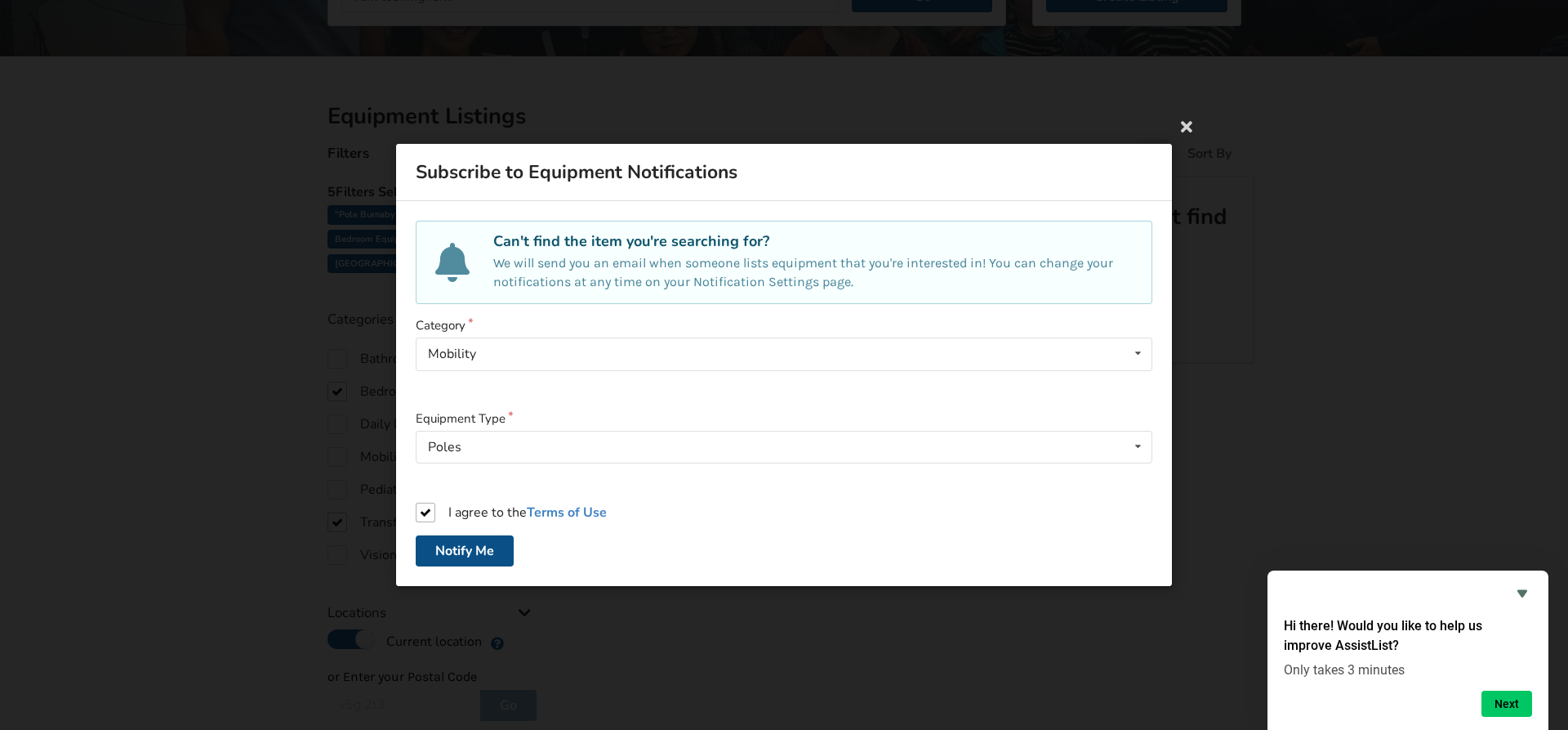
click at [479, 562] on button "Notify Me" at bounding box center [465, 550] width 98 height 31
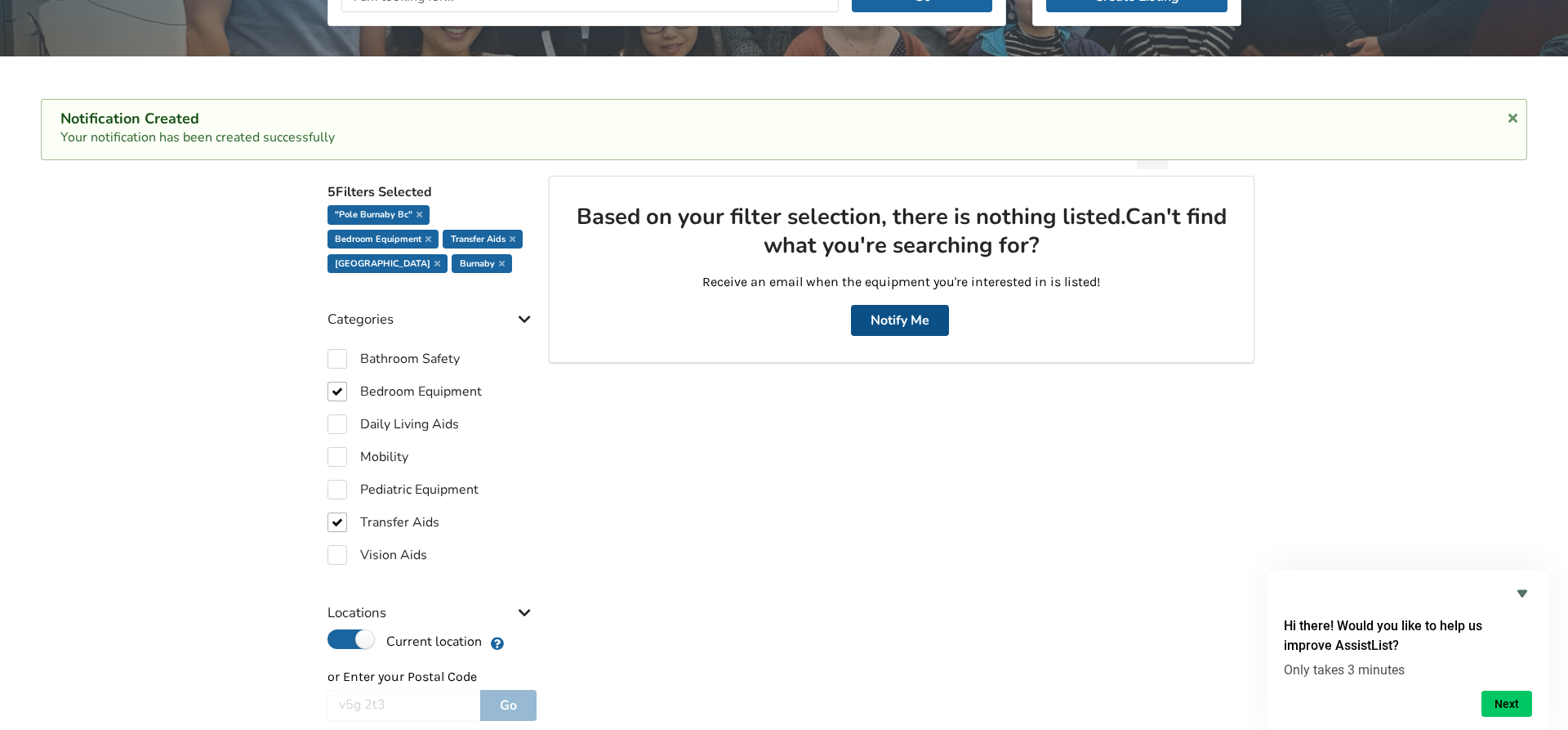
click at [890, 325] on button "Notify Me" at bounding box center [900, 320] width 98 height 31
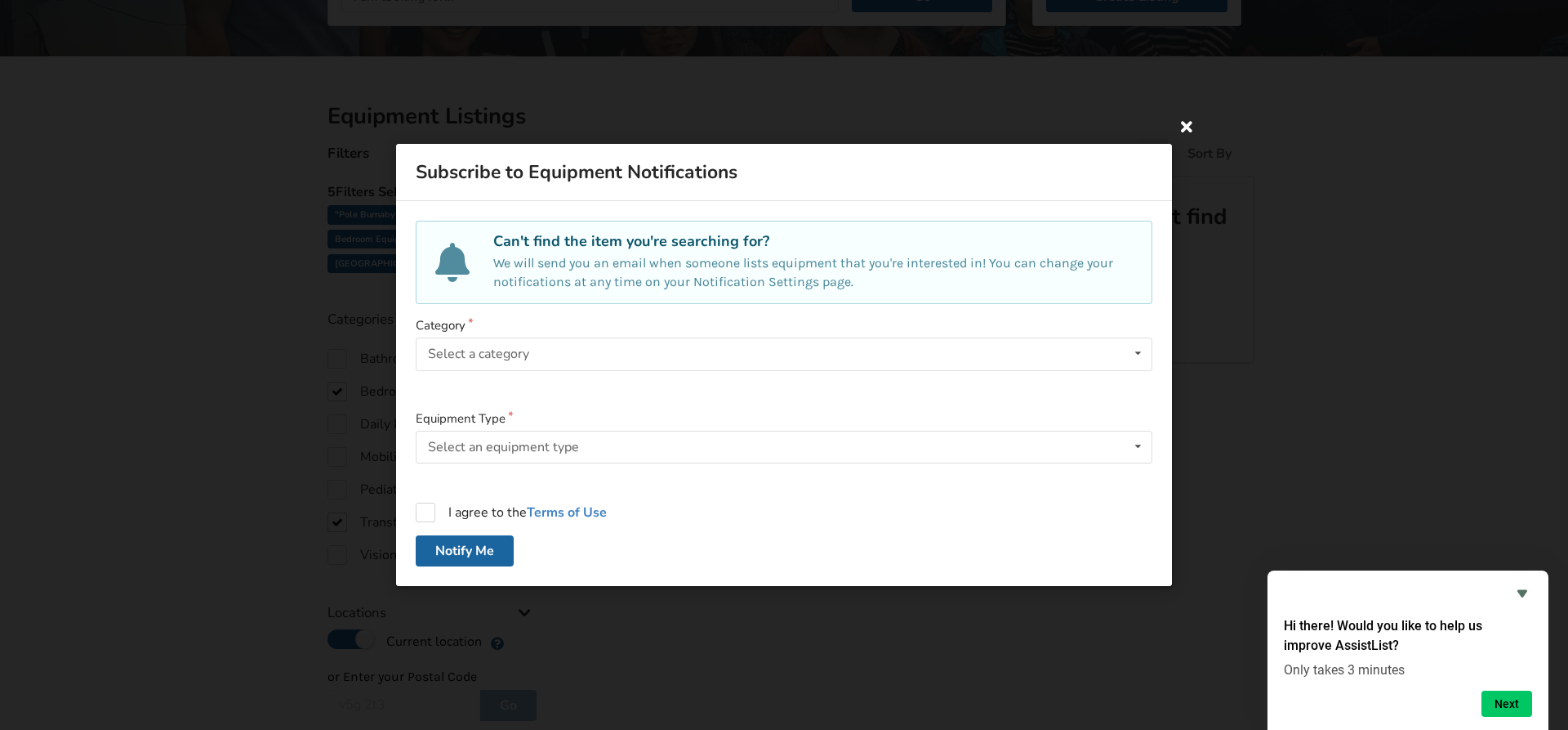
click at [1190, 132] on icon at bounding box center [1186, 125] width 29 height 29
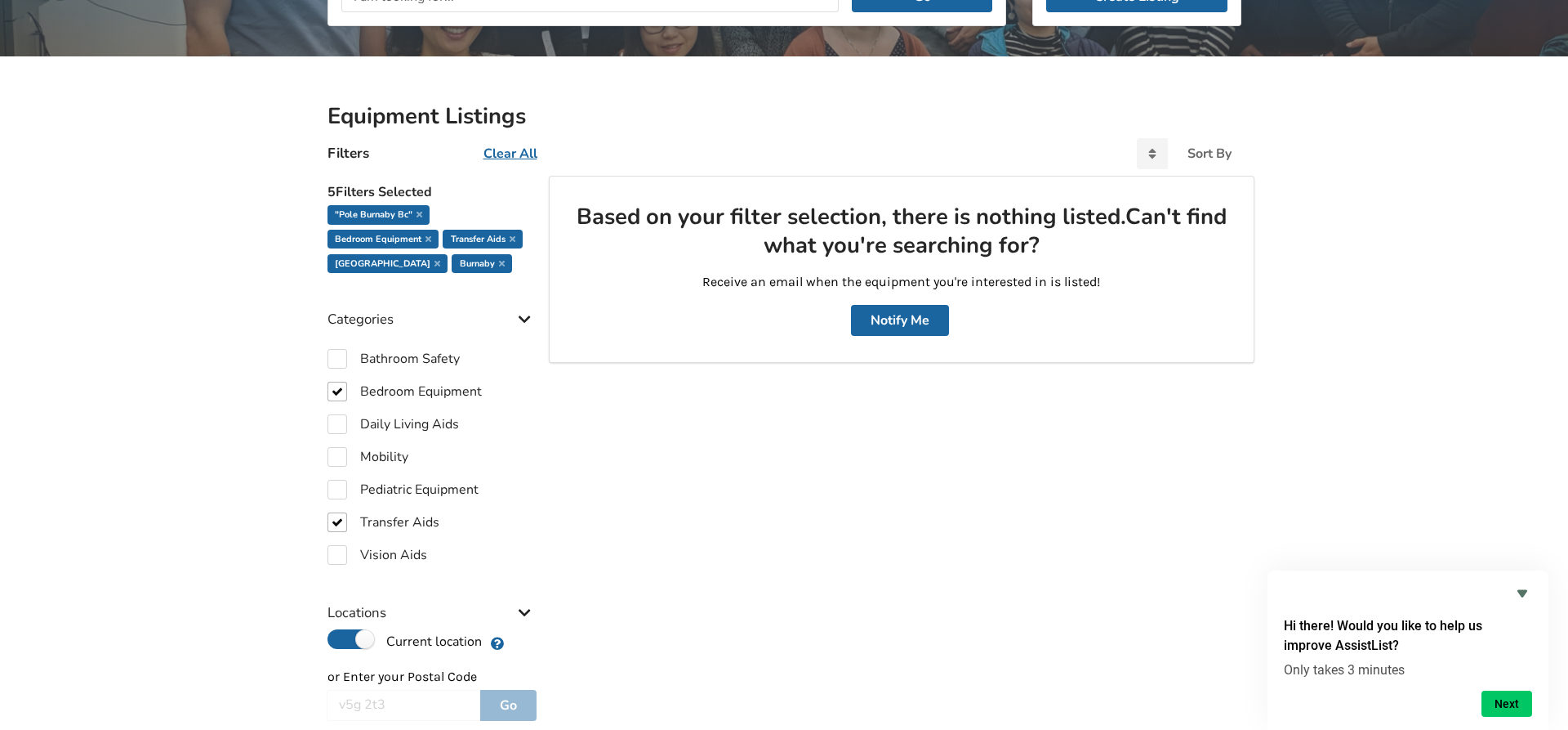
scroll to position [535, 0]
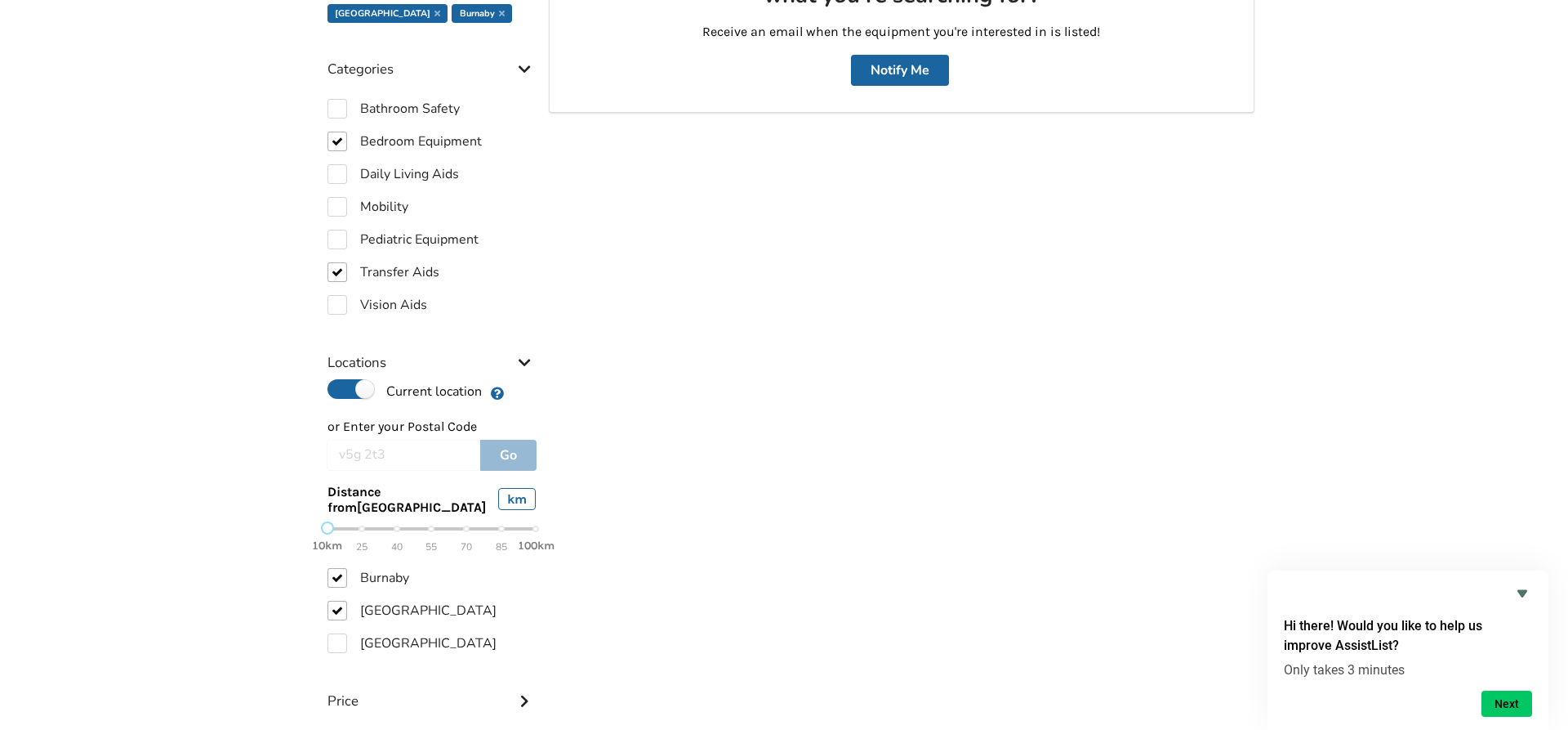
click at [669, 626] on div "Based on your filter selection, there is nothing listed. Can't find what you're…" at bounding box center [901, 407] width 705 height 965
click at [498, 452] on div "v5g 2t3 Go" at bounding box center [431, 455] width 210 height 31
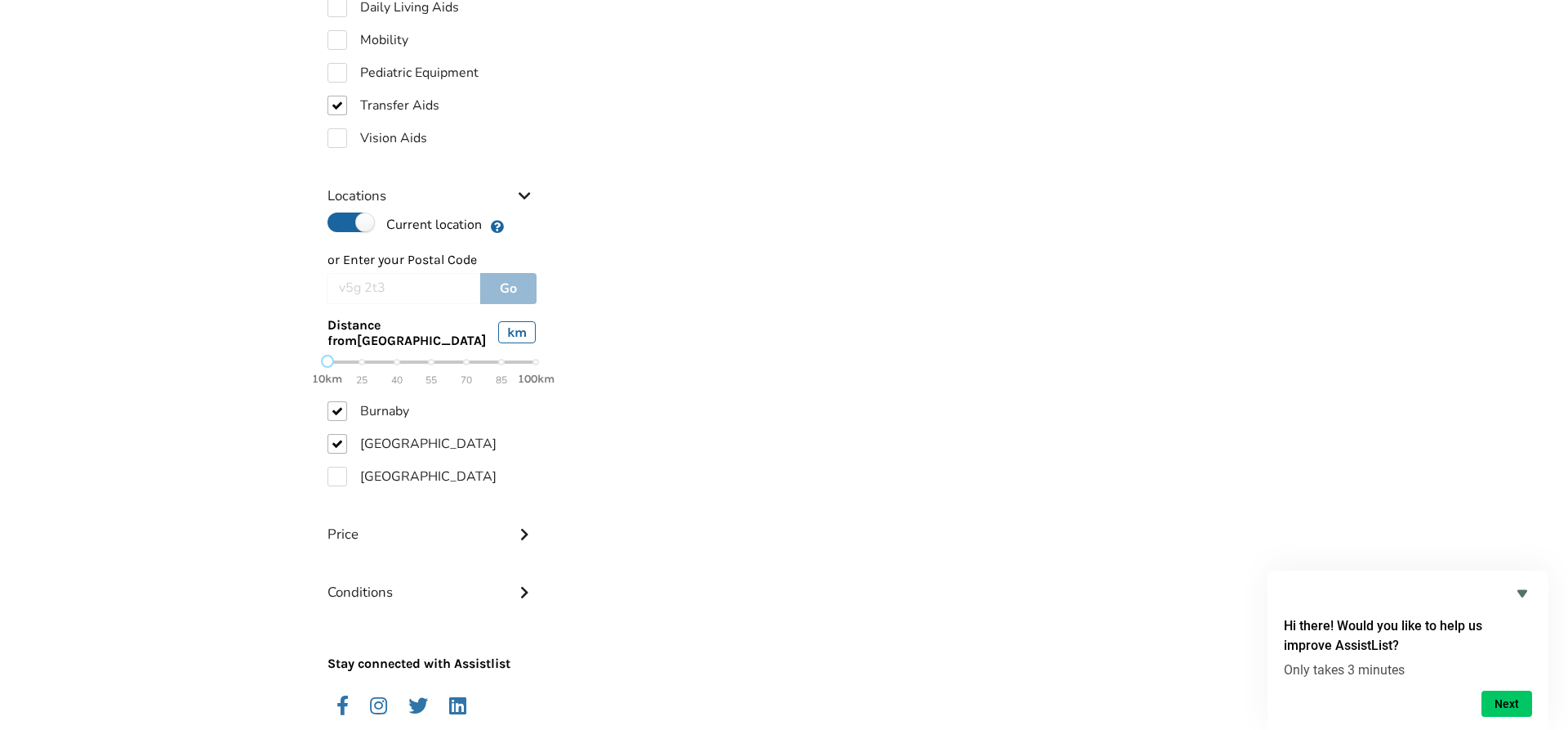
scroll to position [785, 0]
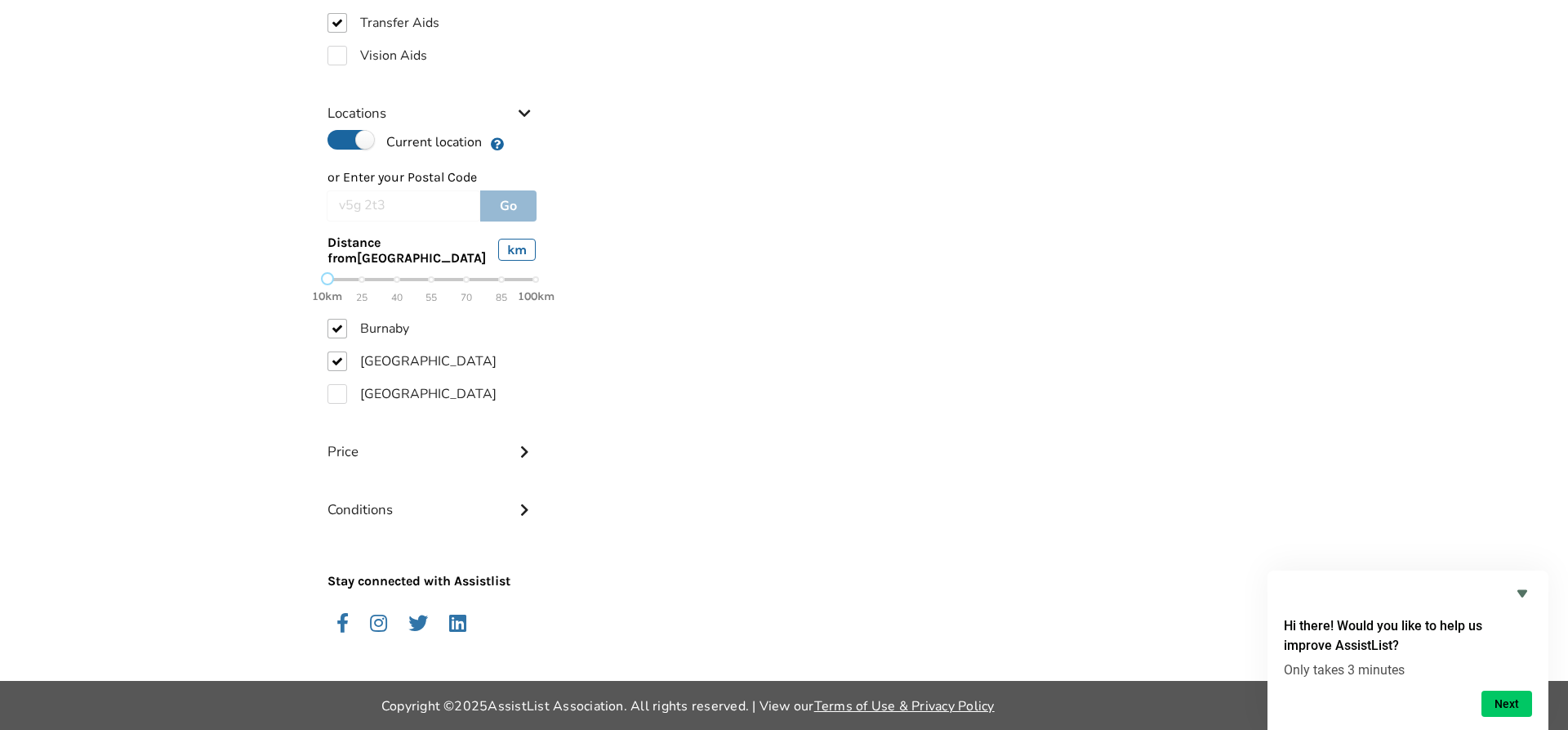
drag, startPoint x: 1165, startPoint y: 362, endPoint x: 1030, endPoint y: 382, distance: 136.5
click at [1160, 362] on div "Based on your filter selection, there is nothing listed. Can't find what you're…" at bounding box center [901, 158] width 705 height 965
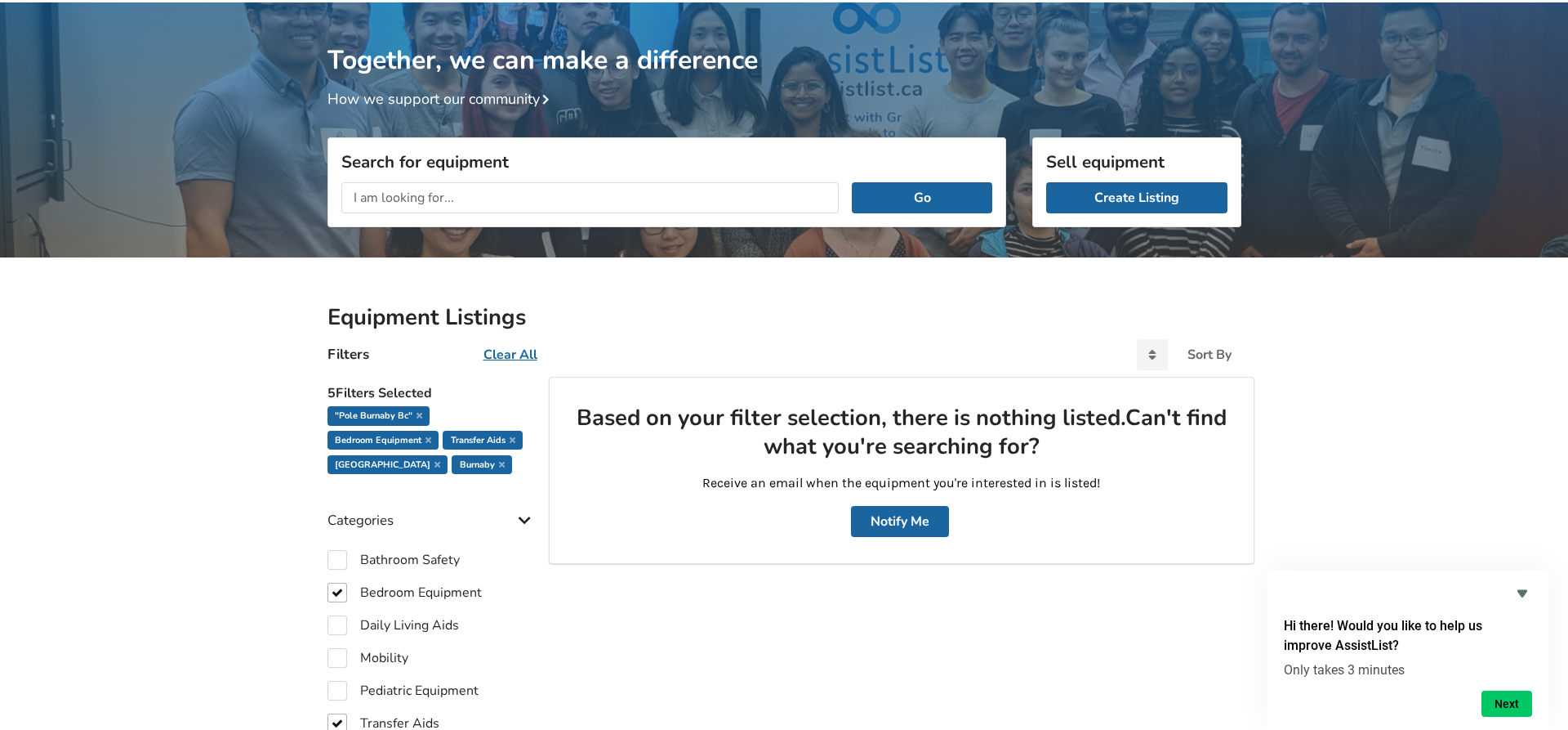
scroll to position [0, 0]
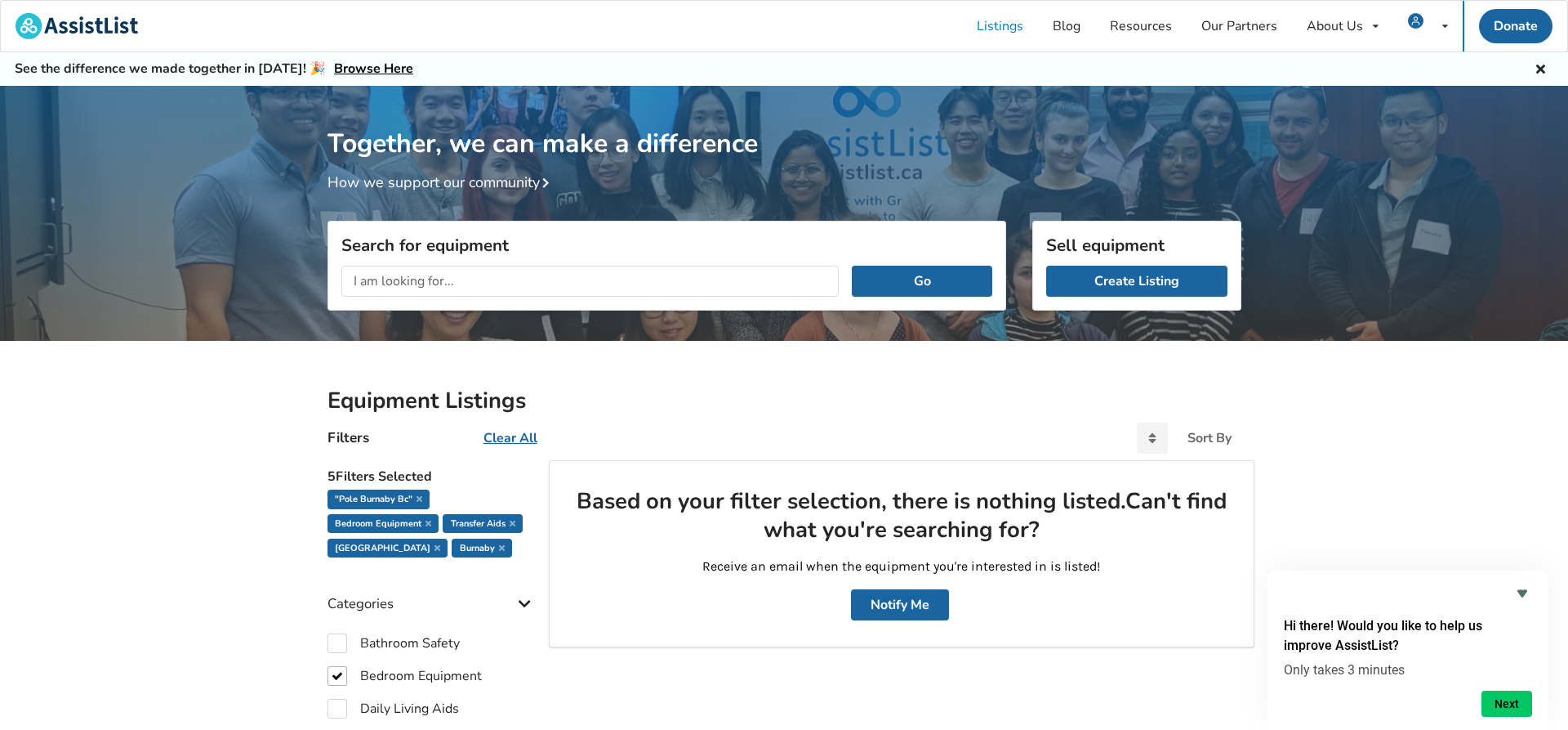
click at [344, 67] on link "Browse Here" at bounding box center [373, 68] width 79 height 18
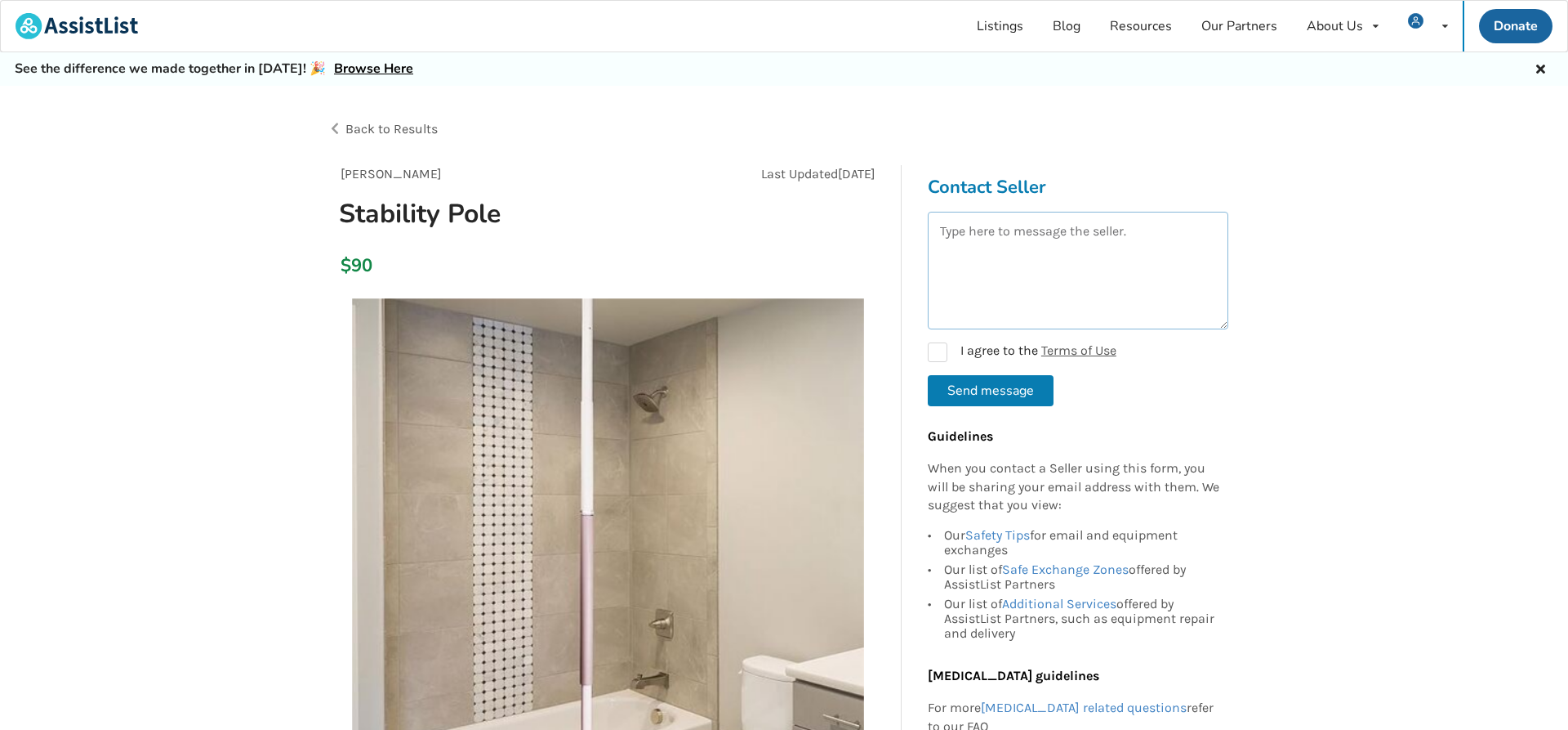
click at [975, 241] on textarea at bounding box center [1078, 270] width 301 height 118
type textarea "H"
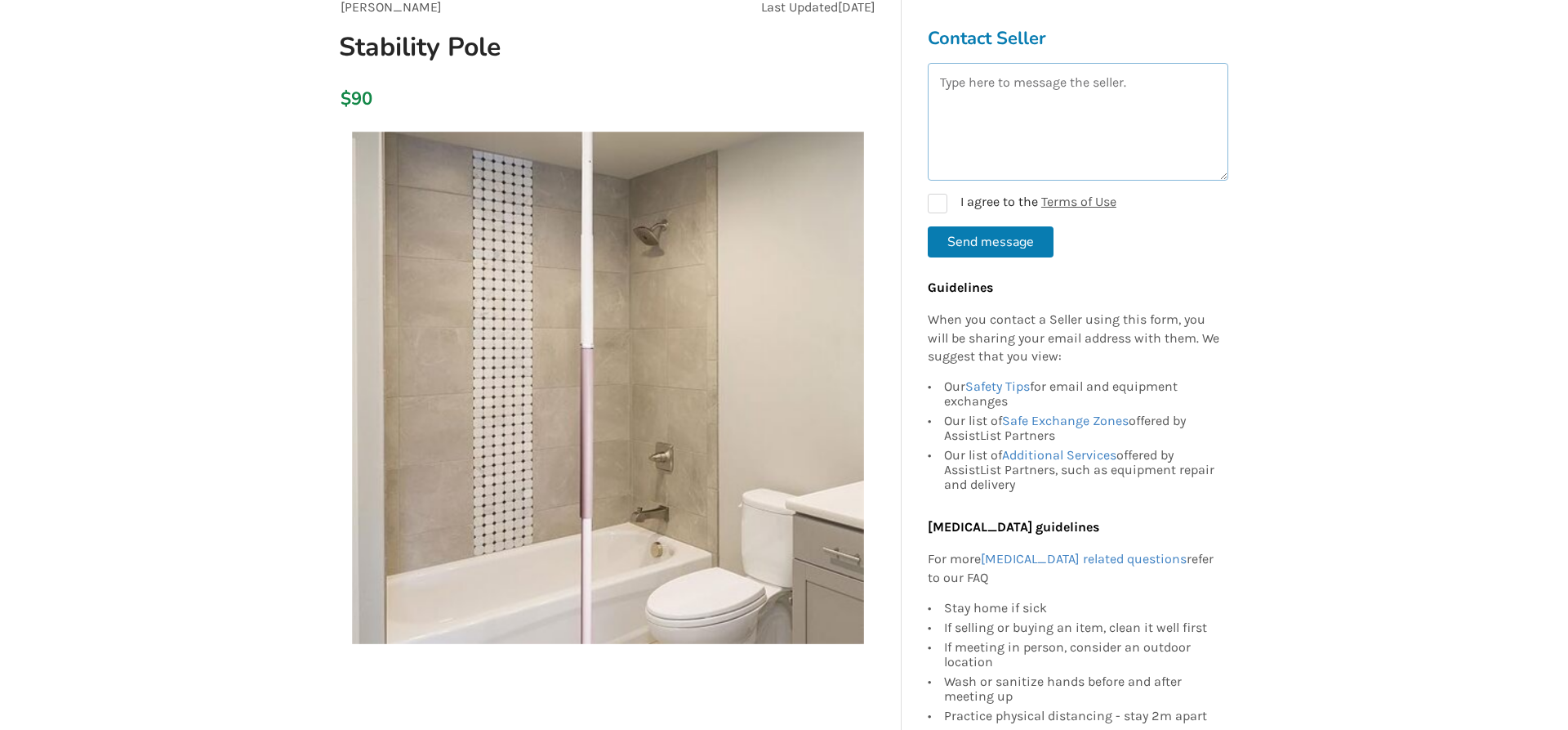
scroll to position [333, 0]
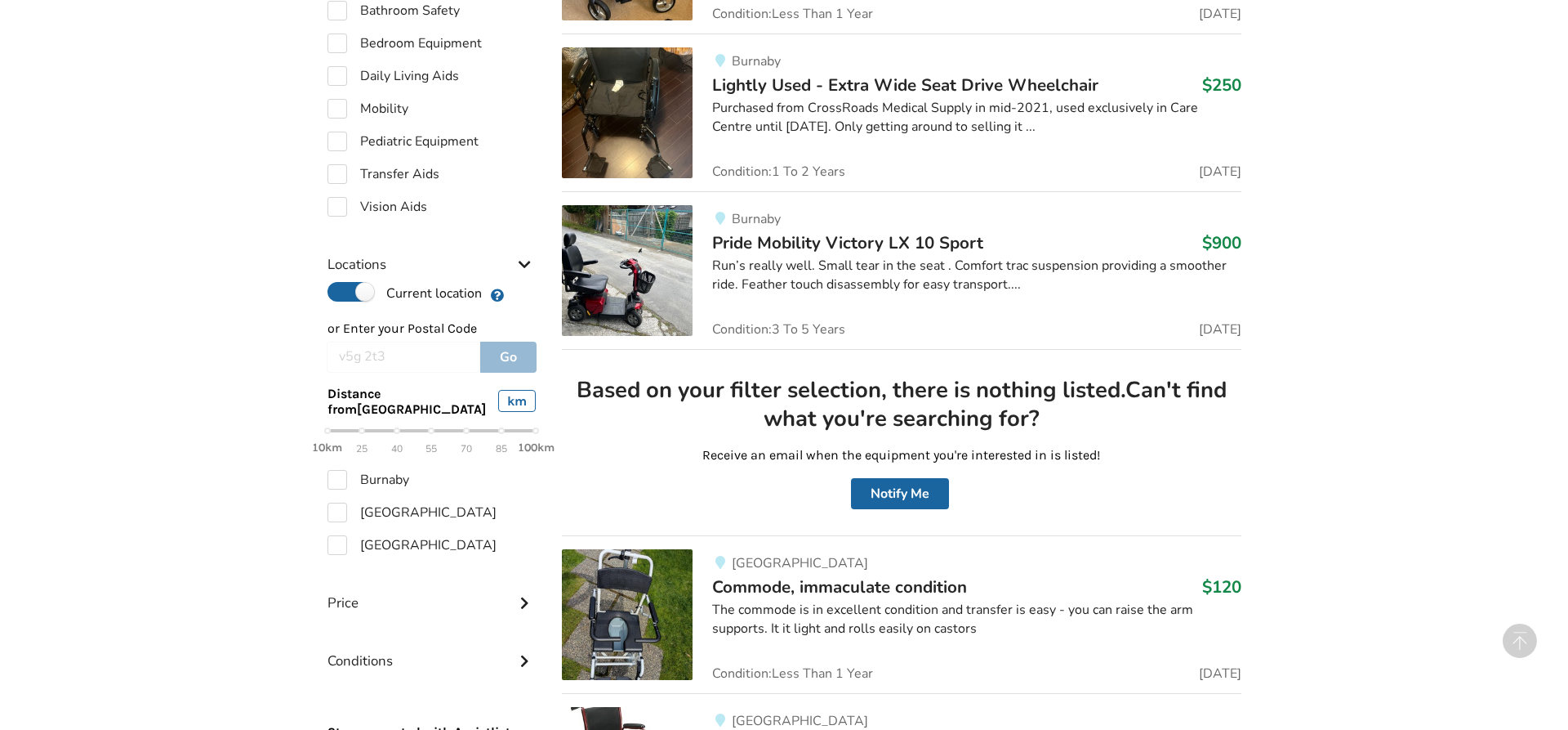
scroll to position [667, 0]
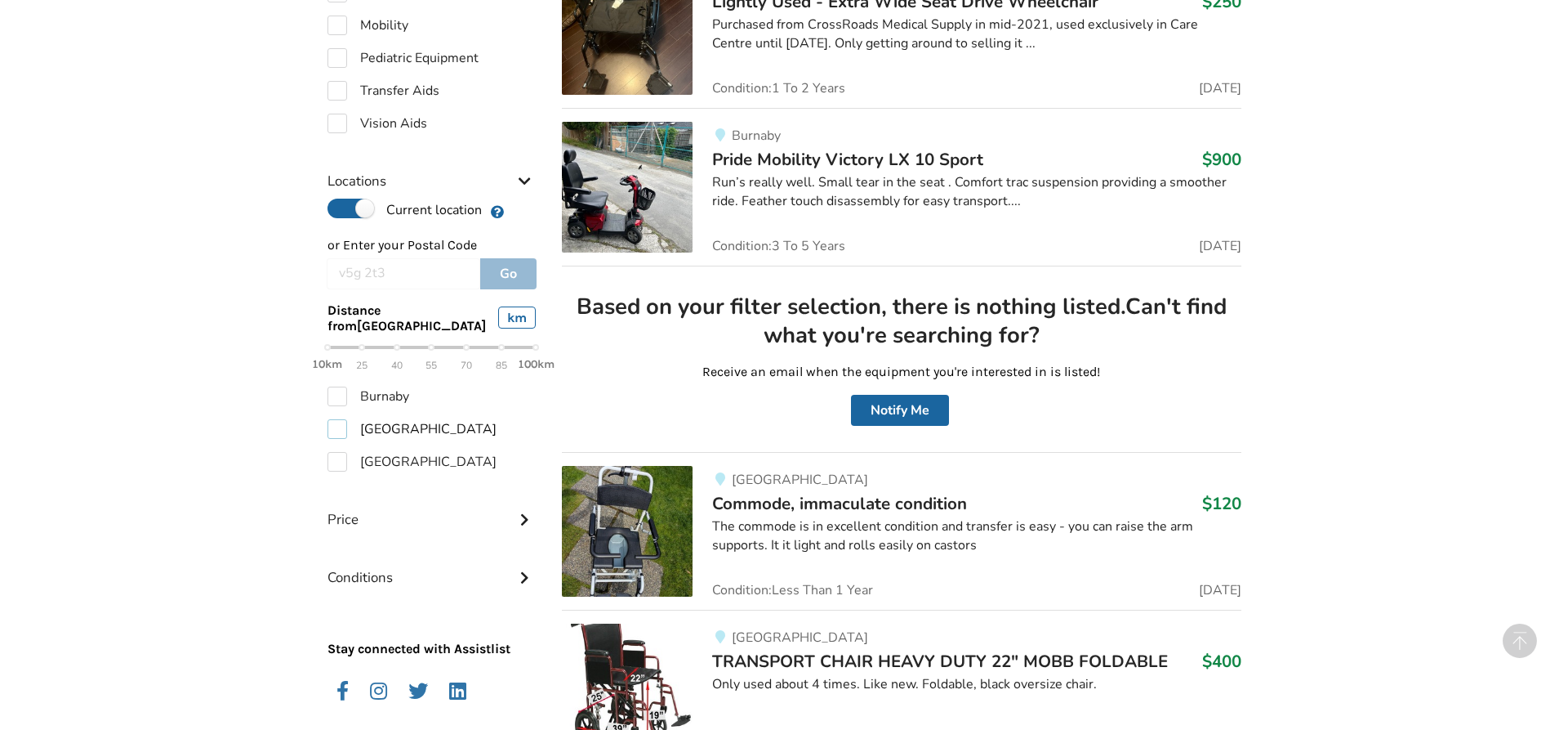
click at [344, 431] on label "[GEOGRAPHIC_DATA]" at bounding box center [411, 428] width 169 height 20
checkbox input "true"
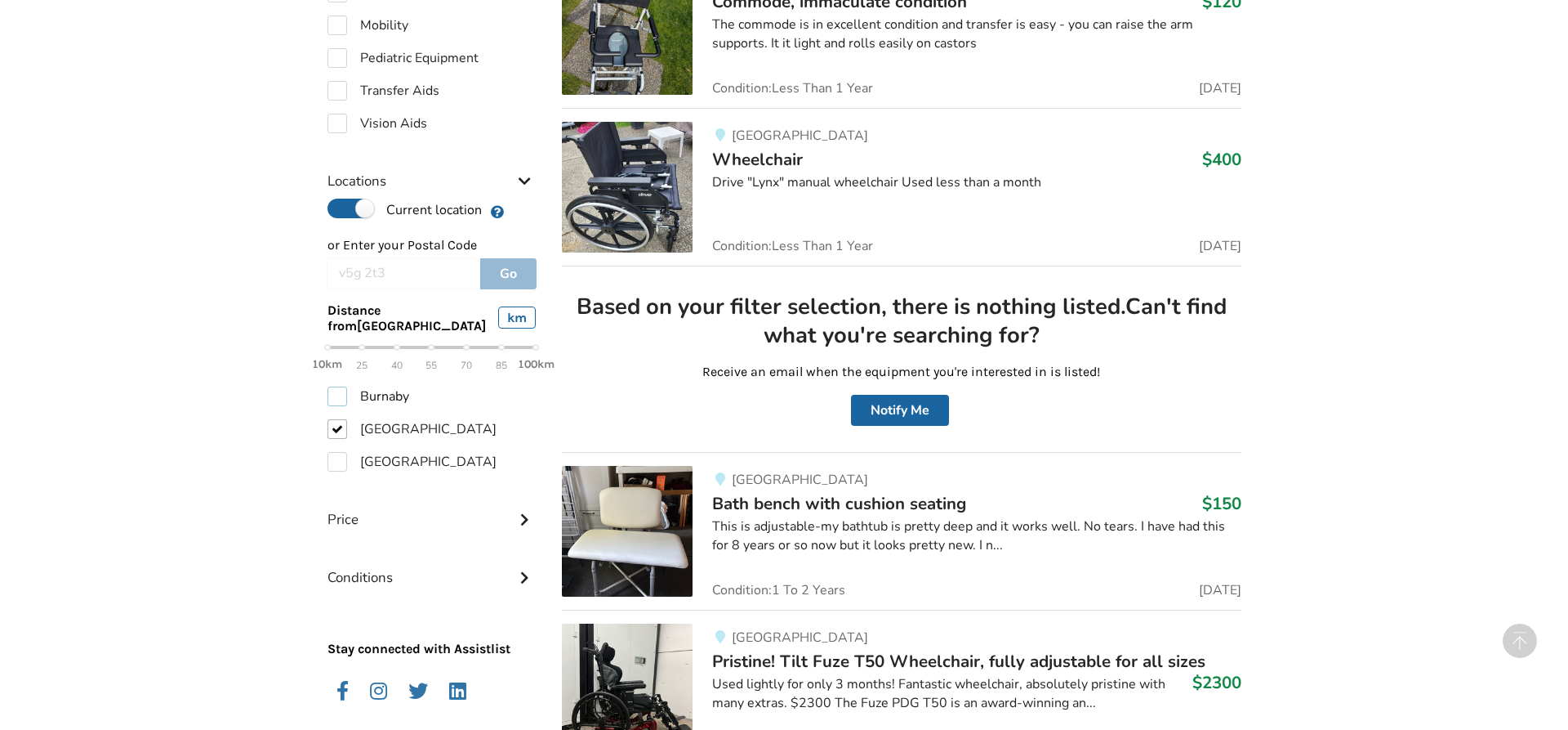
click at [343, 392] on label "Burnaby" at bounding box center [368, 396] width 82 height 20
checkbox input "true"
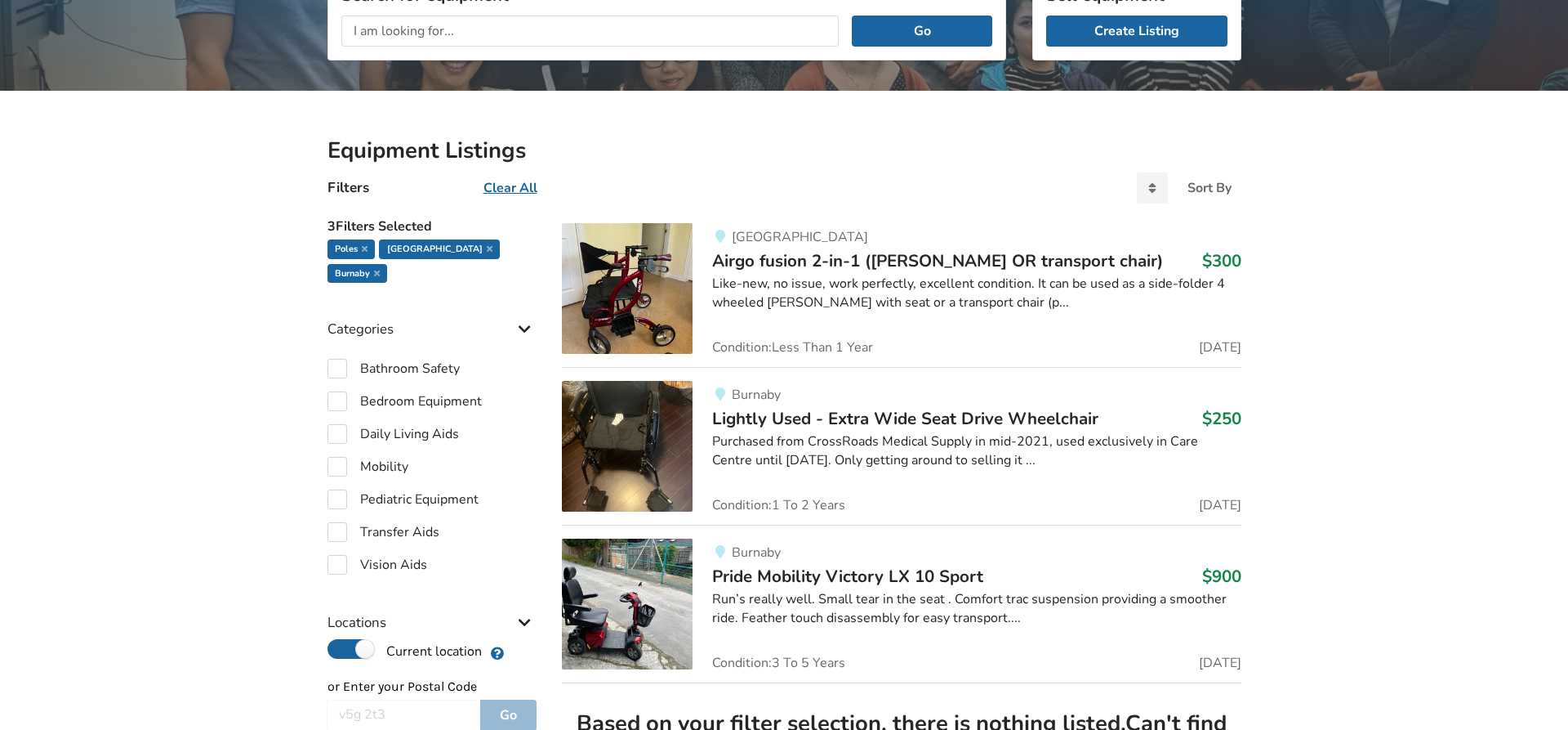
scroll to position [83, 0]
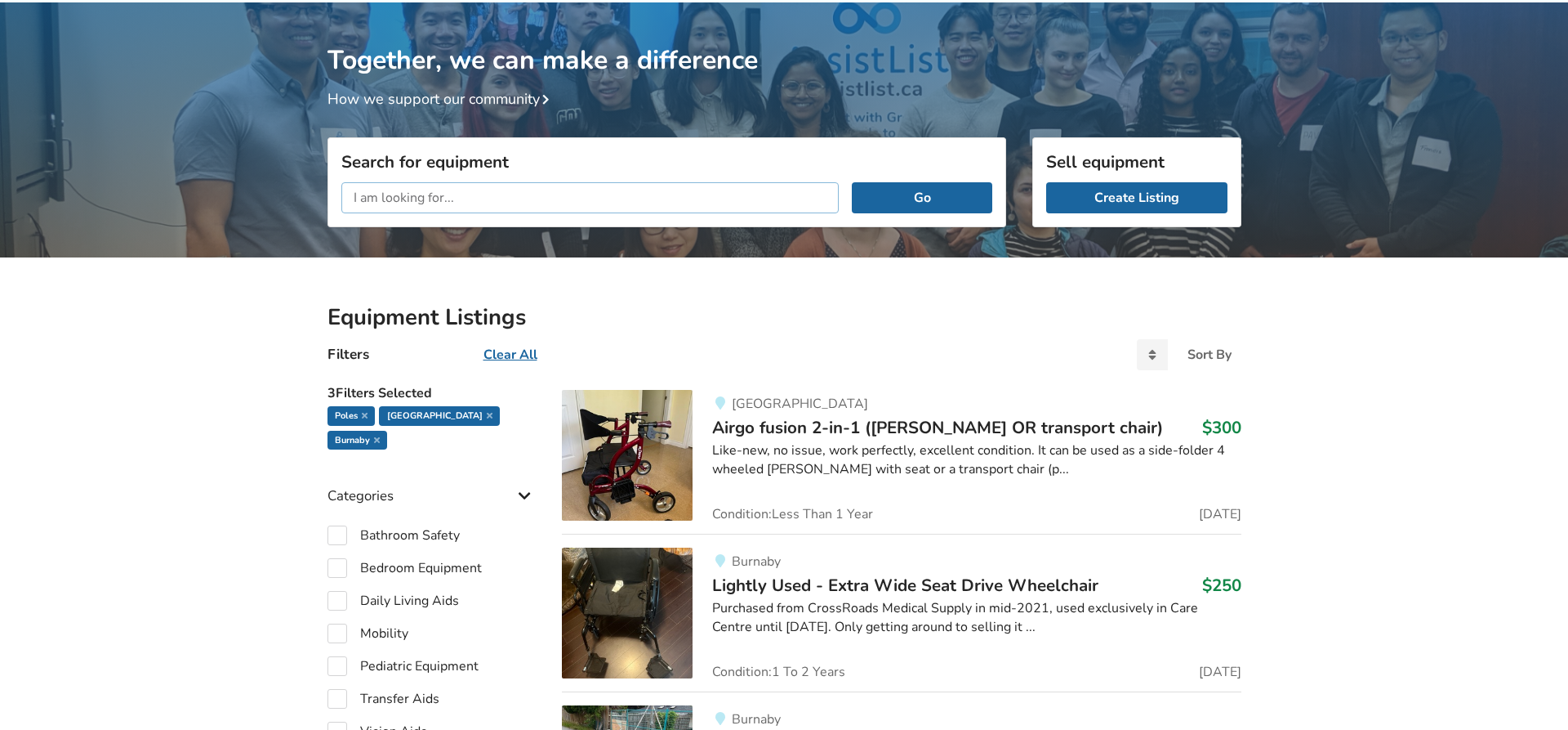
click at [400, 192] on input "text" at bounding box center [590, 197] width 498 height 31
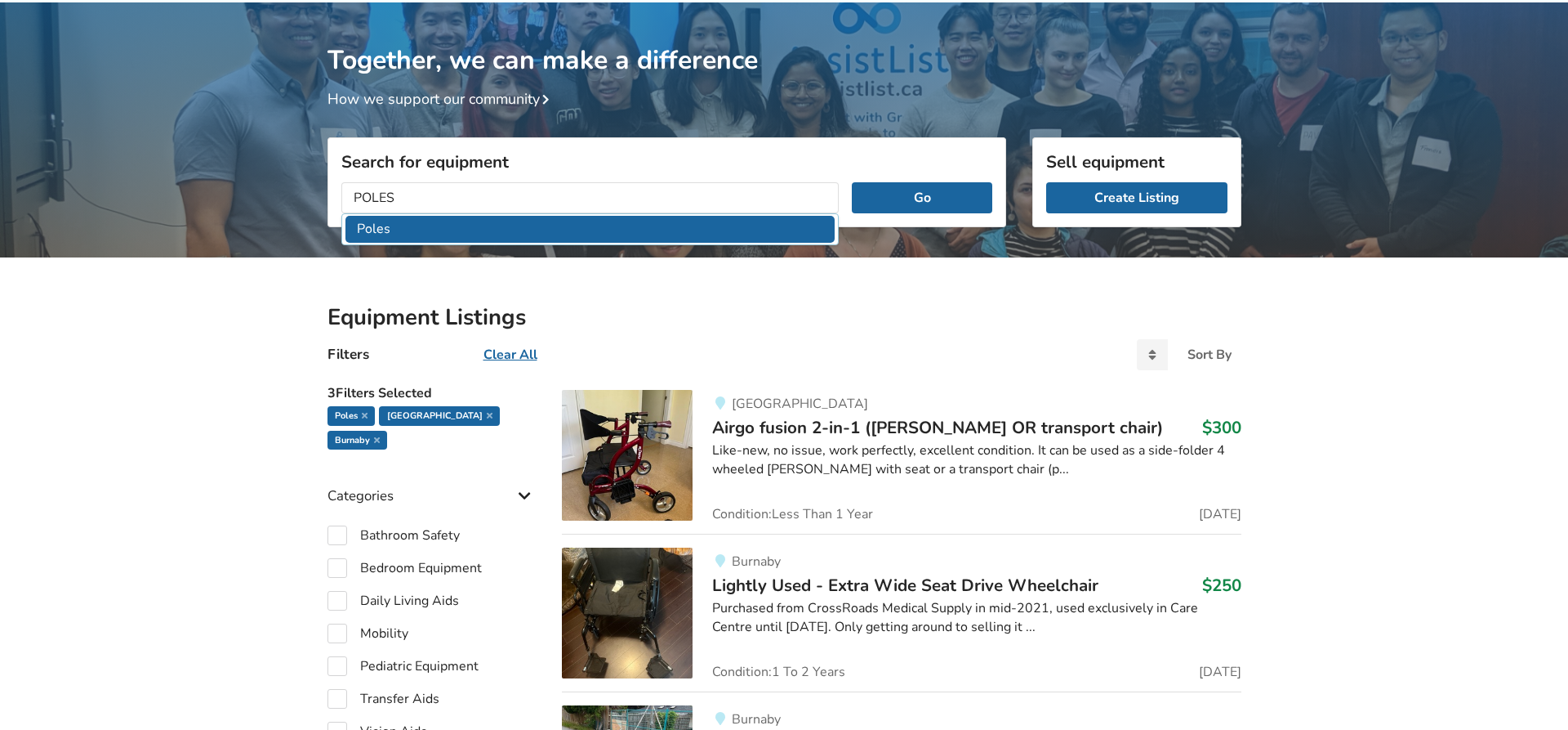
click at [427, 233] on li "Poles" at bounding box center [590, 229] width 490 height 27
type input "Poles"
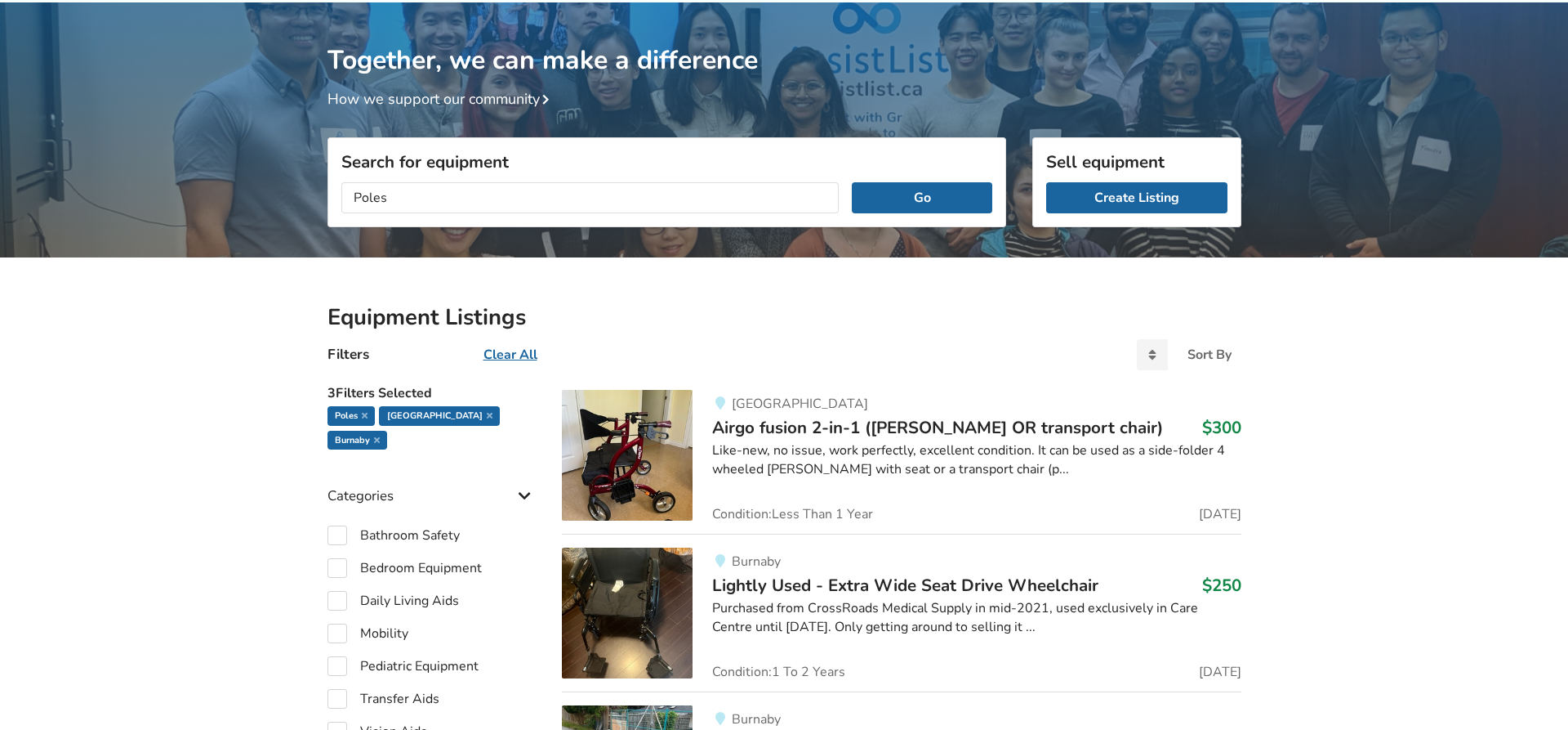
click at [870, 182] on div "Poles Go" at bounding box center [667, 197] width 677 height 58
click at [873, 190] on button "Go" at bounding box center [921, 197] width 140 height 31
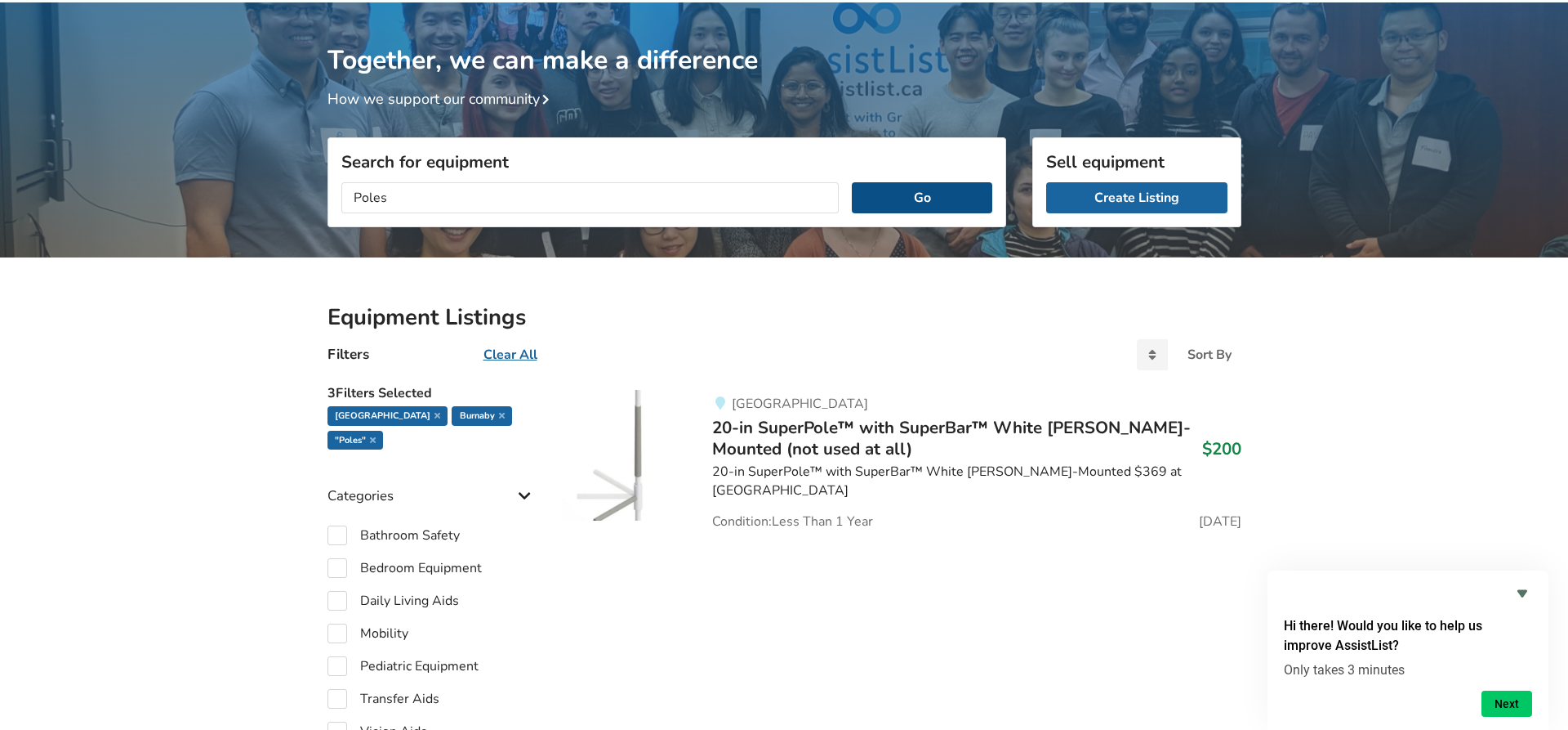
scroll to position [167, 0]
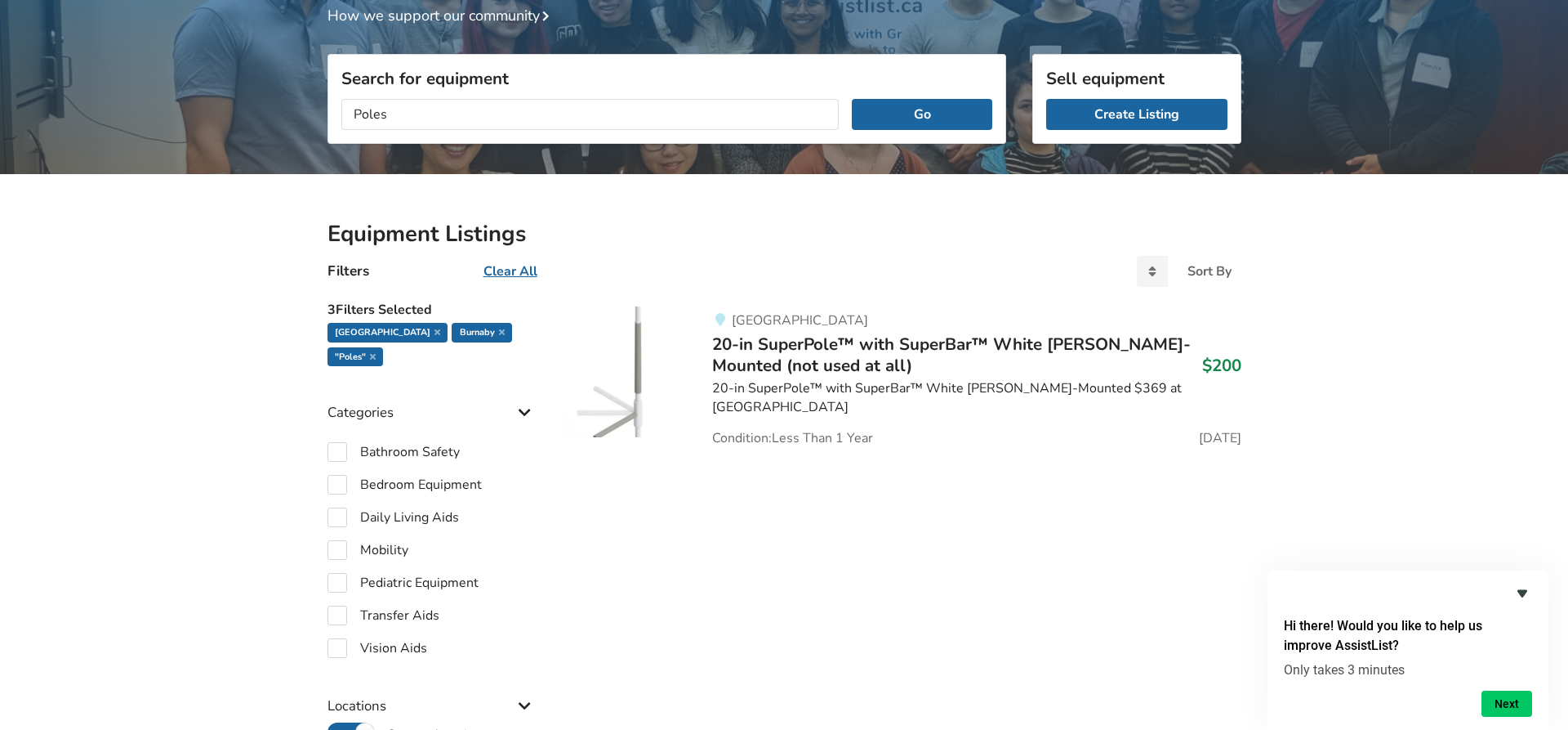
click at [1518, 594] on icon "Hide survey" at bounding box center [1522, 592] width 20 height 20
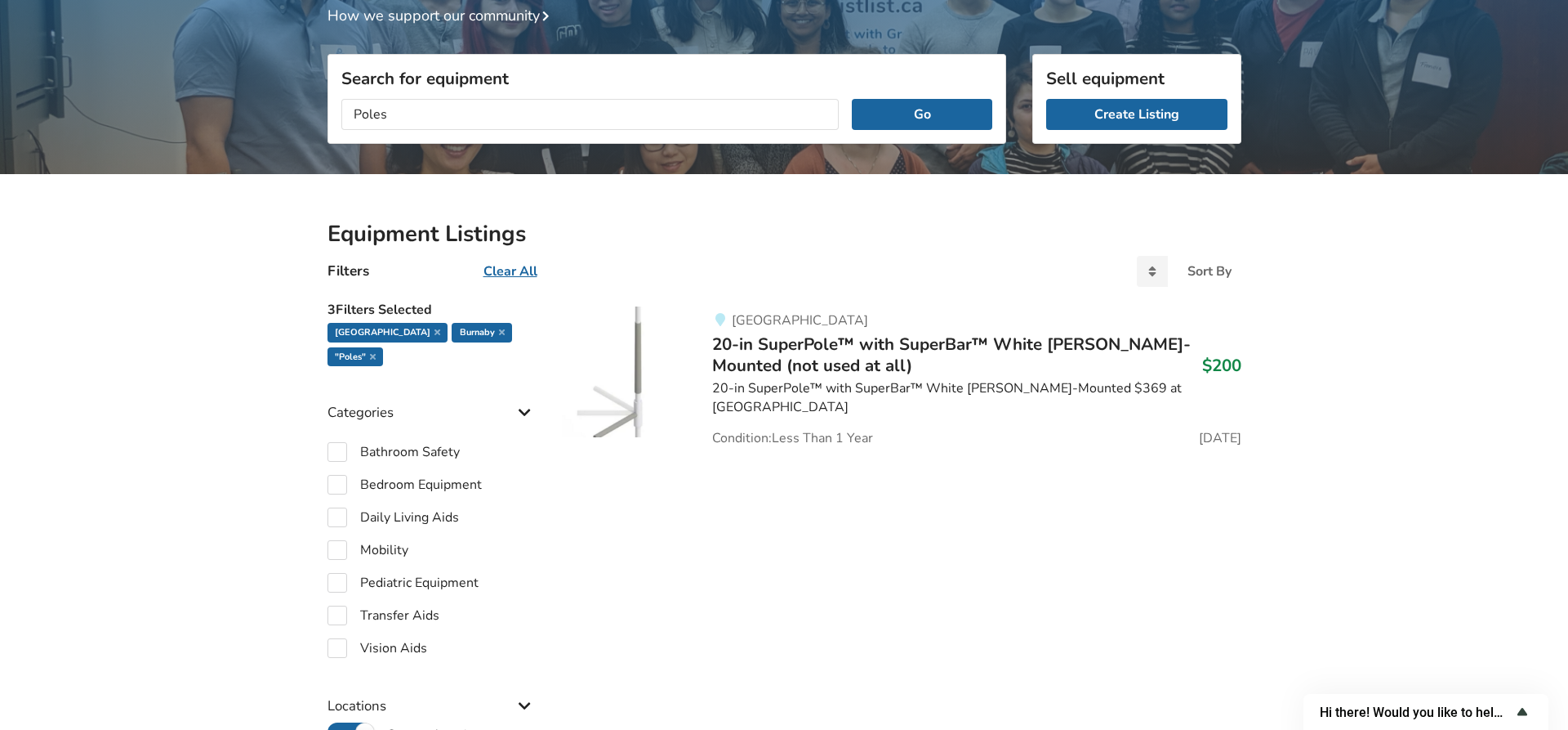
click at [1461, 711] on span "Hi there! Would you like to help us improve AssistList?" at bounding box center [1416, 712] width 192 height 15
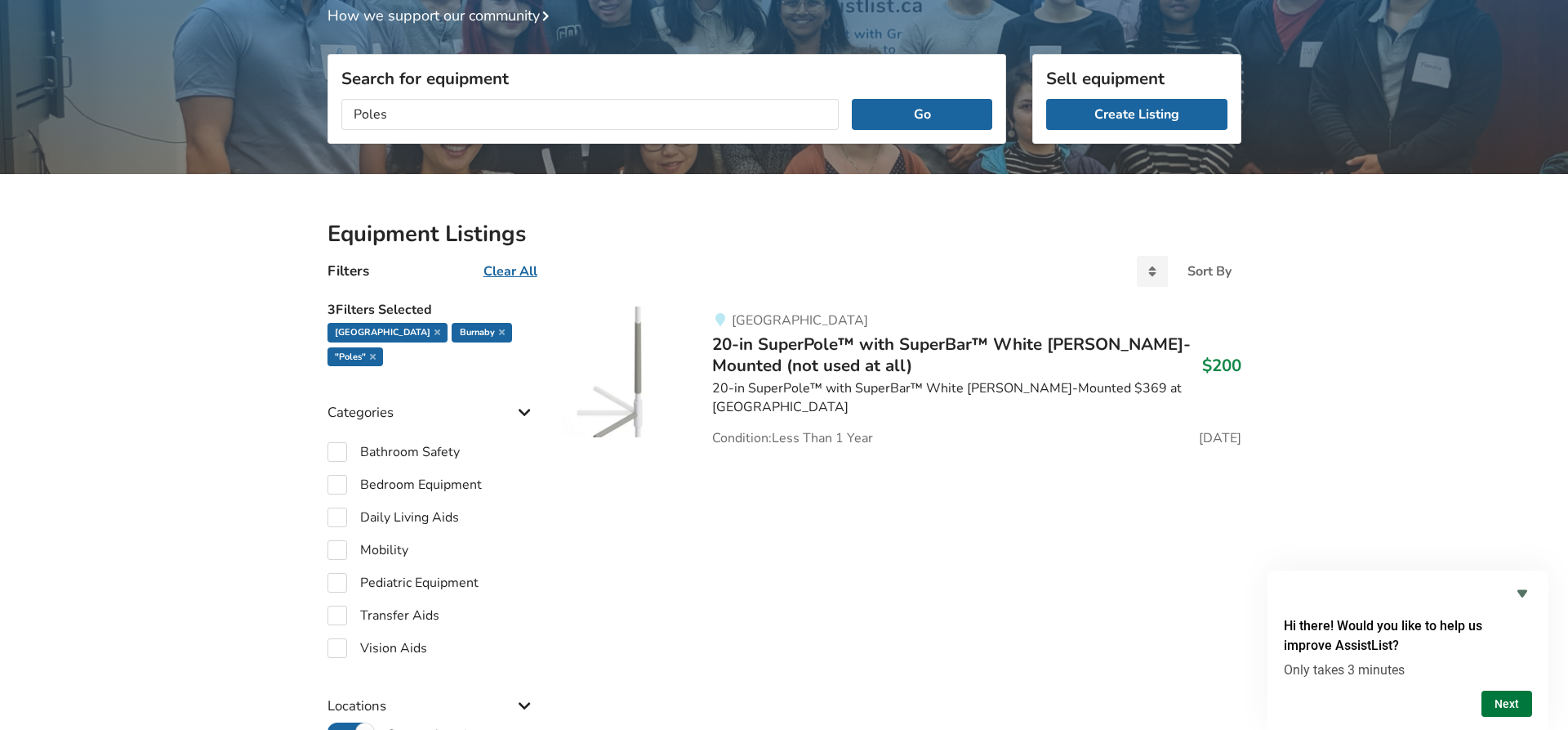
click at [1498, 705] on button "Next" at bounding box center [1507, 704] width 51 height 26
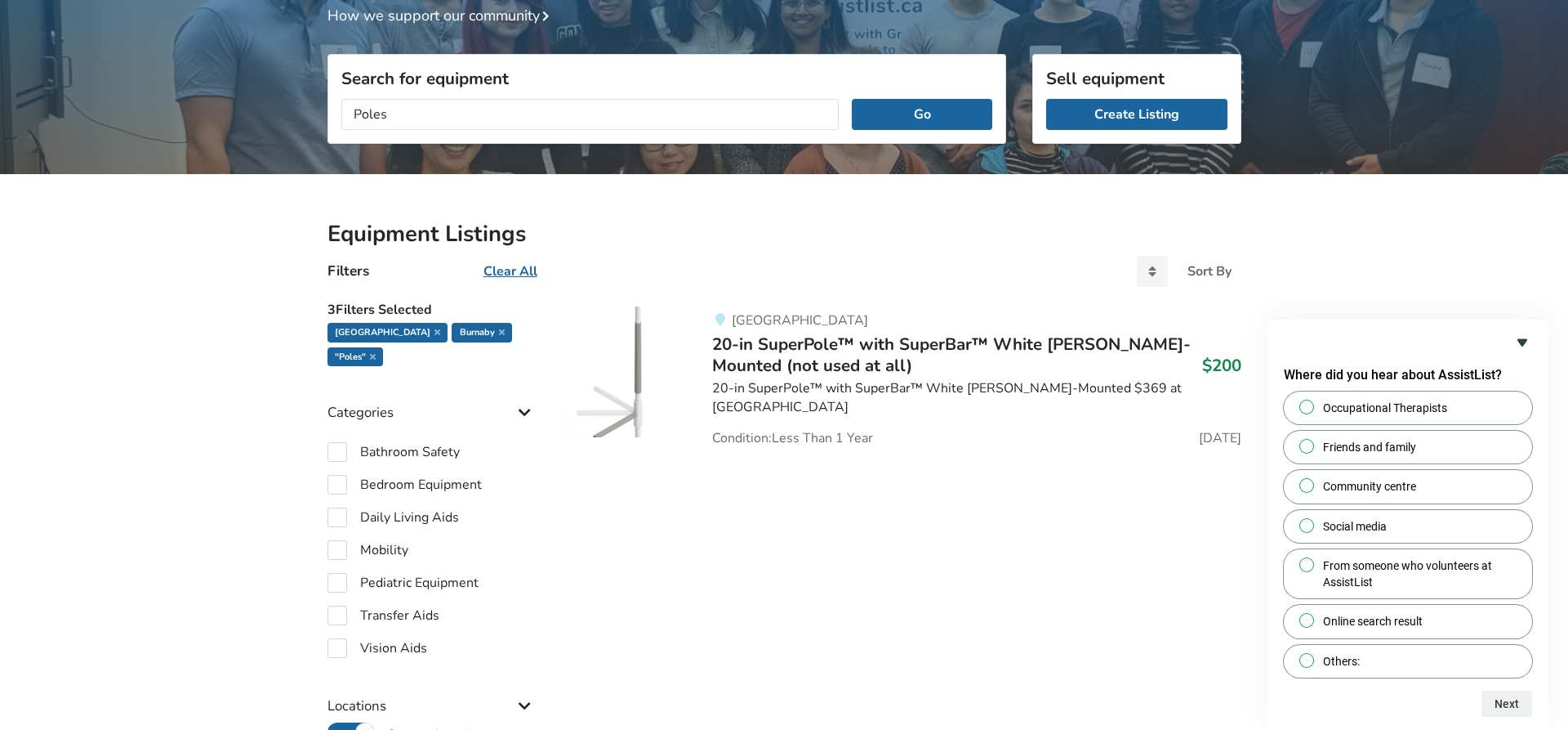
click at [1527, 341] on icon "Hide survey" at bounding box center [1522, 342] width 9 height 8
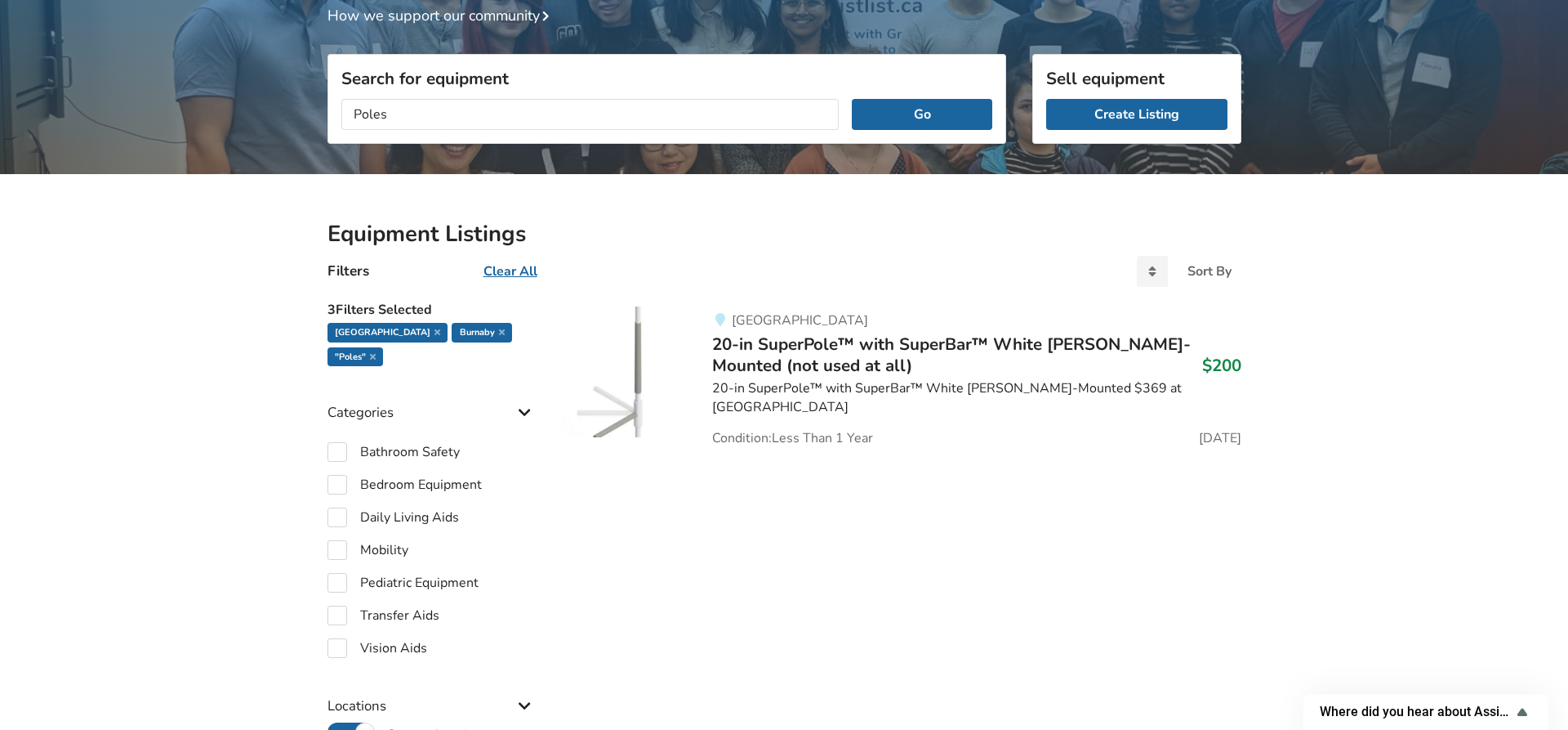
click at [174, 212] on div "Equipment Listings Filters Clear All Sort By Most recent Price ascending Price …" at bounding box center [784, 710] width 1568 height 1072
